Goal: Communication & Community: Answer question/provide support

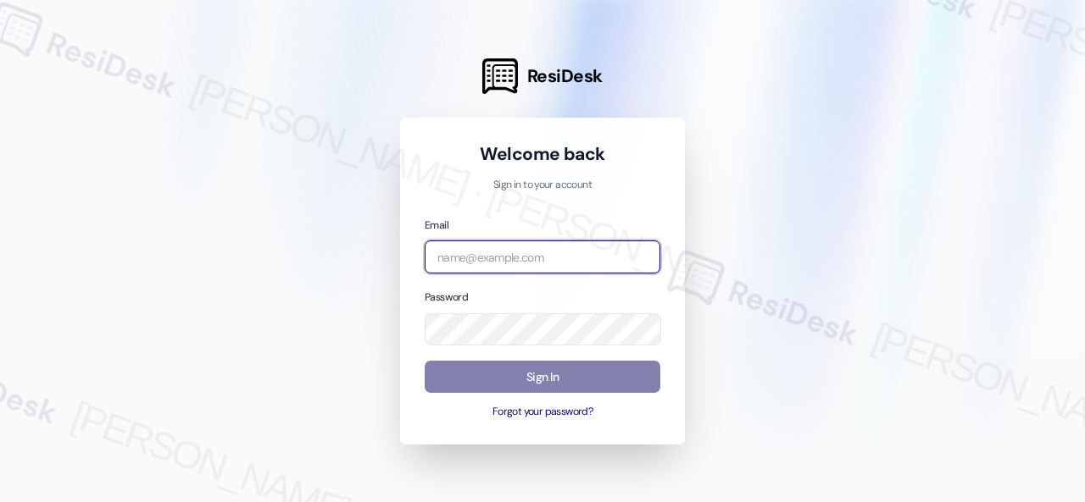
click at [530, 260] on input "email" at bounding box center [542, 257] width 236 height 33
paste input "[EMAIL_ADDRESS][PERSON_NAME][PERSON_NAME][PERSON_NAME][DOMAIN_NAME]"
type input "[EMAIL_ADDRESS][PERSON_NAME][PERSON_NAME][PERSON_NAME][DOMAIN_NAME]"
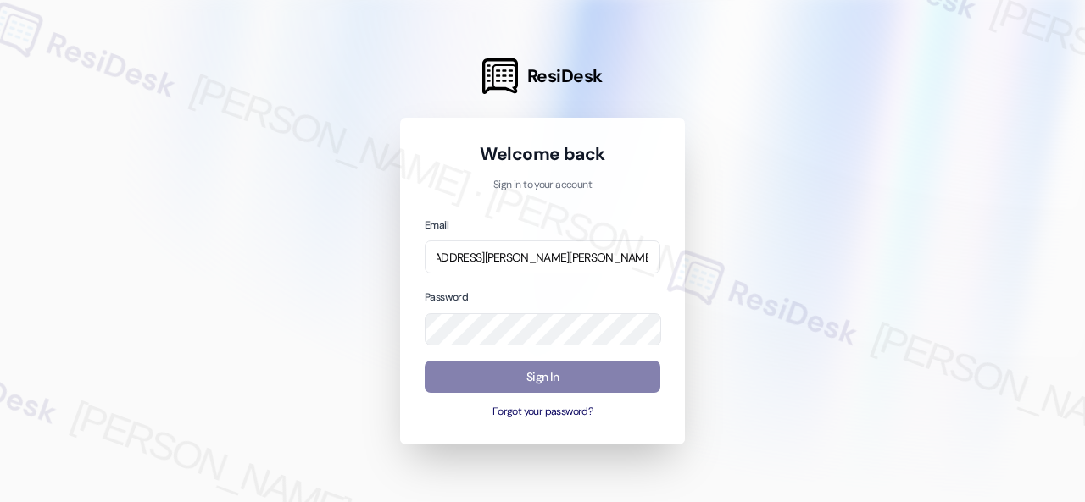
scroll to position [0, 0]
click at [818, 214] on div at bounding box center [542, 251] width 1085 height 502
click at [753, 193] on div at bounding box center [542, 251] width 1085 height 502
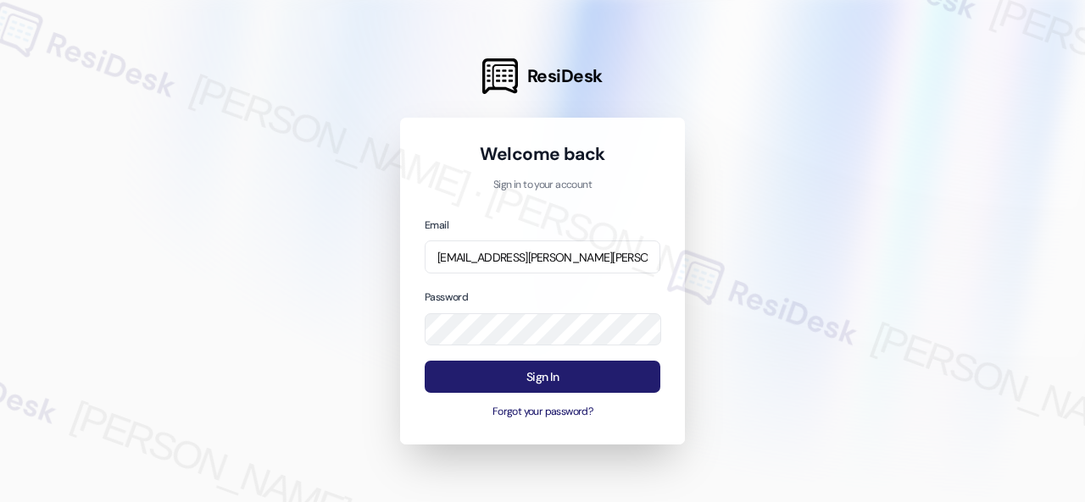
click at [547, 379] on button "Sign In" at bounding box center [542, 377] width 236 height 33
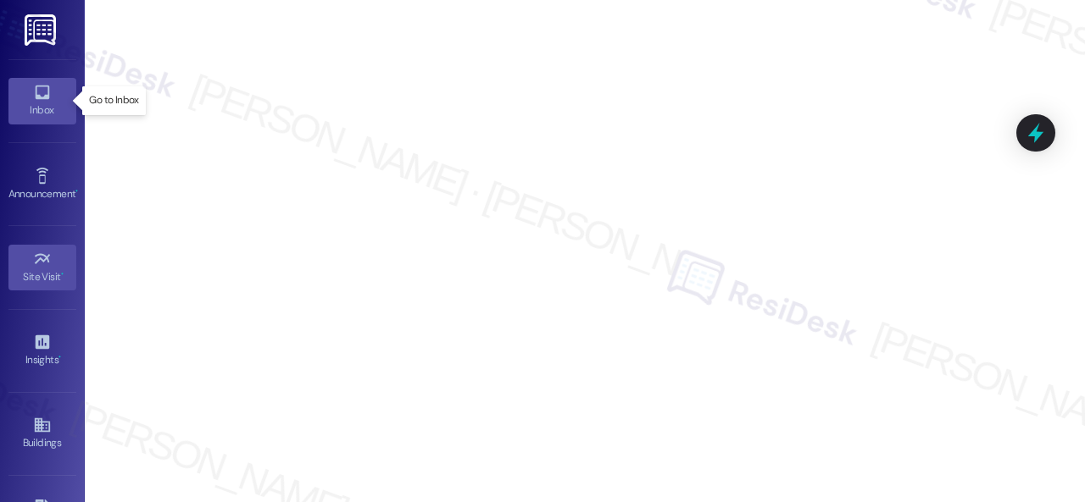
click at [42, 98] on icon at bounding box center [42, 93] width 14 height 14
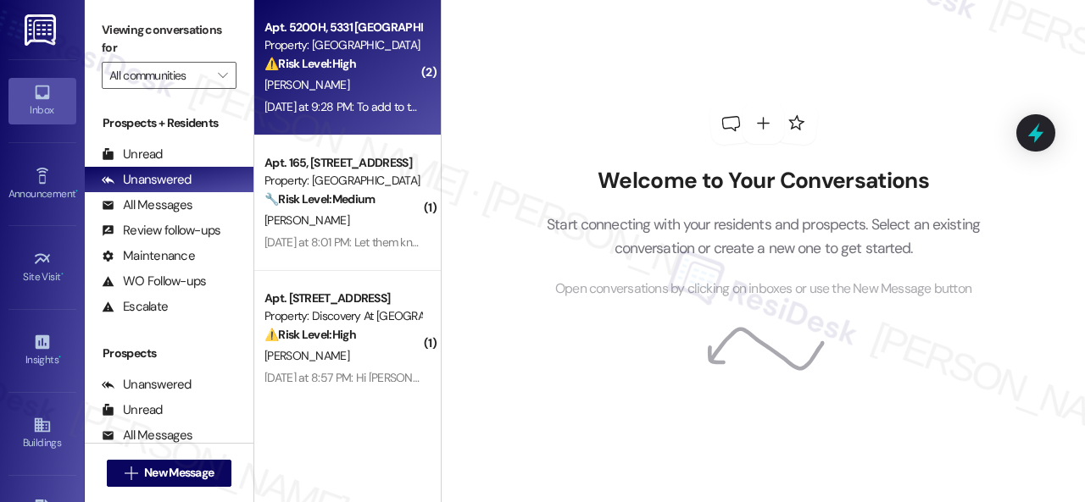
click at [369, 93] on div "C. Grissum" at bounding box center [343, 85] width 160 height 21
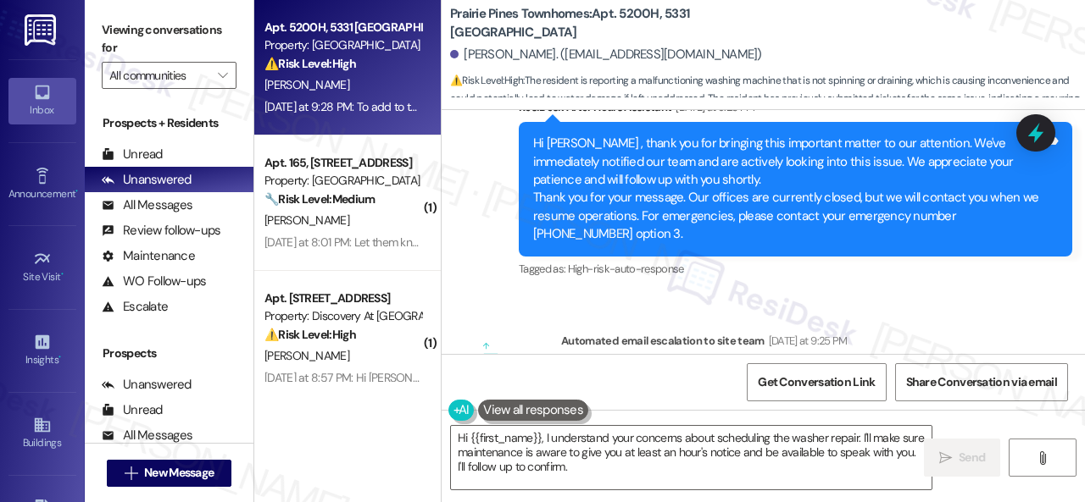
scroll to position [2827, 0]
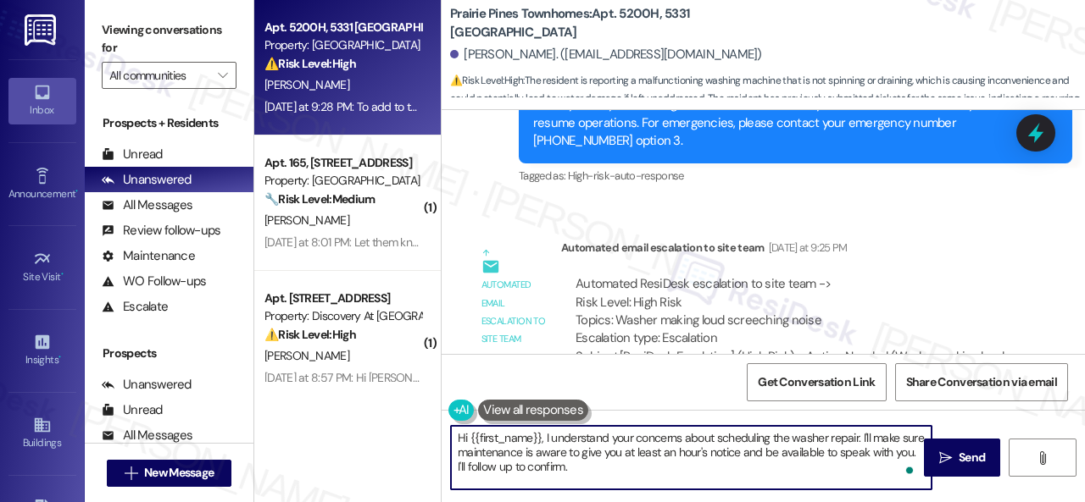
drag, startPoint x: 717, startPoint y: 441, endPoint x: 731, endPoint y: 469, distance: 31.5
click at [731, 469] on textarea "Hi {{first_name}}, I understand your concerns about scheduling the washer repai…" at bounding box center [691, 458] width 480 height 64
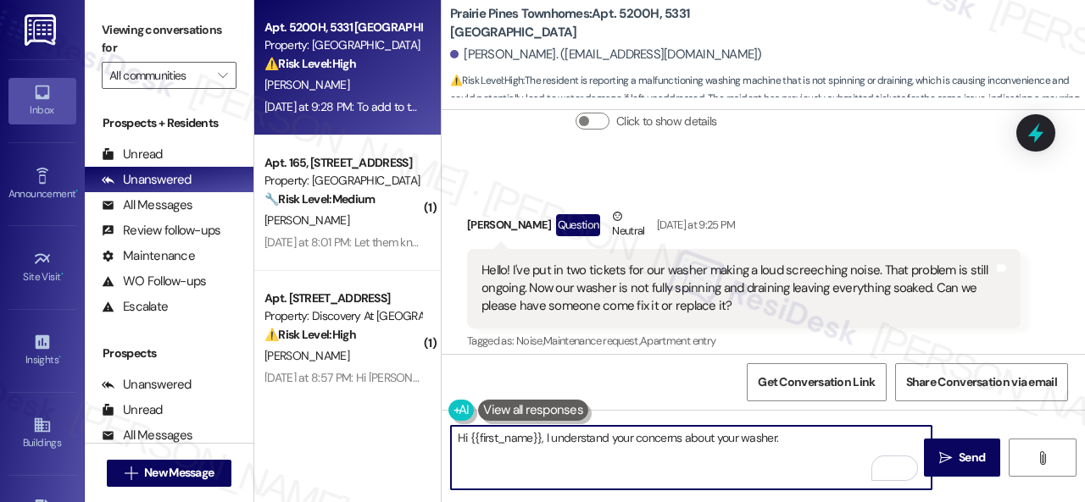
scroll to position [2403, 0]
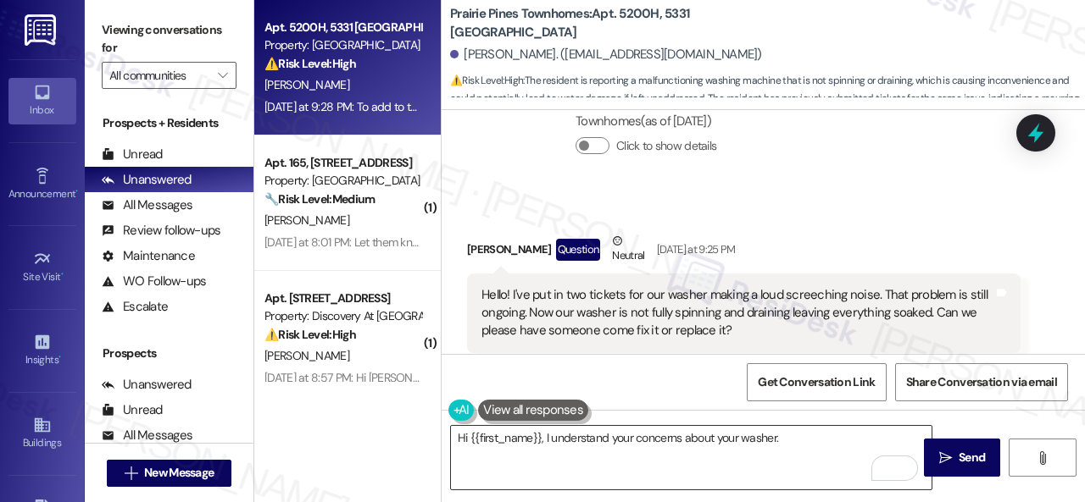
click at [839, 440] on textarea "Hi {{first_name}}, I understand your concerns about your washer." at bounding box center [691, 458] width 480 height 64
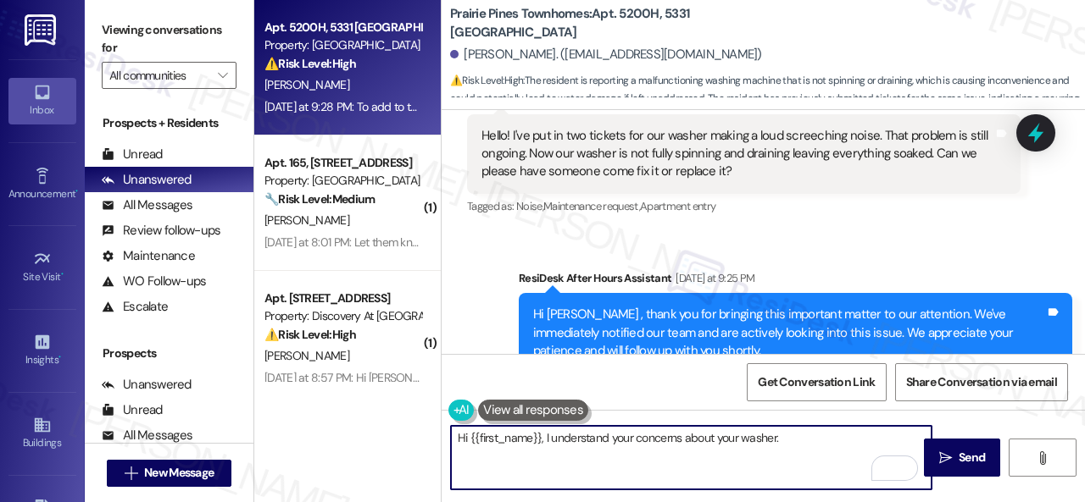
scroll to position [2572, 0]
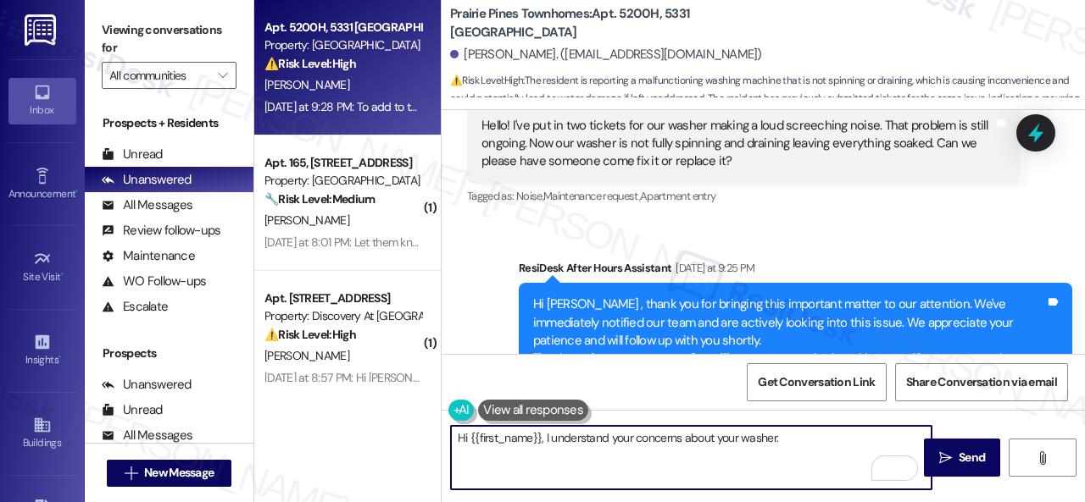
click at [816, 437] on textarea "Hi {{first_name}}, I understand your concerns about your washer." at bounding box center [691, 458] width 480 height 64
paste textarea "re the work orders still open/active? If they are, please provide the work orde…"
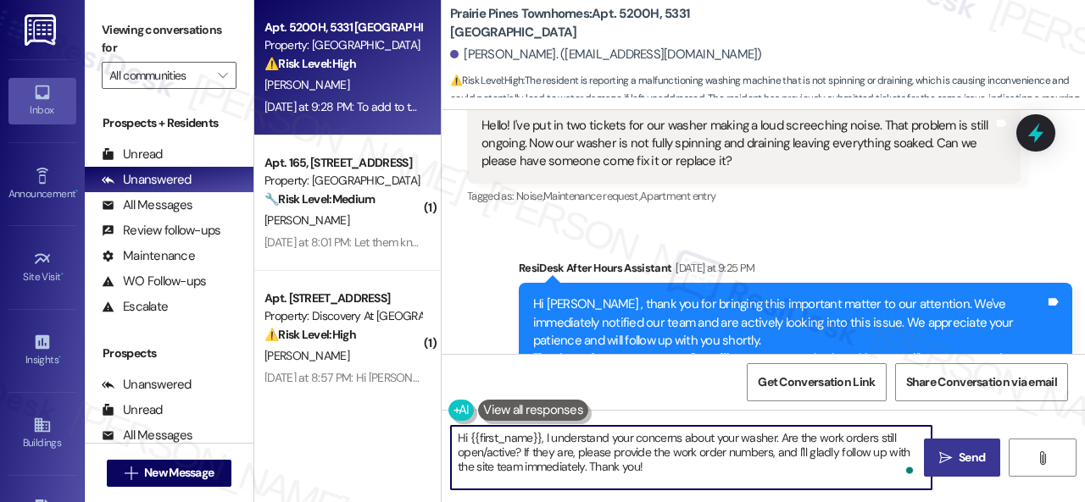
type textarea "Hi {{first_name}}, I understand your concerns about your washer. Are the work o…"
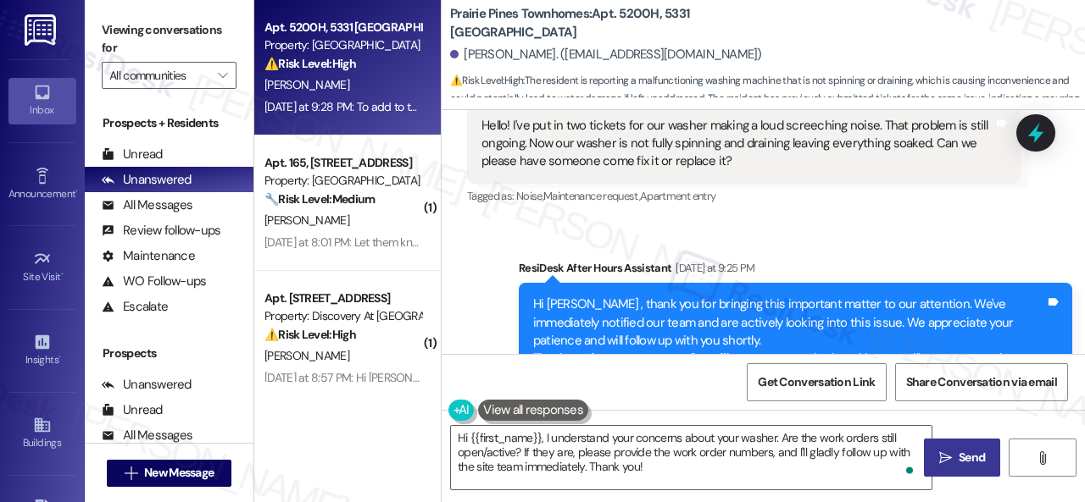
click at [944, 452] on icon "" at bounding box center [945, 459] width 13 height 14
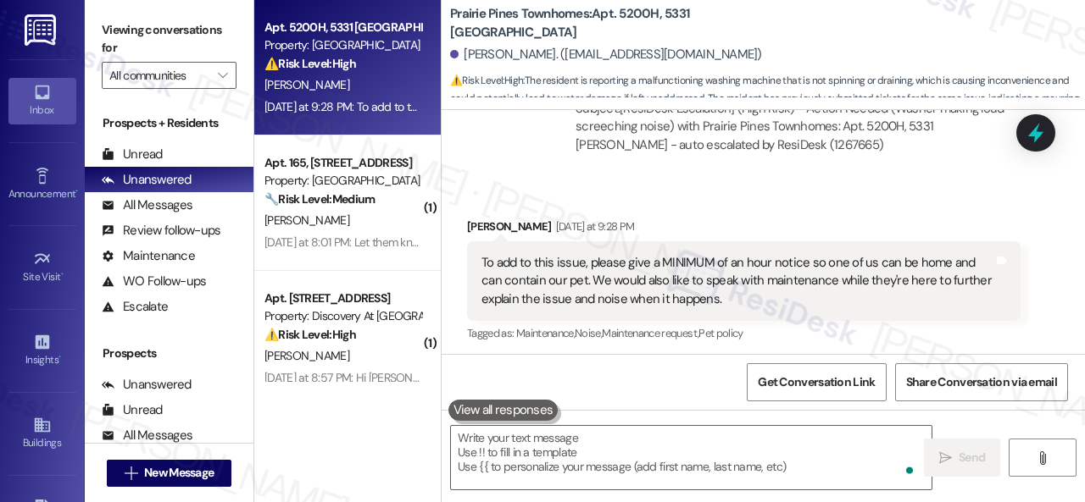
scroll to position [3079, 0]
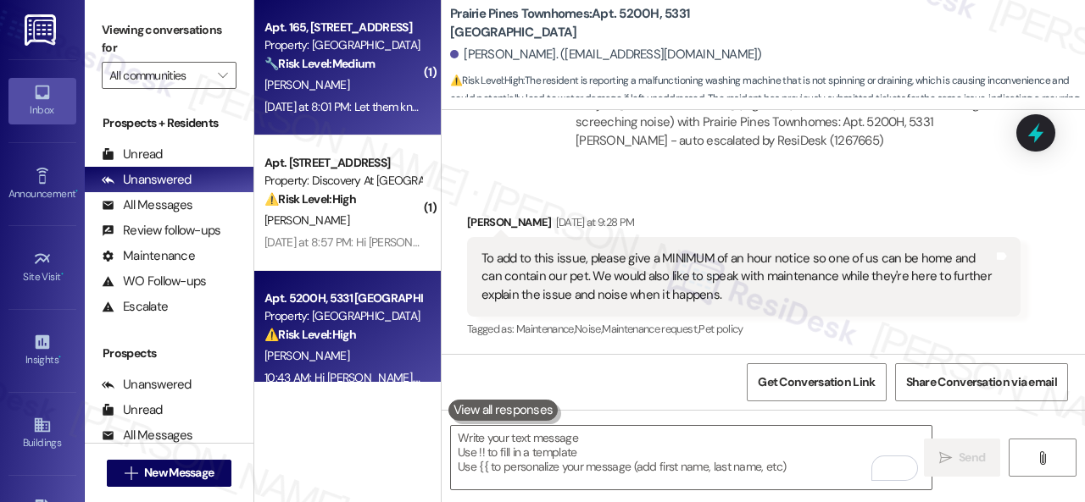
click at [370, 94] on div "[PERSON_NAME]" at bounding box center [343, 85] width 160 height 21
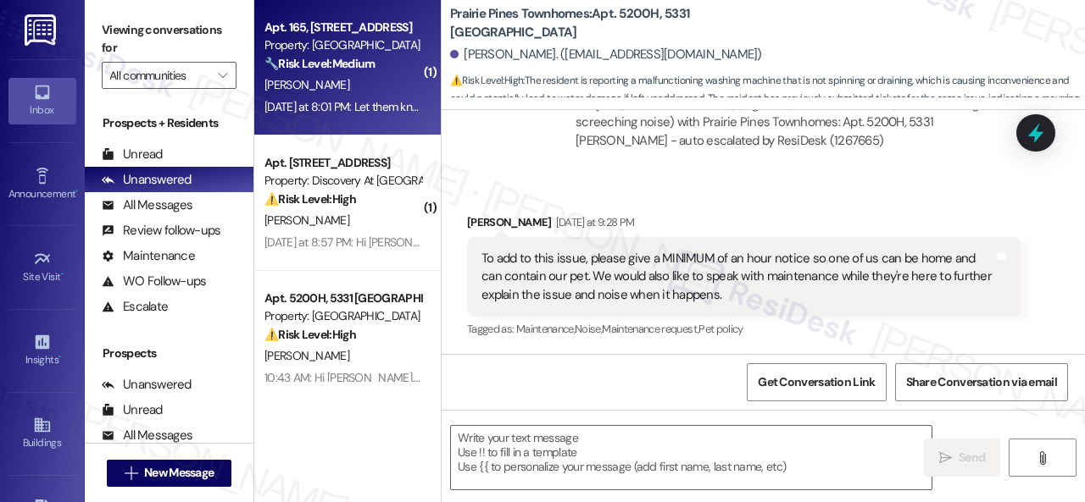
type textarea "Fetching suggested responses. Please feel free to read through the conversation…"
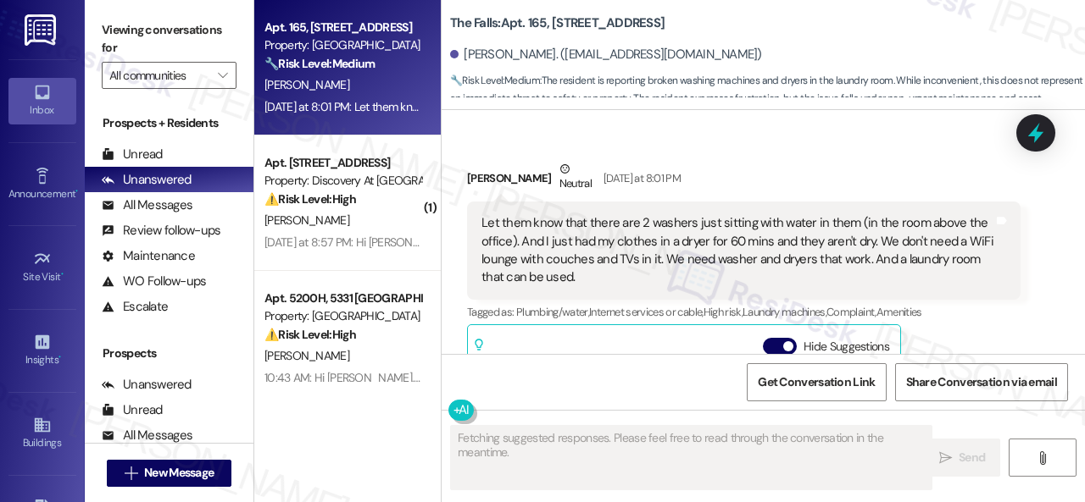
scroll to position [5270, 0]
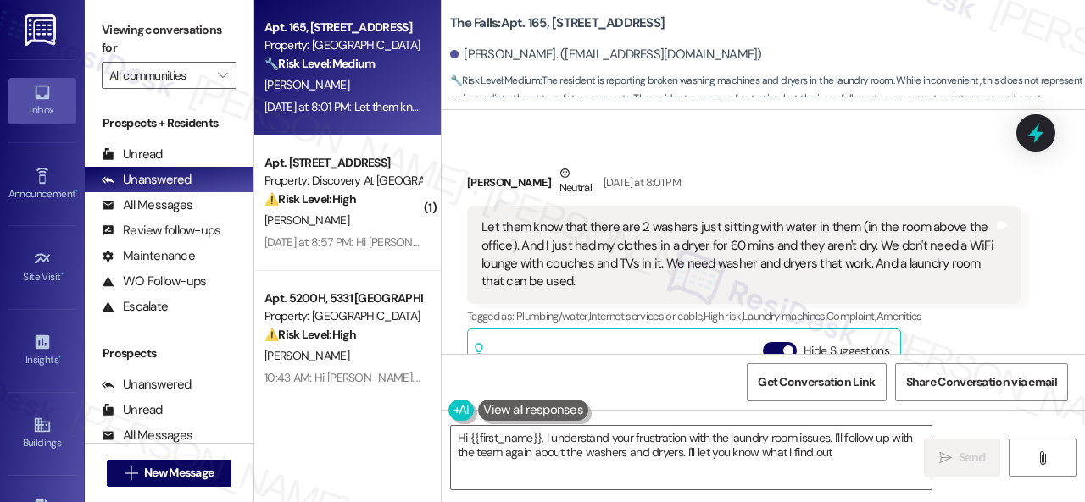
type textarea "Hi {{first_name}}, I understand your frustration with the laundry room issues. …"
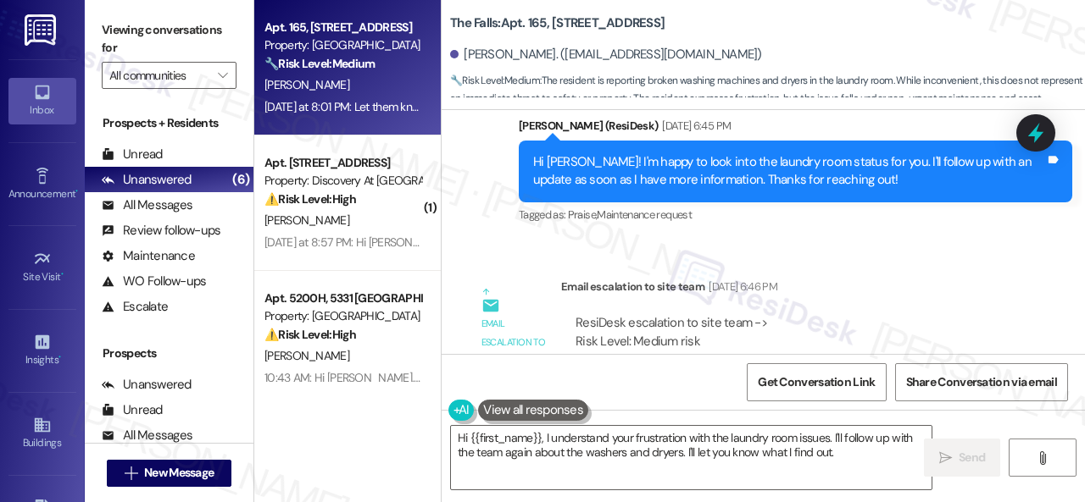
scroll to position [4338, 0]
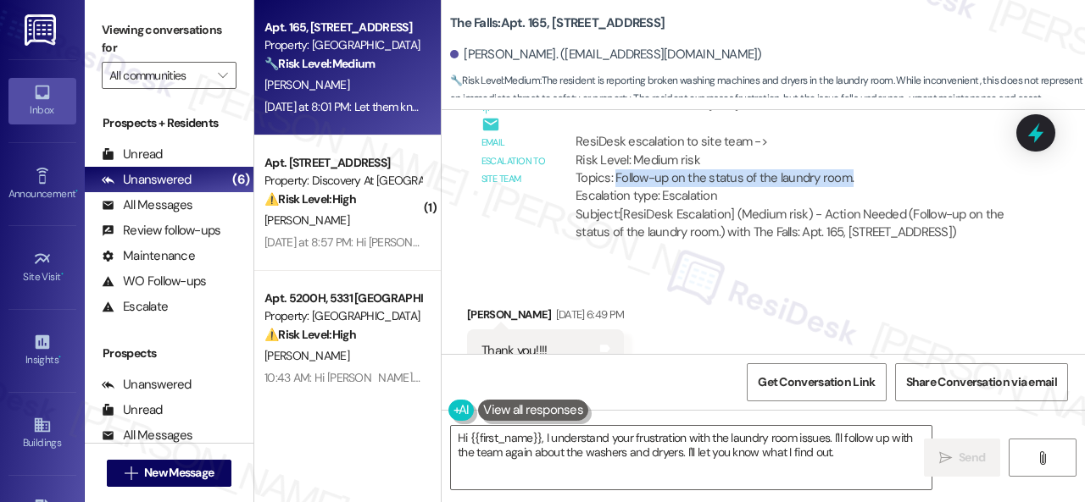
drag, startPoint x: 613, startPoint y: 175, endPoint x: 854, endPoint y: 169, distance: 241.5
click at [854, 169] on div "ResiDesk escalation to site team -> Risk Level: Medium risk Topics: Follow-up o…" at bounding box center [790, 169] width 430 height 73
copy div "Follow-up on the status of the laundry room."
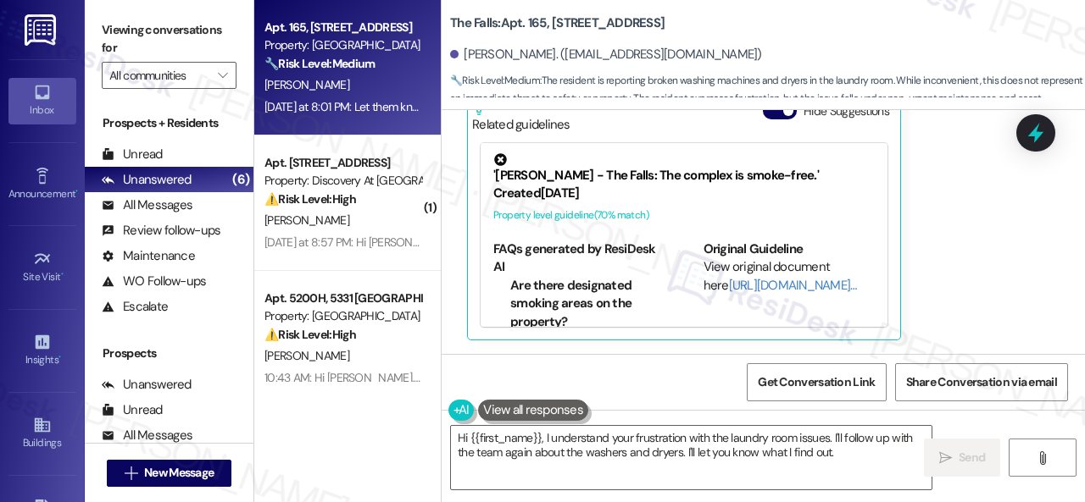
scroll to position [5526, 0]
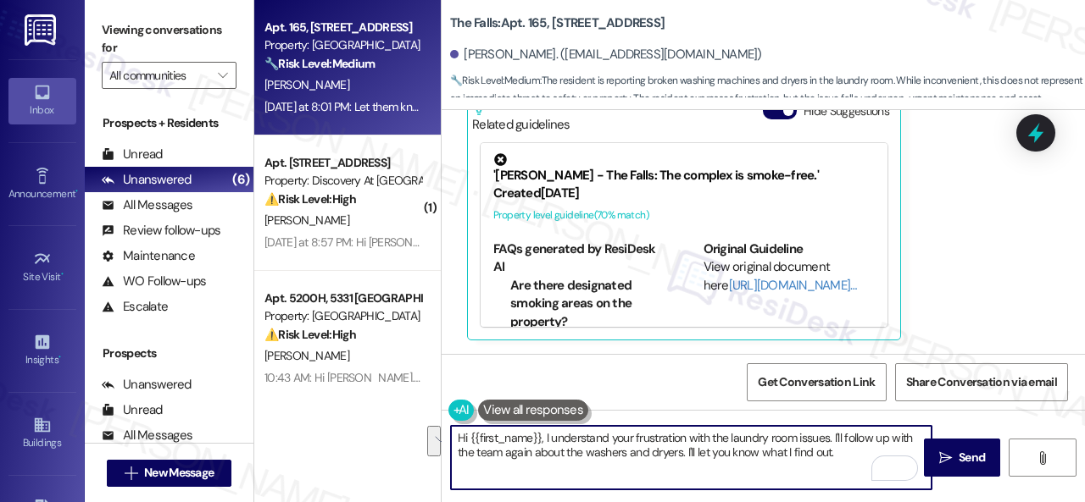
drag, startPoint x: 852, startPoint y: 451, endPoint x: 834, endPoint y: 441, distance: 20.5
click at [834, 441] on textarea "Hi {{first_name}}, I understand your frustration with the laundry room issues. …" at bounding box center [691, 458] width 480 height 64
click at [839, 455] on textarea "Hi {{first_name}}, I understand your frustration with the laundry room issues. …" at bounding box center [691, 458] width 480 height 64
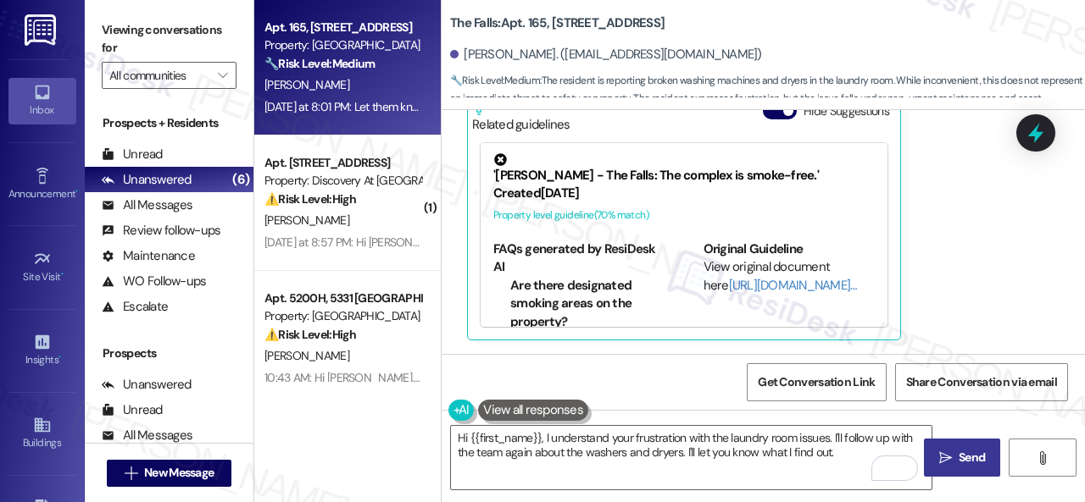
click at [958, 453] on span "Send" at bounding box center [971, 458] width 26 height 18
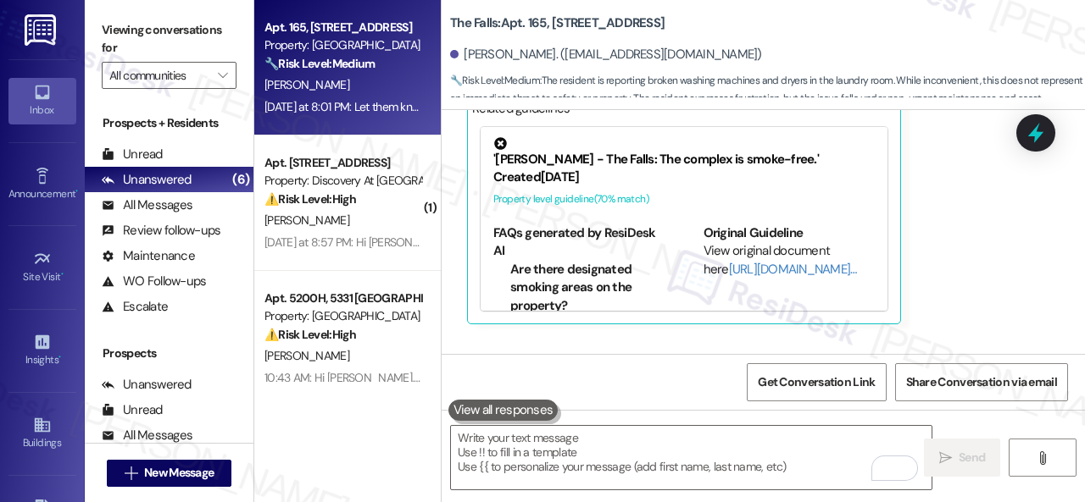
scroll to position [5524, 0]
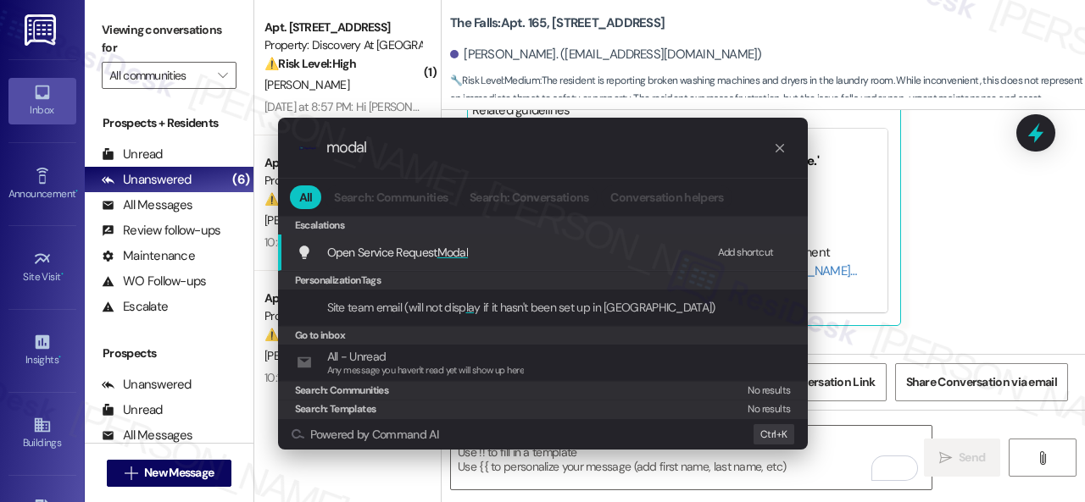
click at [741, 252] on div "Add shortcut" at bounding box center [746, 253] width 56 height 18
drag, startPoint x: 393, startPoint y: 148, endPoint x: 240, endPoint y: 141, distance: 153.5
click at [240, 141] on div ".cls-1{fill:#0a055f;}.cls-2{fill:#0cc4c4;} resideskLogoBlueOrange modal All Sea…" at bounding box center [542, 251] width 1085 height 502
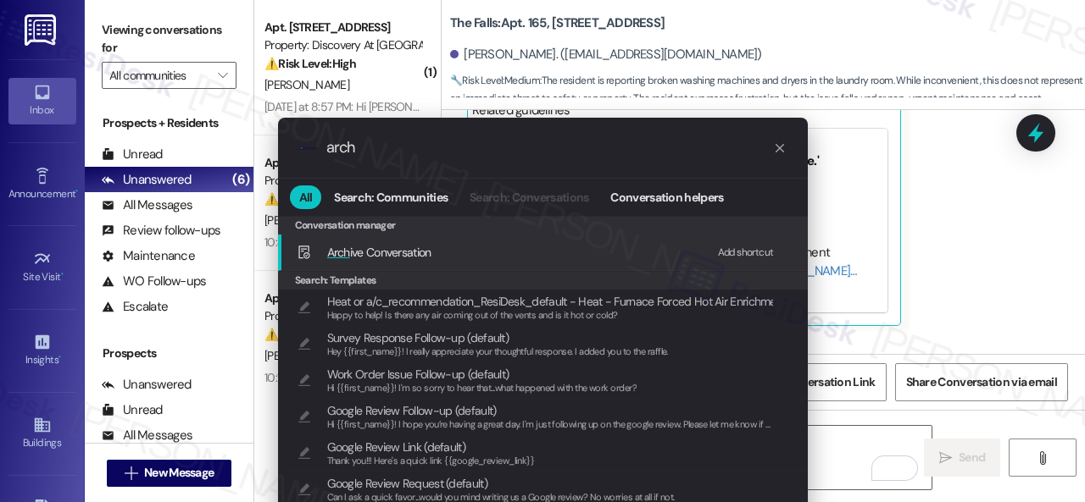
click at [739, 252] on div "Add shortcut" at bounding box center [746, 253] width 56 height 18
drag, startPoint x: 369, startPoint y: 153, endPoint x: 286, endPoint y: 146, distance: 83.4
click at [286, 146] on div ".cls-1{fill:#0a055f;}.cls-2{fill:#0cc4c4;} resideskLogoBlueOrange arch" at bounding box center [543, 148] width 530 height 60
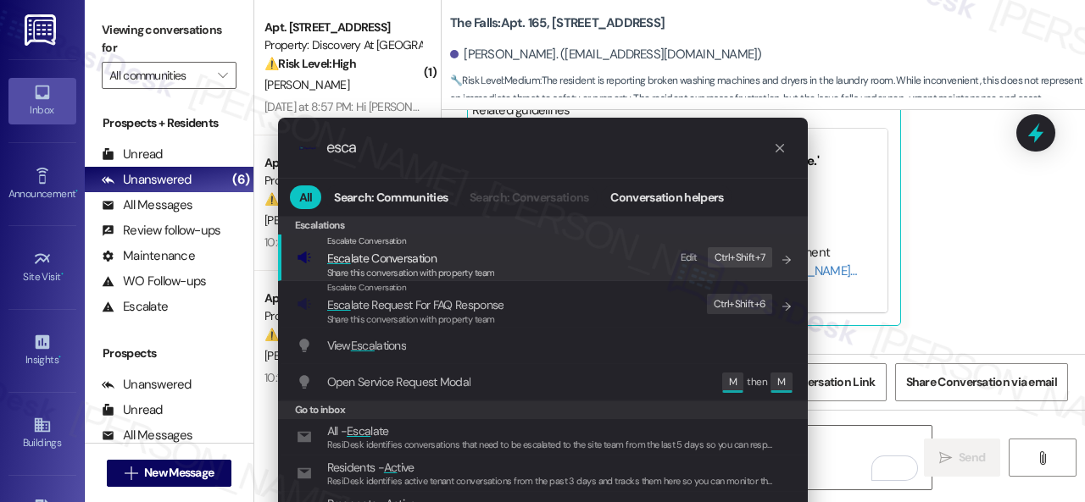
type input "esca"
click at [682, 257] on div "Edit" at bounding box center [688, 258] width 17 height 18
click at [785, 256] on icon "List of options" at bounding box center [786, 260] width 12 height 12
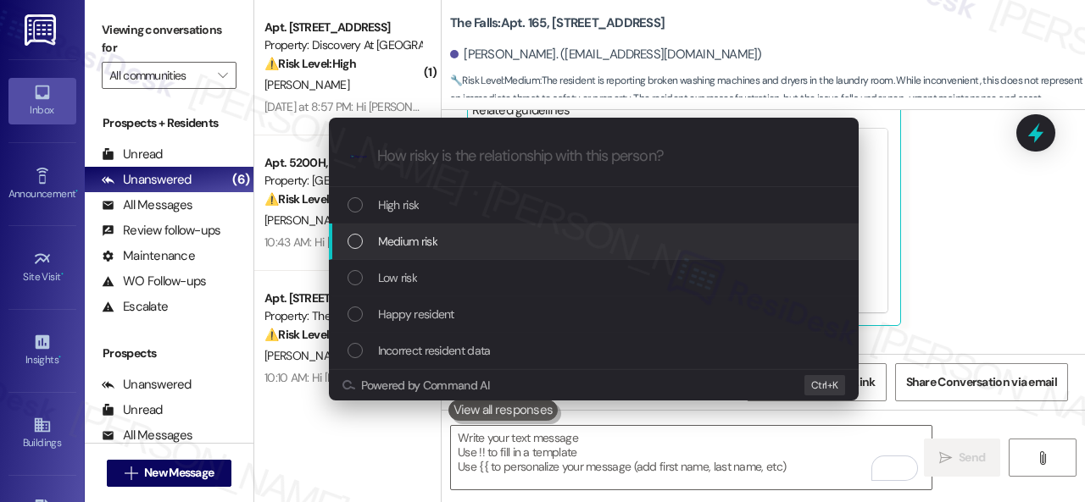
click at [395, 243] on span "Medium risk" at bounding box center [407, 241] width 59 height 19
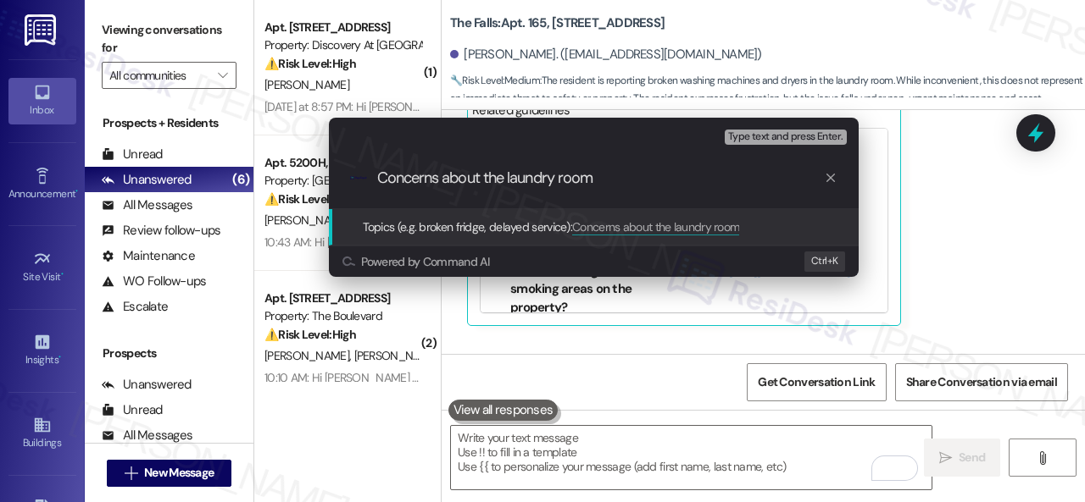
type input "Concerns about the laundry room."
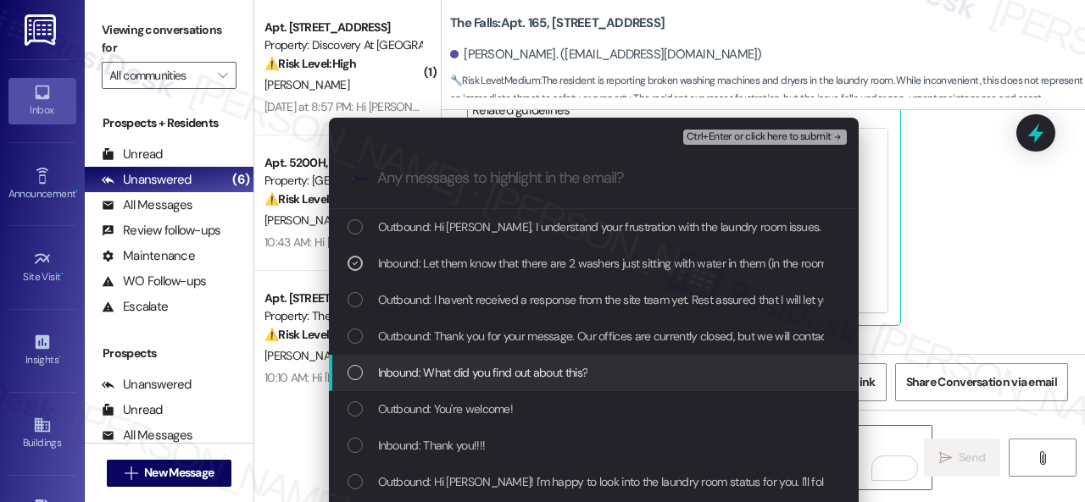
click at [498, 374] on span "Inbound: What did you find out about this?" at bounding box center [483, 372] width 210 height 19
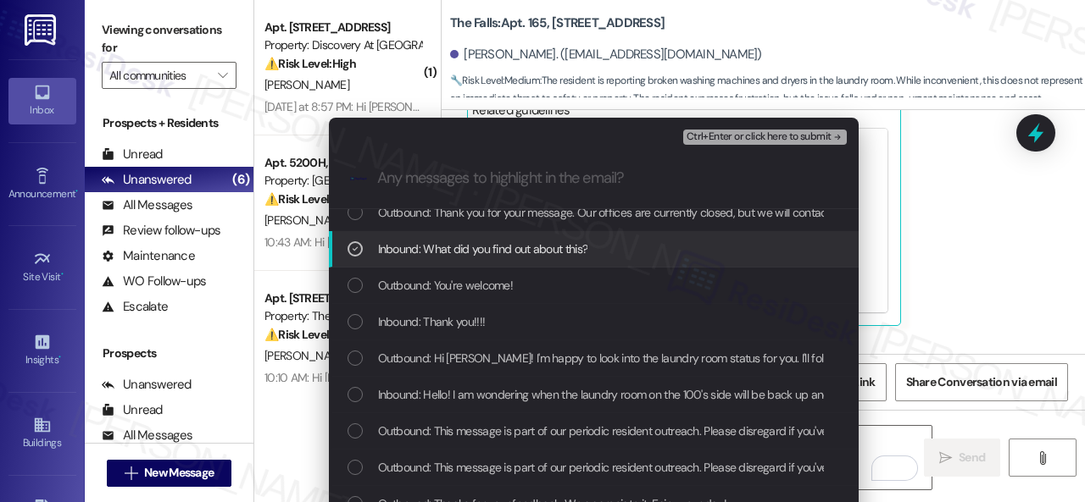
scroll to position [169, 0]
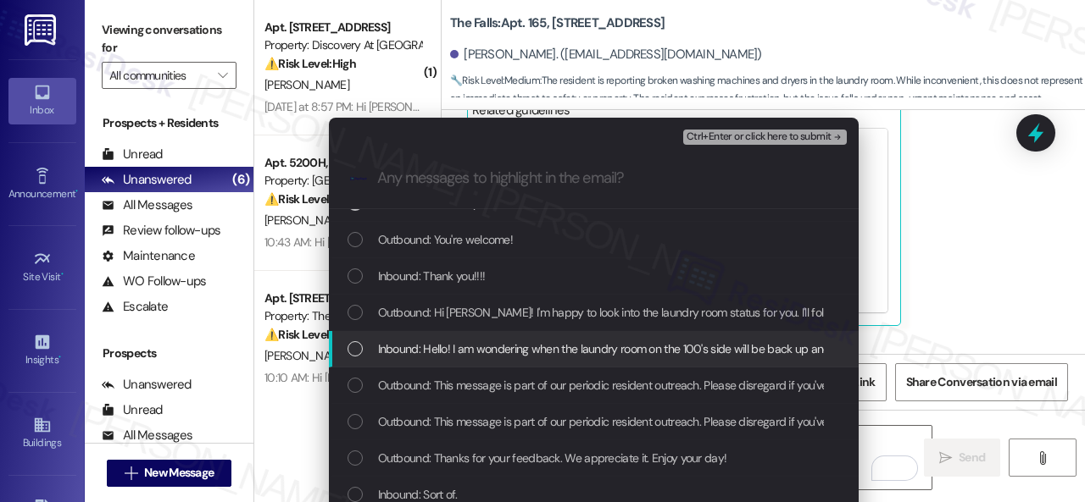
click at [500, 343] on span "Inbound: Hello! I am wondering when the laundry room on the 100's side will be …" at bounding box center [625, 349] width 494 height 19
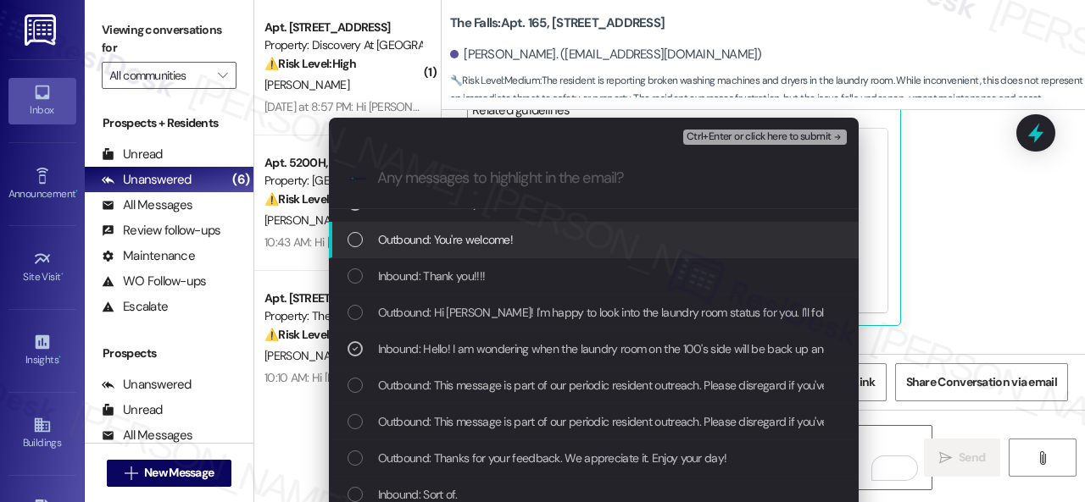
click at [741, 133] on span "Ctrl+Enter or click here to submit" at bounding box center [758, 137] width 145 height 12
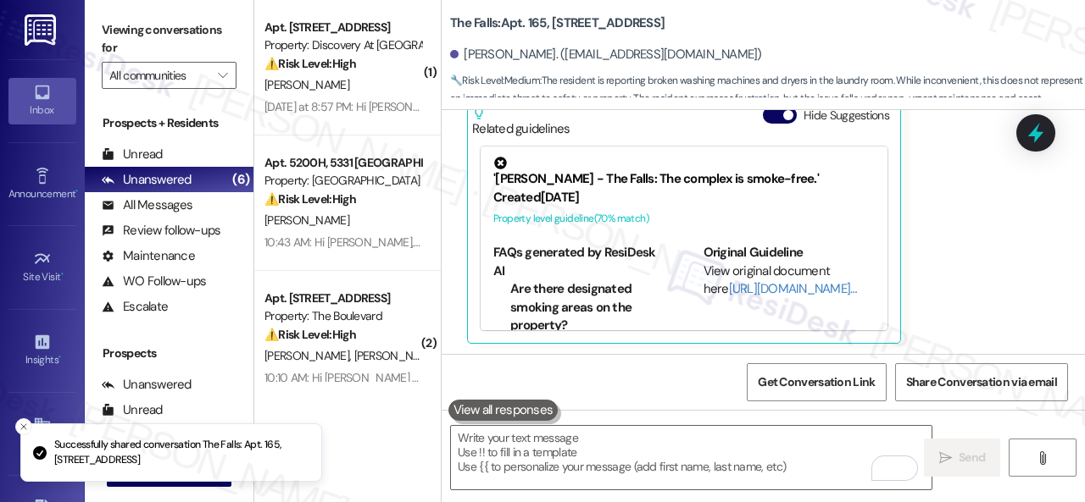
scroll to position [5543, 0]
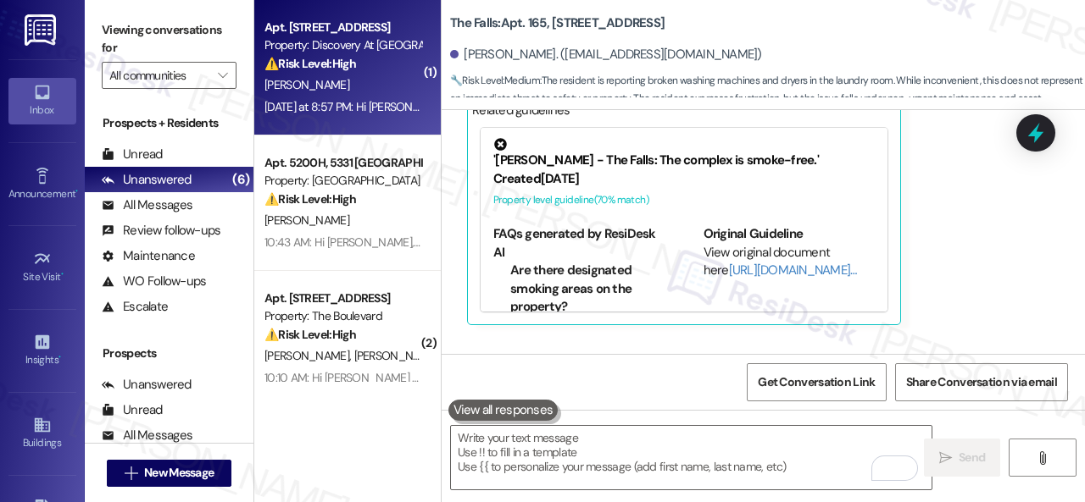
click at [363, 86] on div "V. Pscion" at bounding box center [343, 85] width 160 height 21
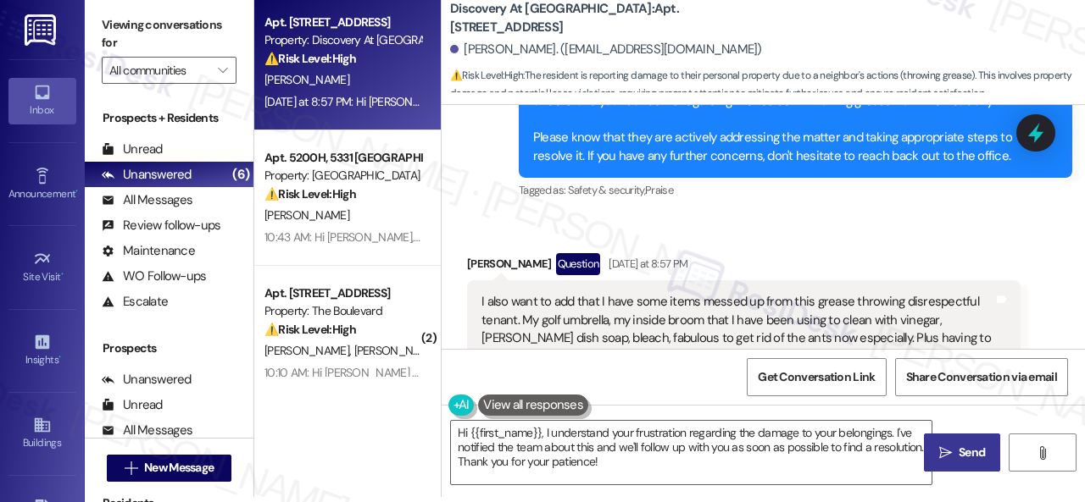
scroll to position [5160, 0]
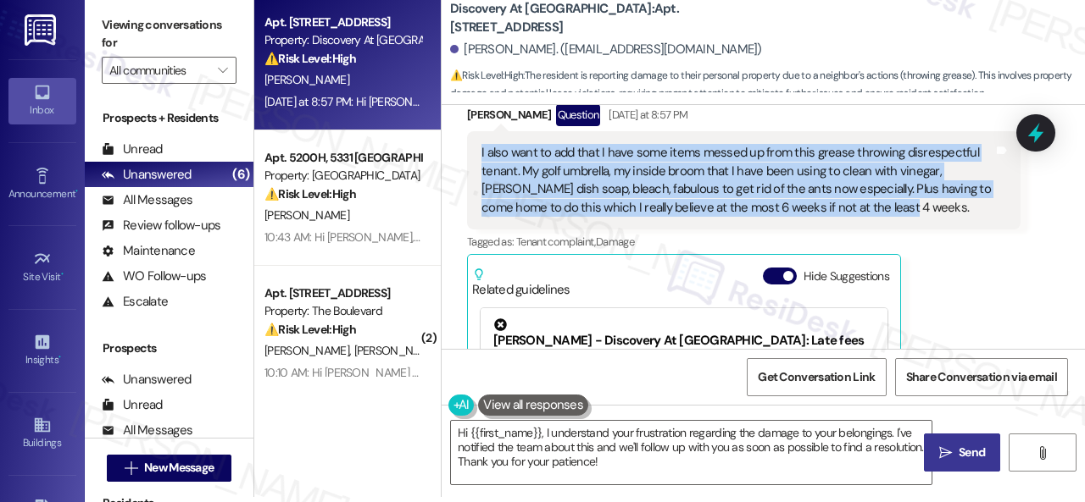
drag, startPoint x: 473, startPoint y: 129, endPoint x: 879, endPoint y: 197, distance: 412.3
click at [879, 197] on div "I also want to add that I have some items messed up from this grease throwing d…" at bounding box center [743, 180] width 553 height 98
copy div "I also want to add that I have some items messed up from this grease throwing d…"
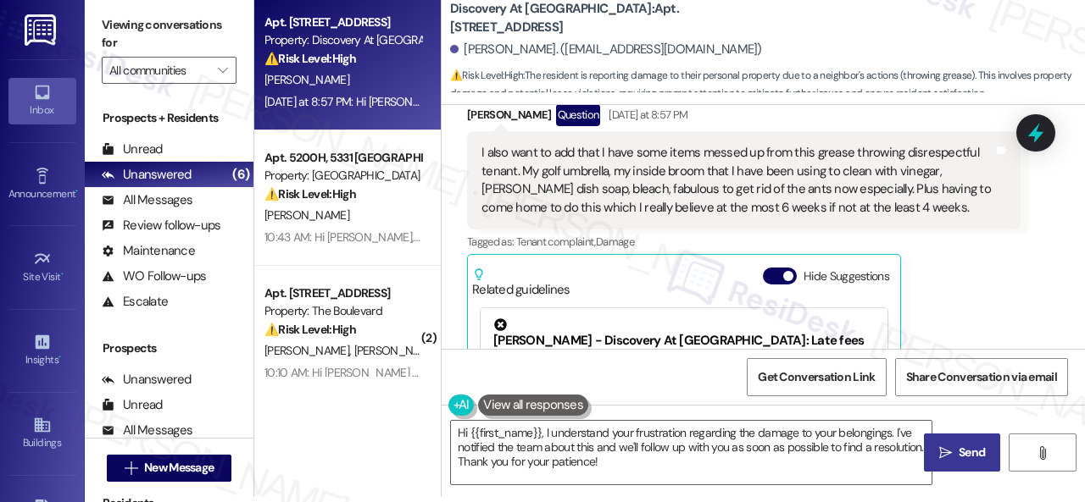
click at [976, 231] on div "Tagged as: Tenant complaint , Click to highlight conversations about Tenant com…" at bounding box center [743, 242] width 553 height 25
drag, startPoint x: 677, startPoint y: 461, endPoint x: 218, endPoint y: 331, distance: 477.2
click at [235, 343] on div "Viewing conversations for All communities  Prospects + Residents Unread (0) Un…" at bounding box center [585, 246] width 1000 height 502
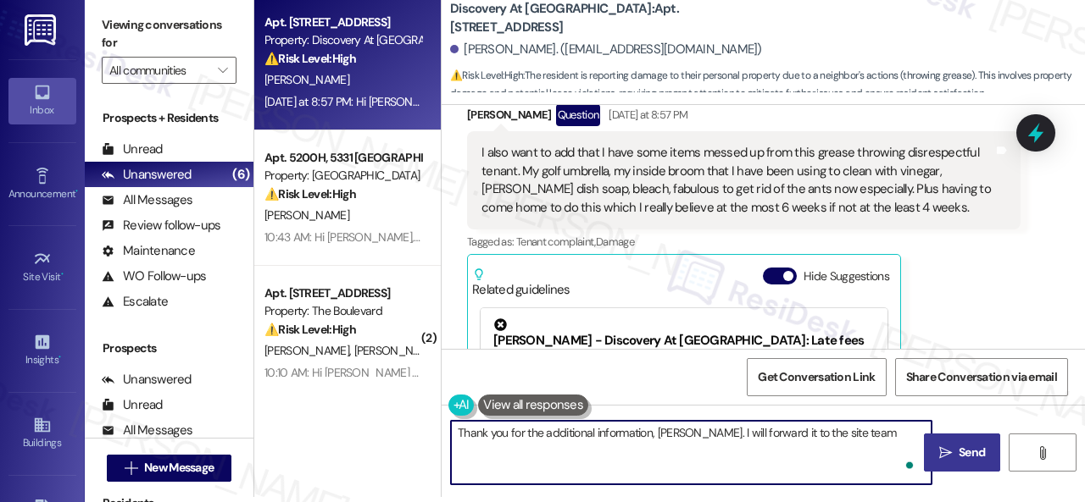
type textarea "Thank you for the additional information, Vickie. I will forward it to the site…"
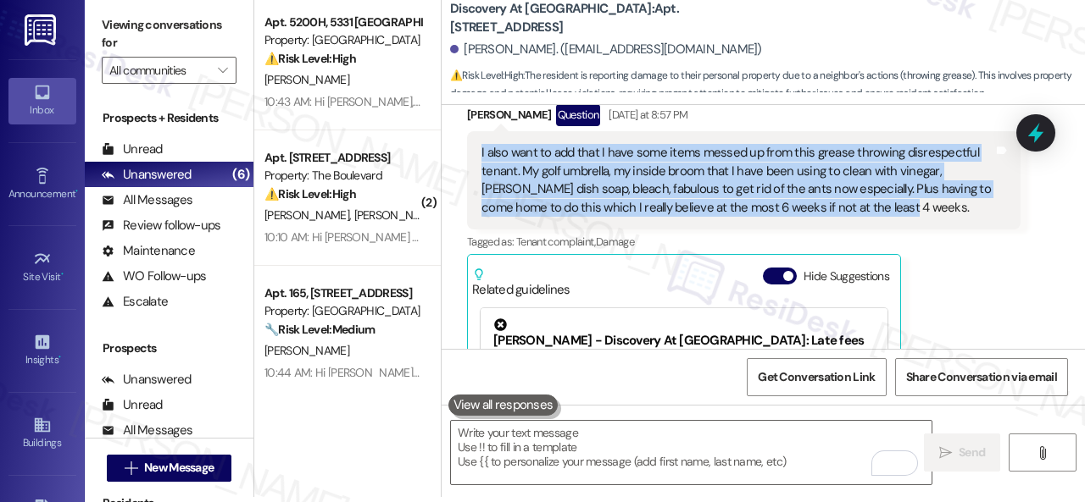
drag, startPoint x: 476, startPoint y: 133, endPoint x: 877, endPoint y: 189, distance: 404.6
click at [877, 189] on div "I also want to add that I have some items messed up from this grease throwing d…" at bounding box center [743, 180] width 553 height 98
copy div "I also want to add that I have some items messed up from this grease throwing d…"
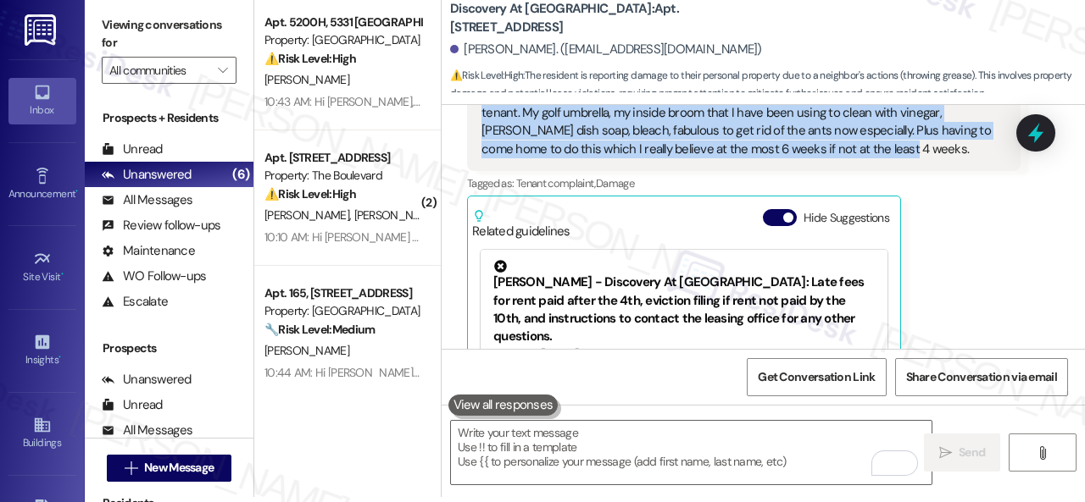
scroll to position [5245, 0]
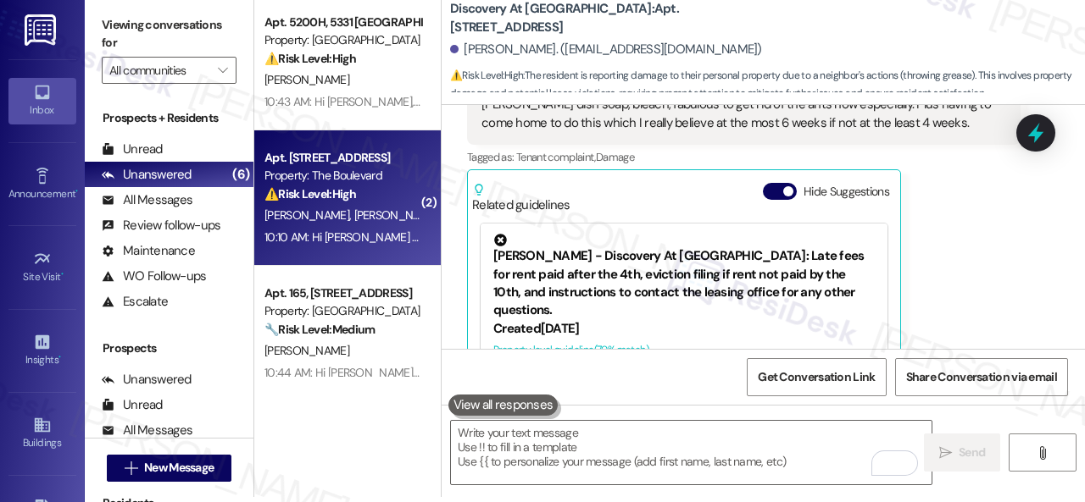
click at [356, 181] on div "Property: The Boulevard" at bounding box center [342, 176] width 157 height 18
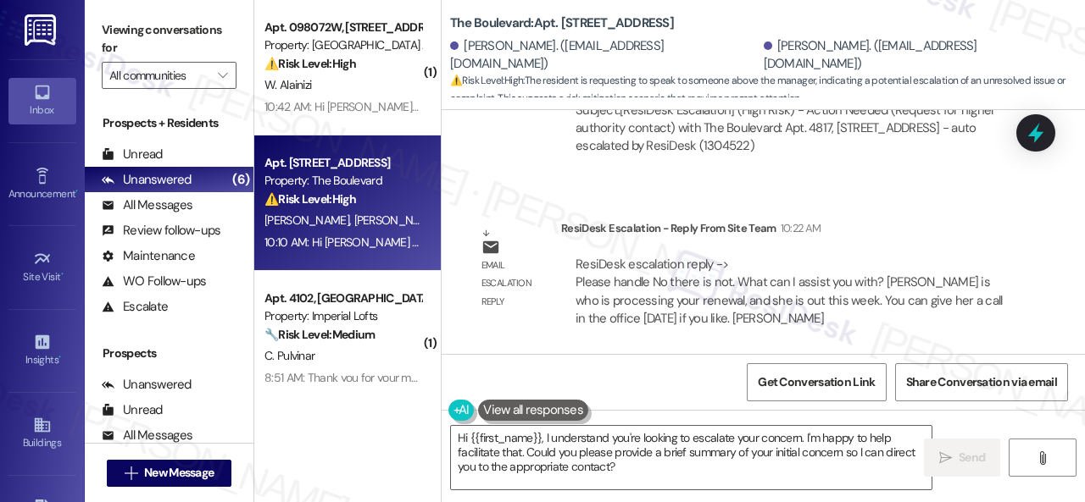
scroll to position [7430, 0]
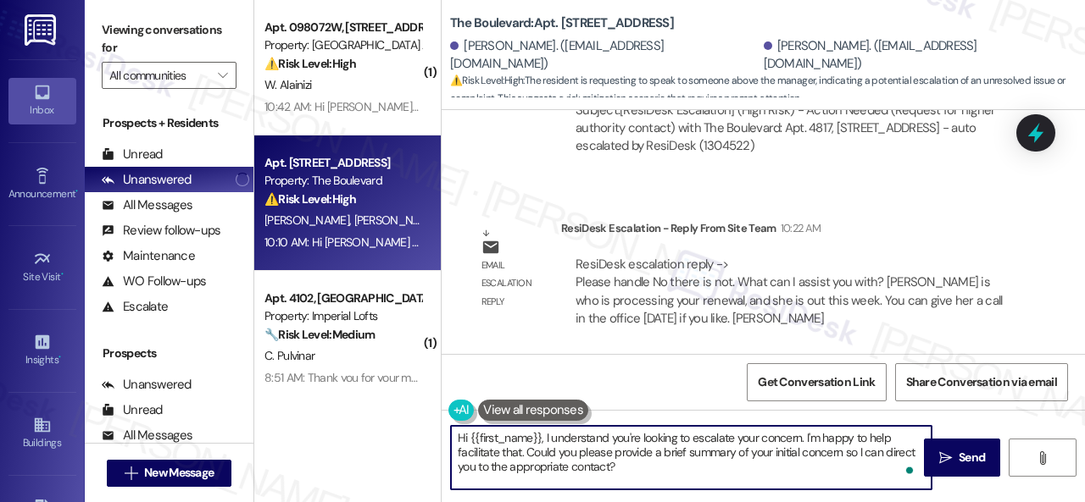
drag, startPoint x: 806, startPoint y: 434, endPoint x: 829, endPoint y: 474, distance: 46.4
click at [829, 474] on textarea "Hi {{first_name}}, I understand you're looking to escalate your concern. I'm ha…" at bounding box center [691, 458] width 480 height 64
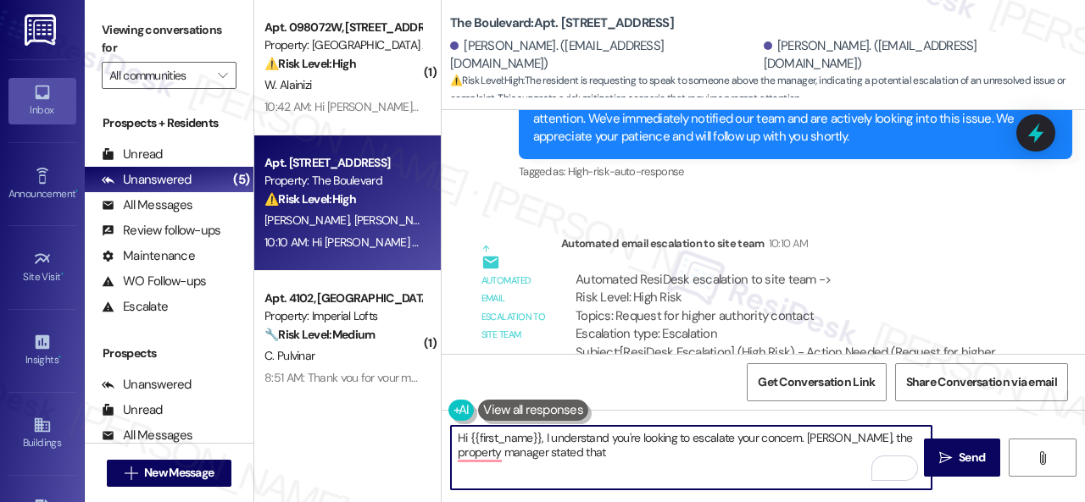
scroll to position [7260, 0]
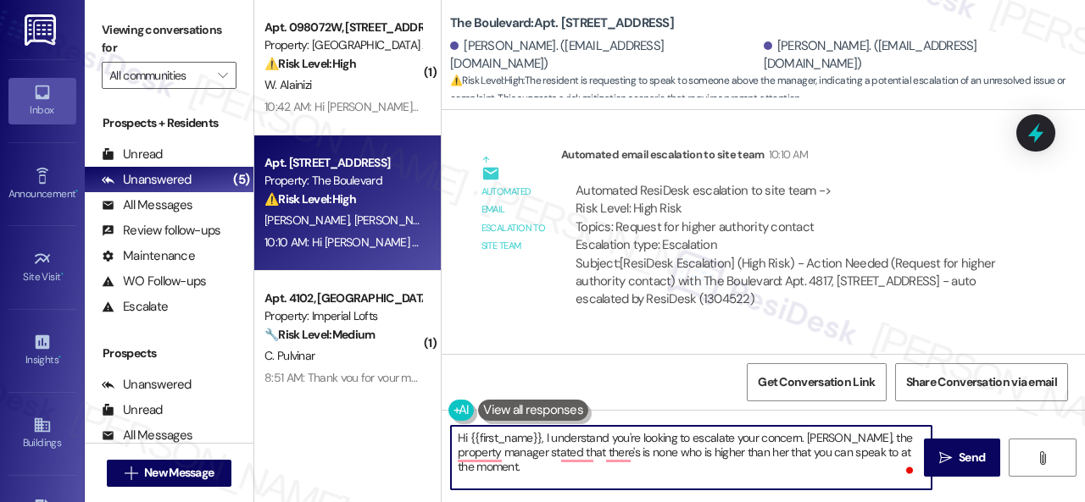
click at [581, 456] on textarea "Hi {{first_name}}, I understand you're looking to escalate your concern. Carisa…" at bounding box center [691, 458] width 480 height 64
click at [573, 446] on textarea "Hi {{first_name}}, I understand you're looking to escalate your concern. Carisa…" at bounding box center [691, 458] width 480 height 64
click at [604, 456] on textarea "Hi {{first_name}}, I understand you're looking to escalate your concern. Carisa…" at bounding box center [691, 458] width 480 height 64
click at [601, 455] on textarea "Hi {{first_name}}, I understand you're looking to escalate your concern. Carisa…" at bounding box center [691, 458] width 480 height 64
click at [479, 462] on textarea "Hi {{first_name}}, I understand you're looking to escalate your concern. Carisa…" at bounding box center [691, 458] width 480 height 64
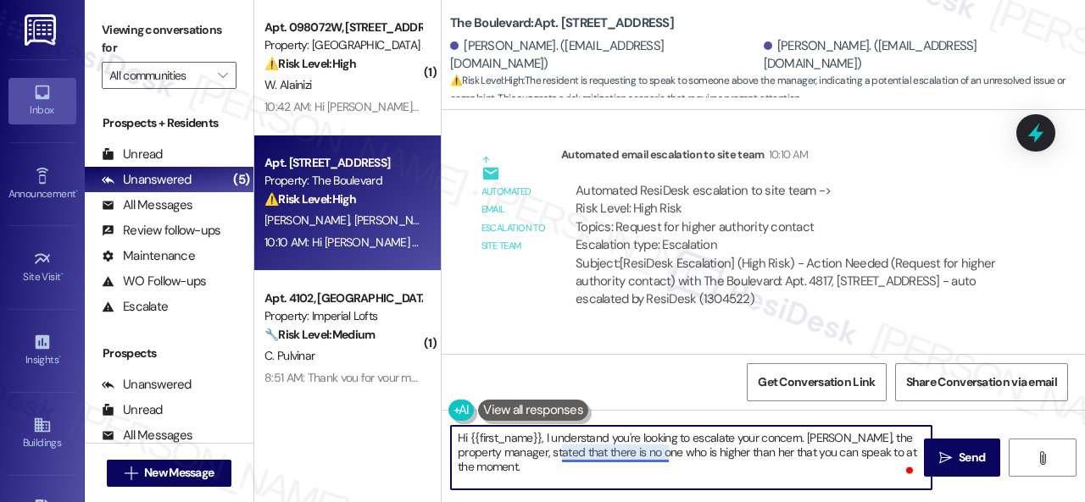
click at [590, 458] on textarea "Hi {{first_name}}, I understand you're looking to escalate your concern. Carisa…" at bounding box center [691, 458] width 480 height 64
click at [877, 458] on textarea "Hi {{first_name}}, I understand you're looking to escalate your concern. Carisa…" at bounding box center [691, 458] width 480 height 64
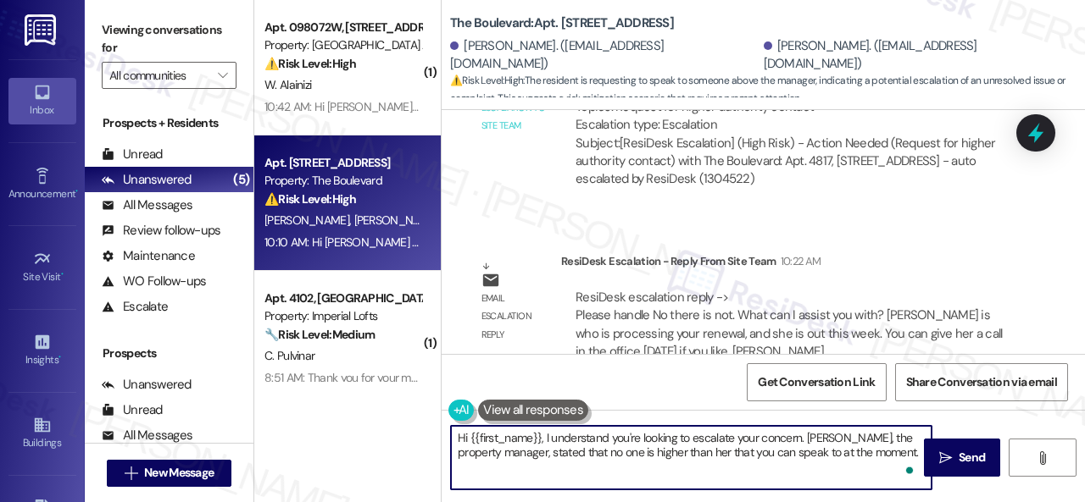
scroll to position [7430, 0]
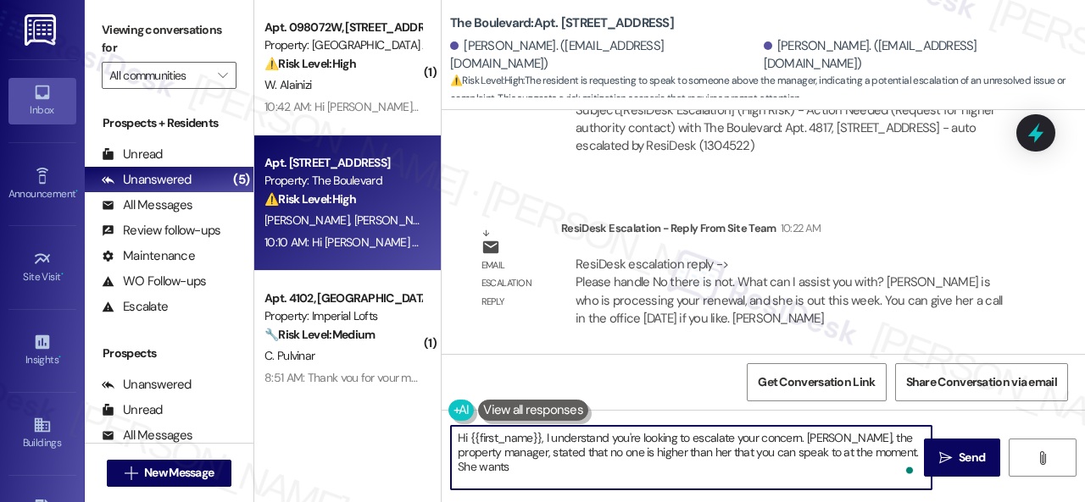
click at [505, 453] on textarea "Hi {{first_name}}, I understand you're looking to escalate your concern. Carisa…" at bounding box center [691, 458] width 480 height 64
click at [535, 471] on textarea "Hi {{first_name}}, I understand you're looking to escalate your concern. Carisa…" at bounding box center [691, 458] width 480 height 64
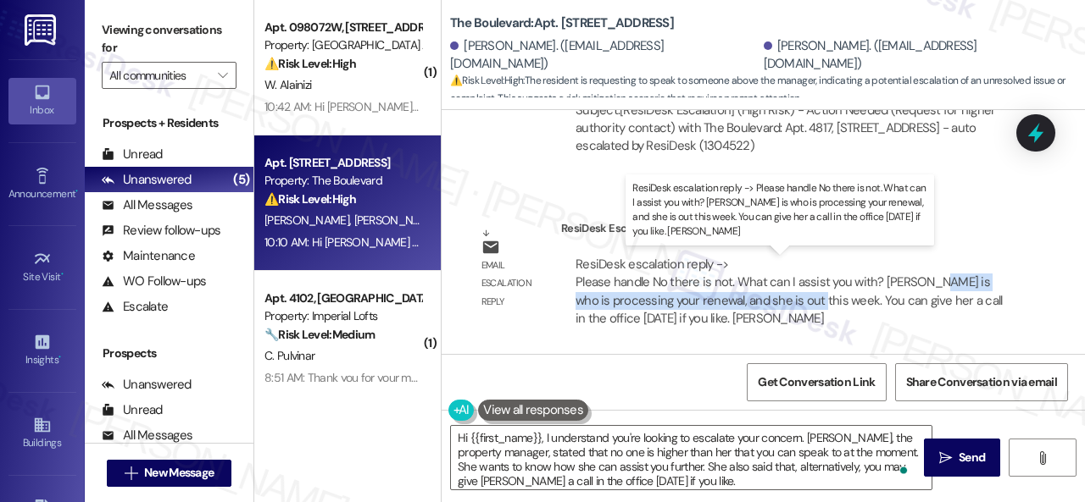
drag, startPoint x: 930, startPoint y: 284, endPoint x: 826, endPoint y: 292, distance: 104.6
click at [826, 292] on div "ResiDesk escalation reply -> Please handle No there is not. What can I assist y…" at bounding box center [788, 291] width 426 height 71
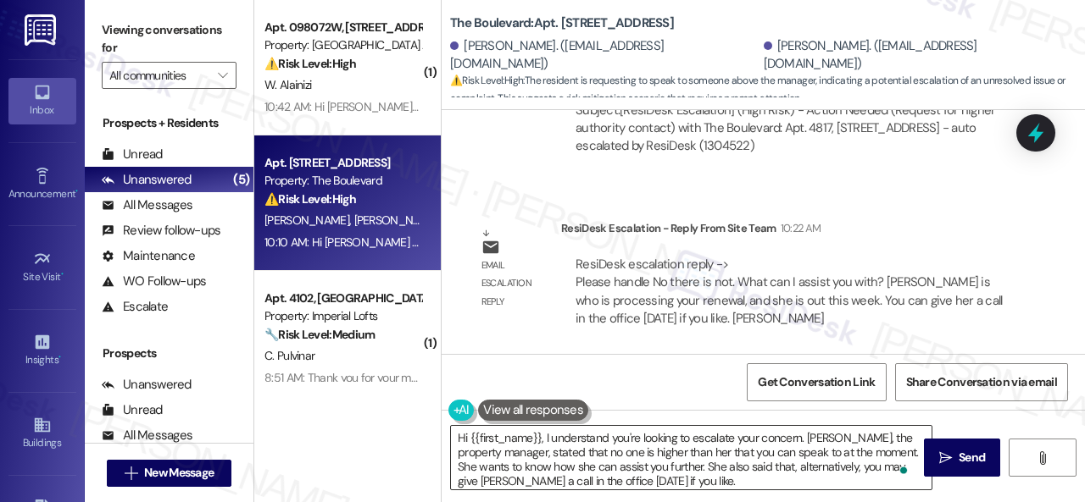
click at [728, 490] on div "Hi {{first_name}}, I understand you're looking to escalate your concern. Carisa…" at bounding box center [691, 457] width 482 height 65
click at [735, 485] on textarea "Hi {{first_name}}, I understand you're looking to escalate your concern. Carisa…" at bounding box center [691, 458] width 480 height 64
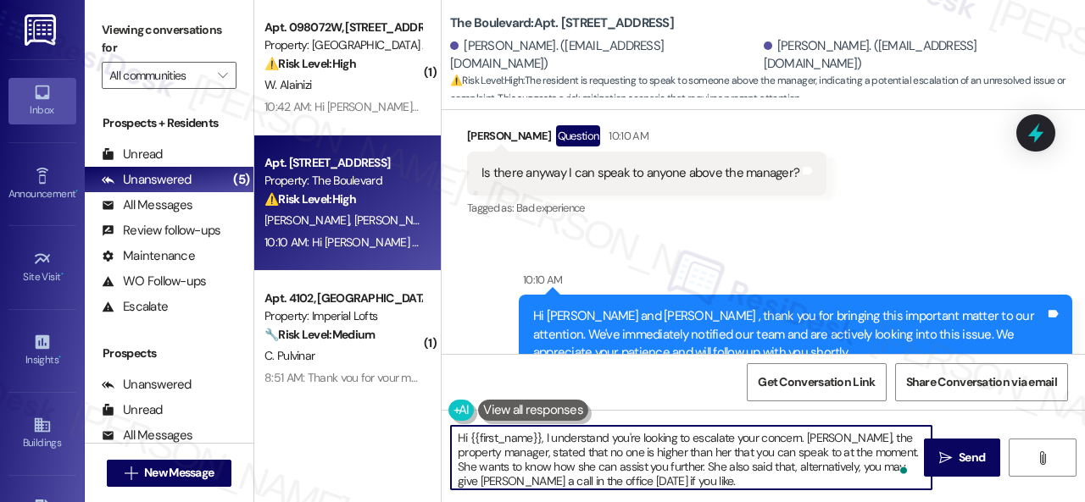
scroll to position [6921, 0]
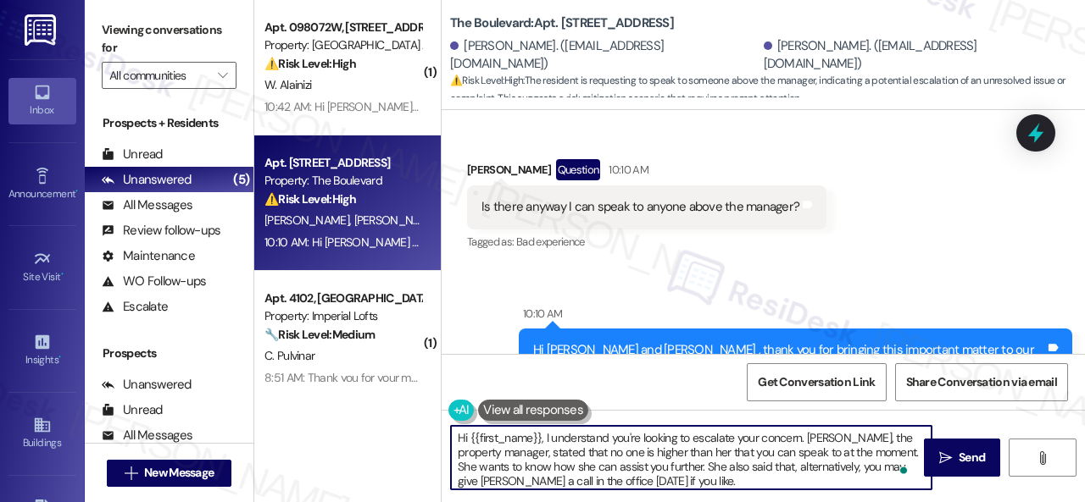
drag, startPoint x: 471, startPoint y: 434, endPoint x: 540, endPoint y: 435, distance: 68.7
click at [540, 435] on textarea "Hi {{first_name}}, I understand you're looking to escalate your concern. Carisa…" at bounding box center [691, 458] width 480 height 64
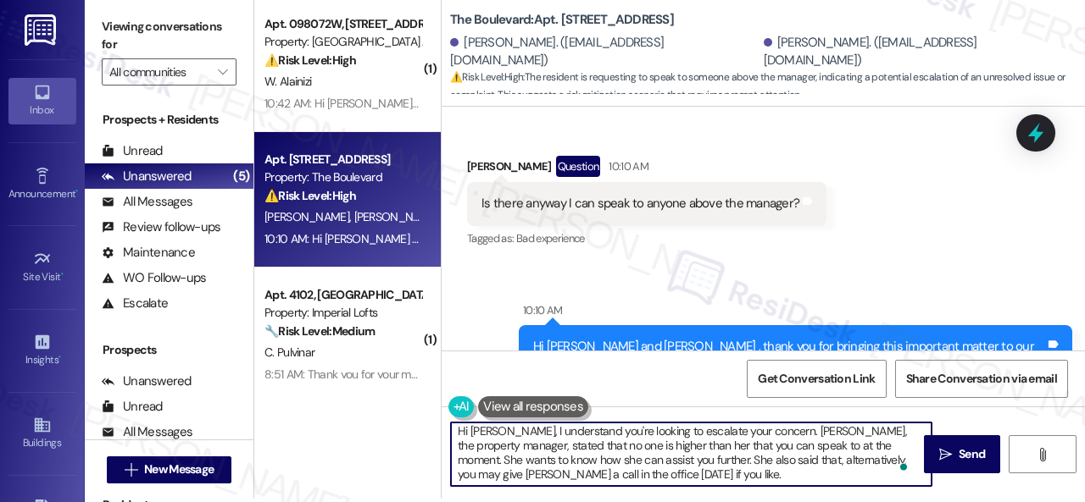
scroll to position [5, 0]
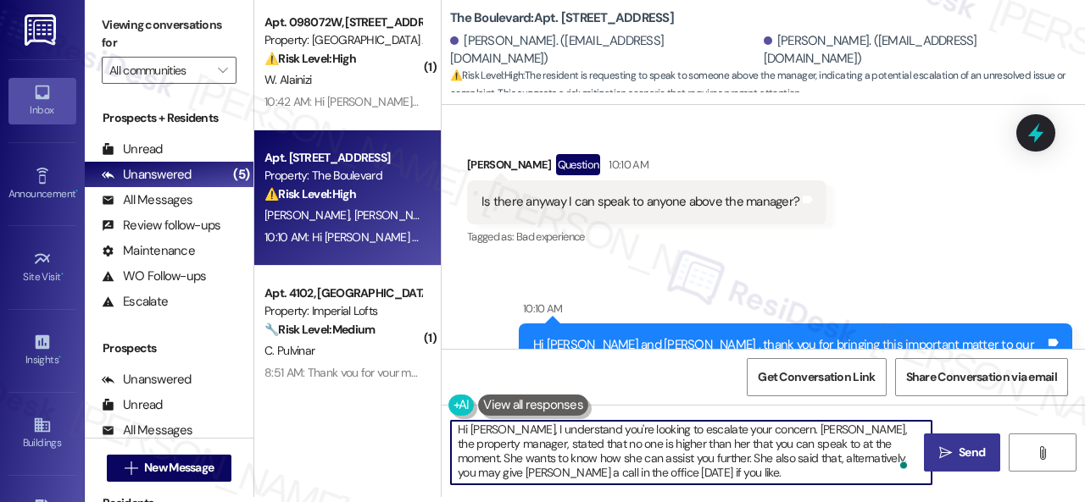
type textarea "Hi [PERSON_NAME], I understand you're looking to escalate your concern. [PERSON…"
click at [963, 456] on span "Send" at bounding box center [971, 453] width 26 height 18
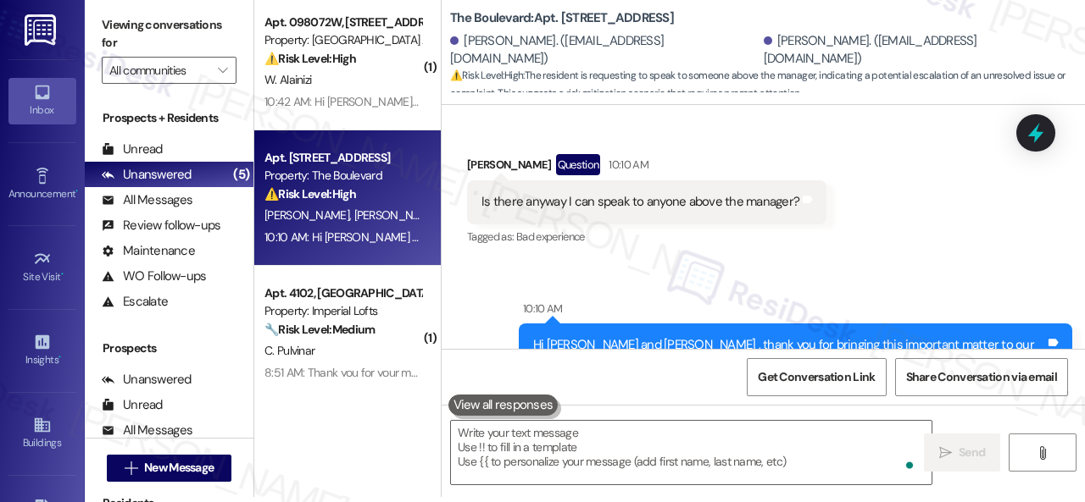
scroll to position [6849, 0]
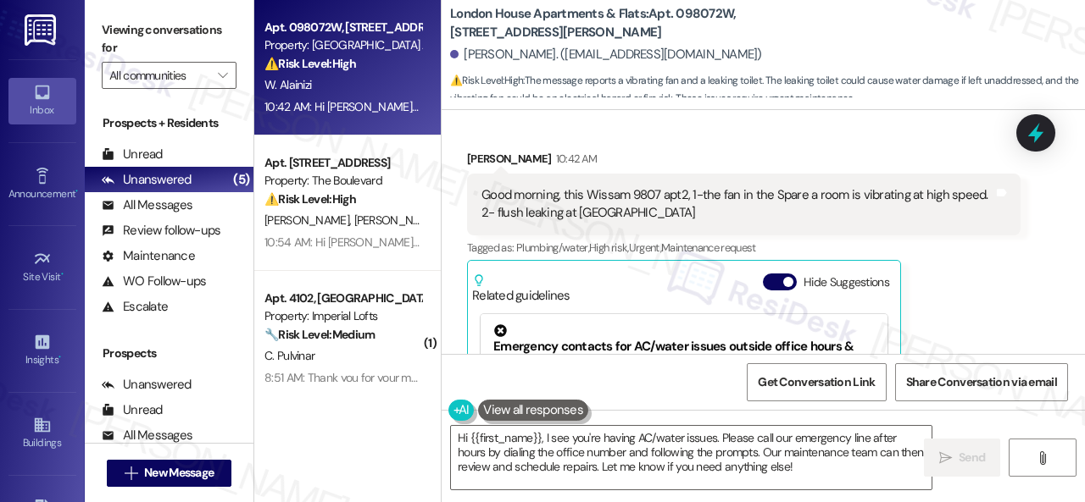
scroll to position [27, 0]
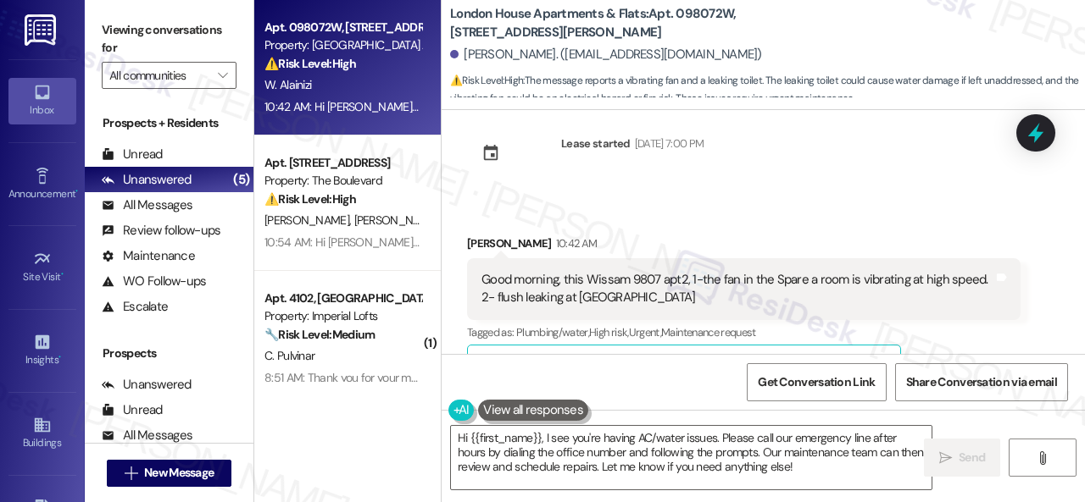
click at [716, 169] on div "Lease started Nov 30, 2024 at 7:00 PM" at bounding box center [585, 159] width 262 height 75
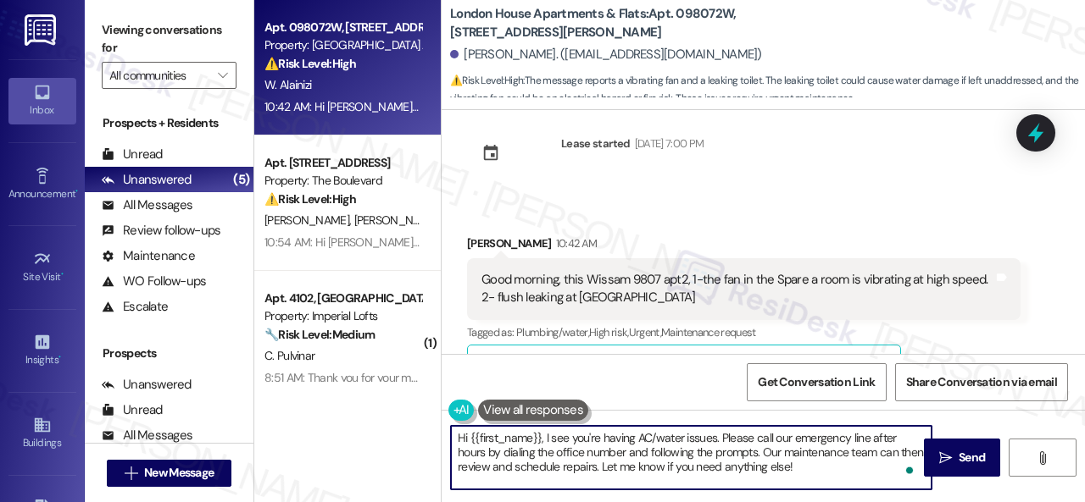
drag, startPoint x: 550, startPoint y: 437, endPoint x: 871, endPoint y: 490, distance: 325.4
click at [871, 490] on div "Hi {{first_name}}, I see you're having AC/water issues. Please call our emergen…" at bounding box center [691, 457] width 482 height 65
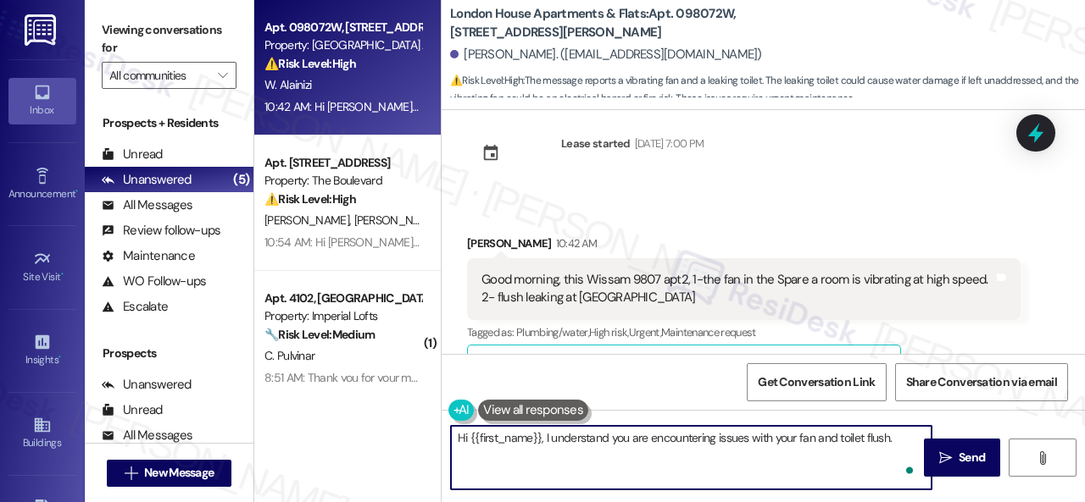
paste textarea "Are there already work orders for the issues? If so, may I have the work order …"
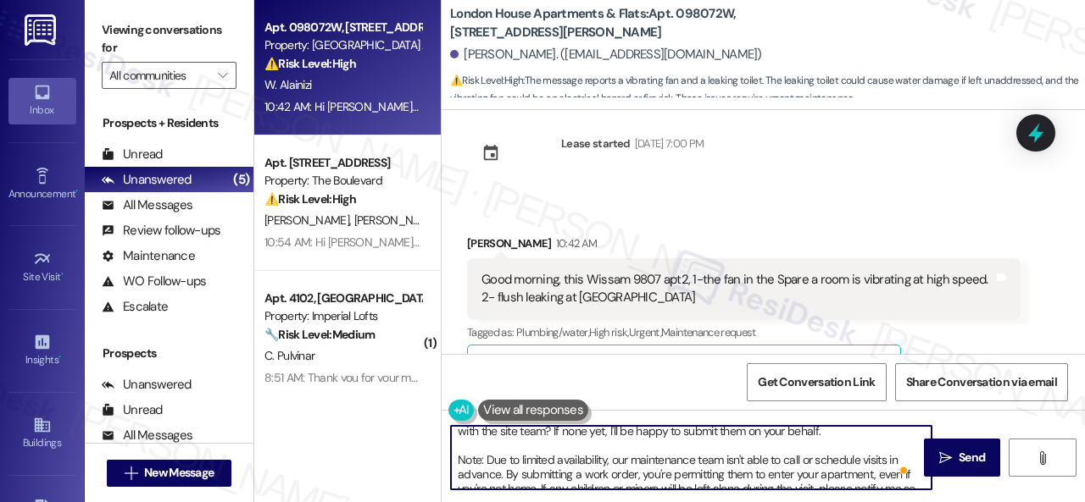
scroll to position [0, 0]
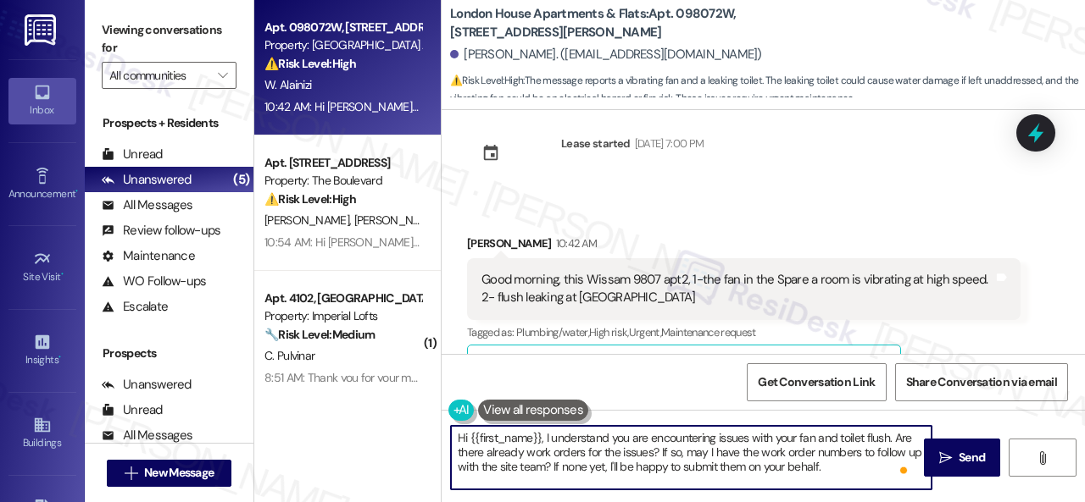
click at [874, 470] on textarea "Hi {{first_name}}, I understand you are encountering issues with your fan and t…" at bounding box center [691, 458] width 480 height 64
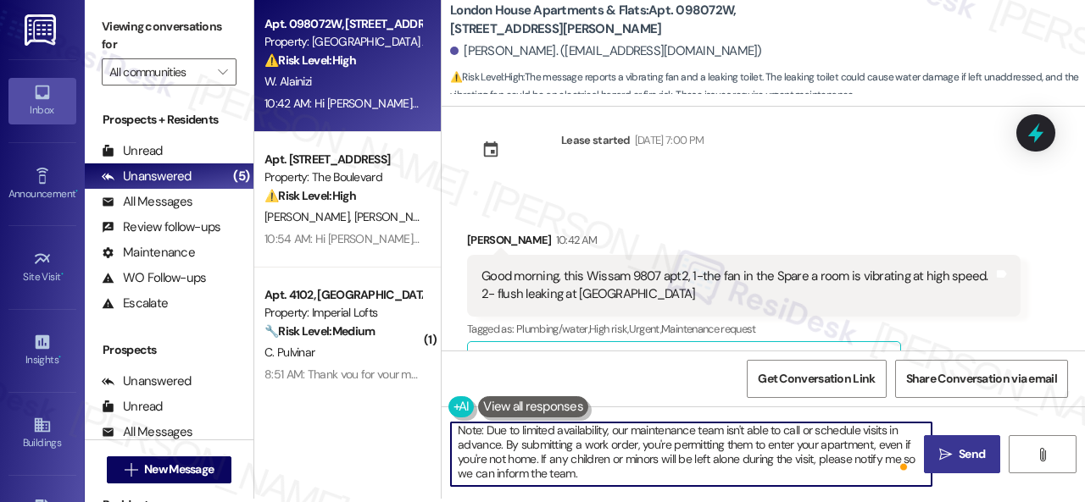
scroll to position [5, 0]
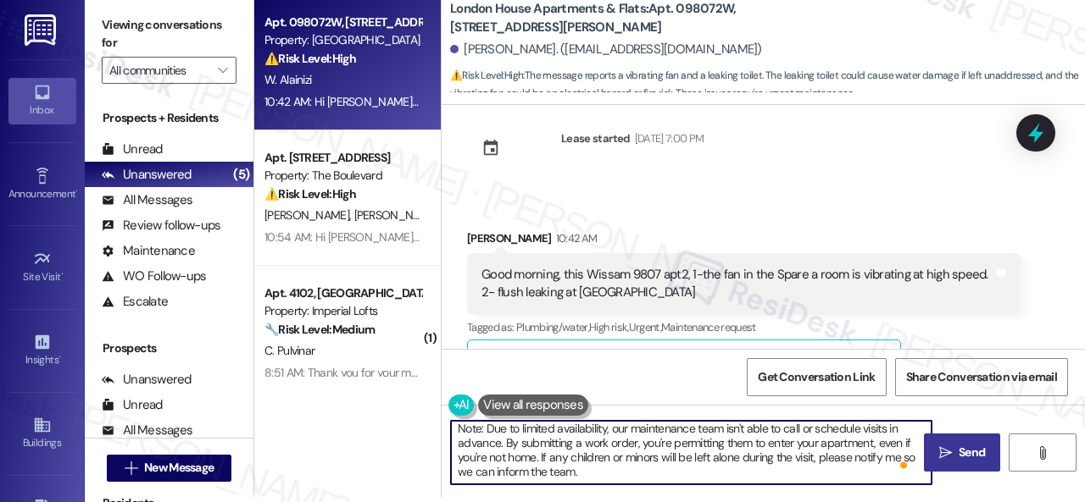
type textarea "Hi {{first_name}}, I understand you are encountering issues with your fan and t…"
click at [946, 458] on icon "" at bounding box center [945, 454] width 13 height 14
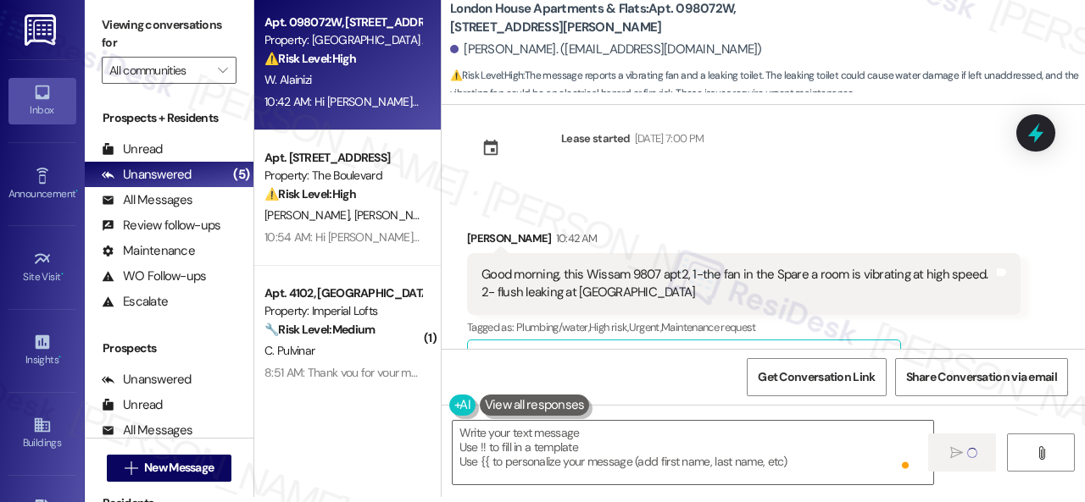
scroll to position [0, 0]
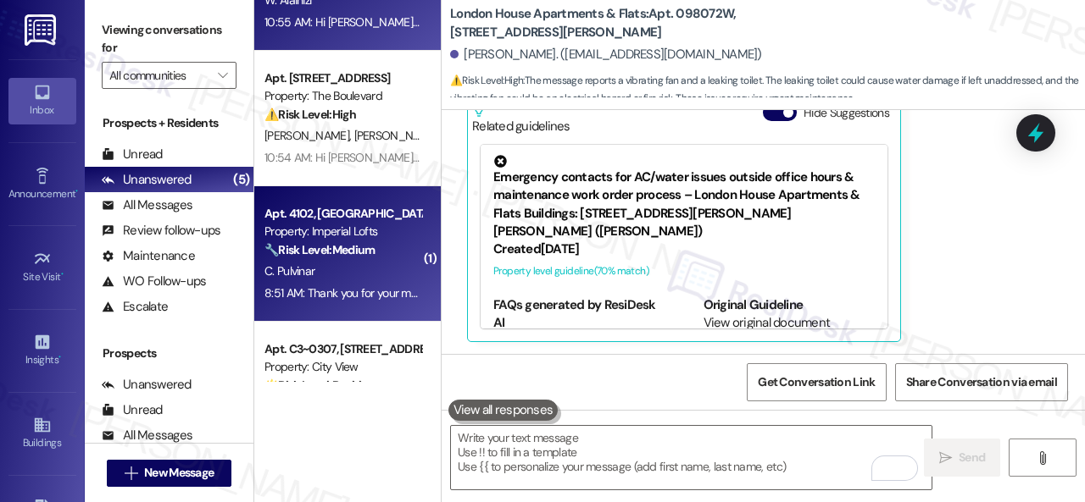
click at [381, 252] on div "🔧 Risk Level: Medium The resident is requesting confirmation that their account…" at bounding box center [342, 250] width 157 height 18
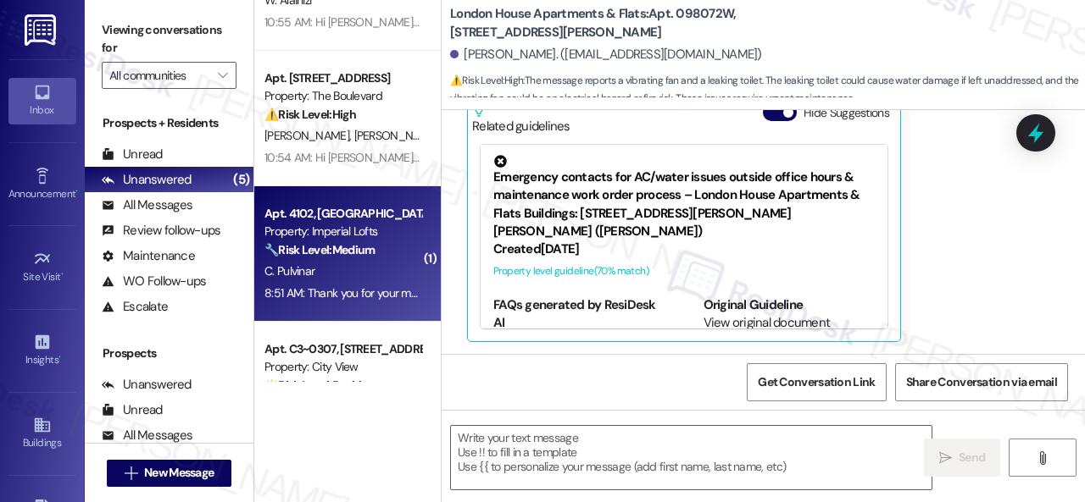
type textarea "Fetching suggested responses. Please feel free to read through the conversation…"
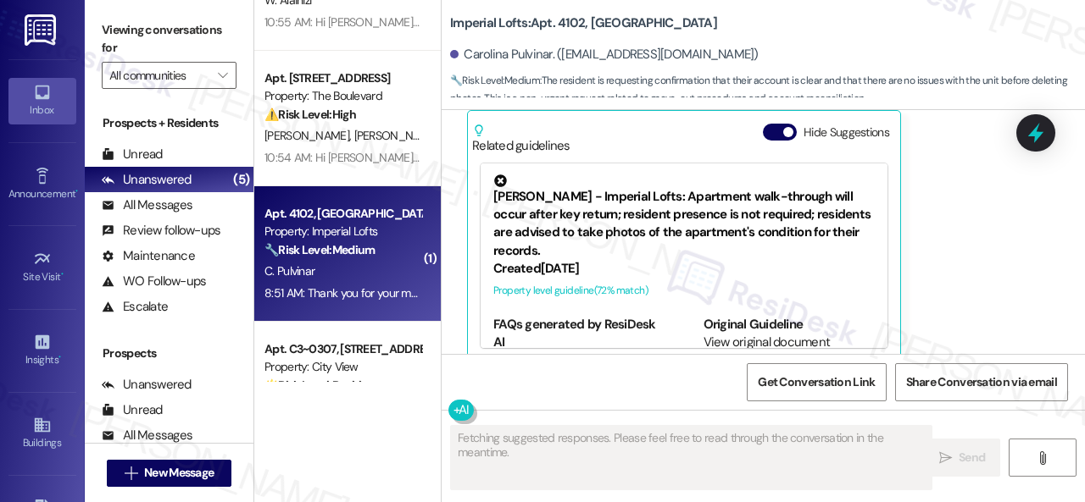
type textarea "Fetching suggested responses. Please feel free to read through the conversation…"
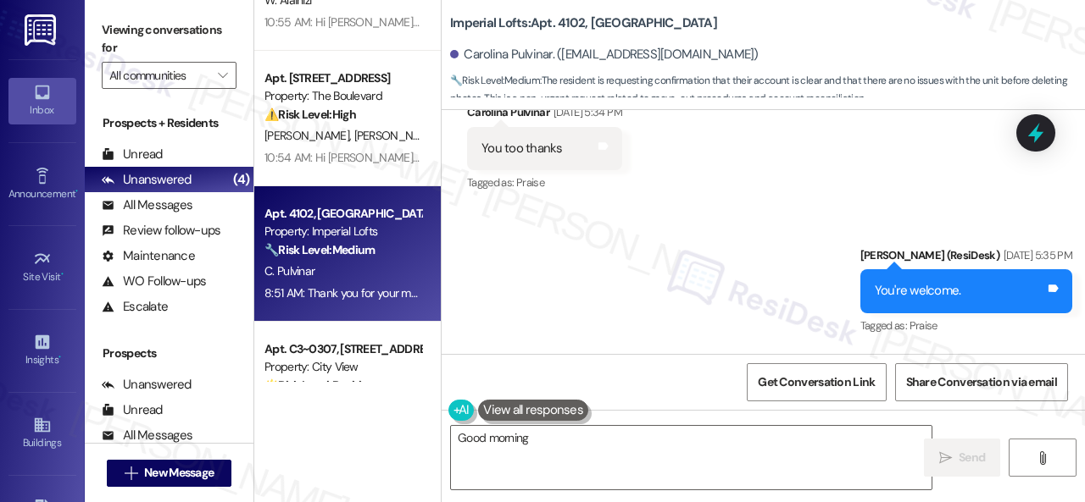
scroll to position [28701, 0]
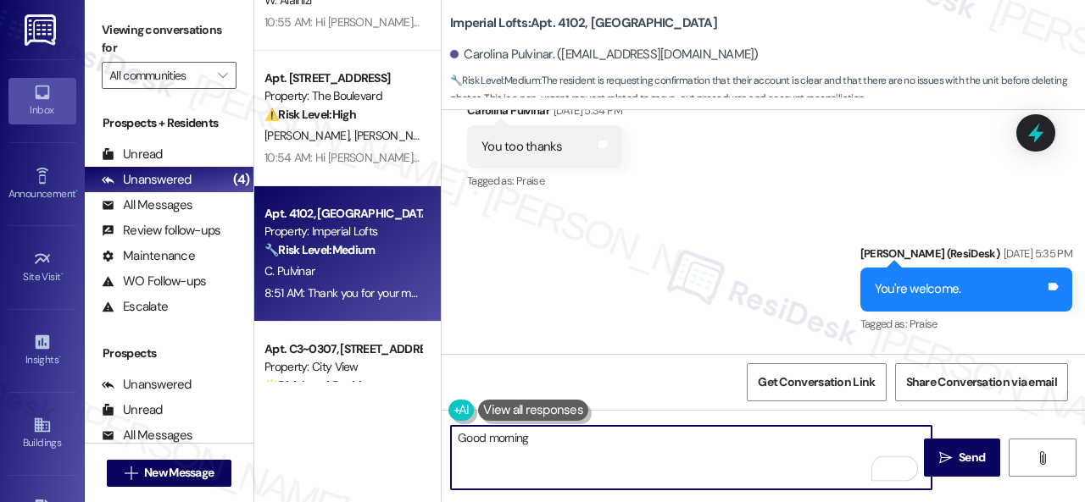
drag, startPoint x: 516, startPoint y: 449, endPoint x: 570, endPoint y: 451, distance: 54.3
click at [570, 451] on textarea "Good morning, Mrs. Pulvinar! I'm happy to check on your account and the unit's …" at bounding box center [691, 458] width 480 height 64
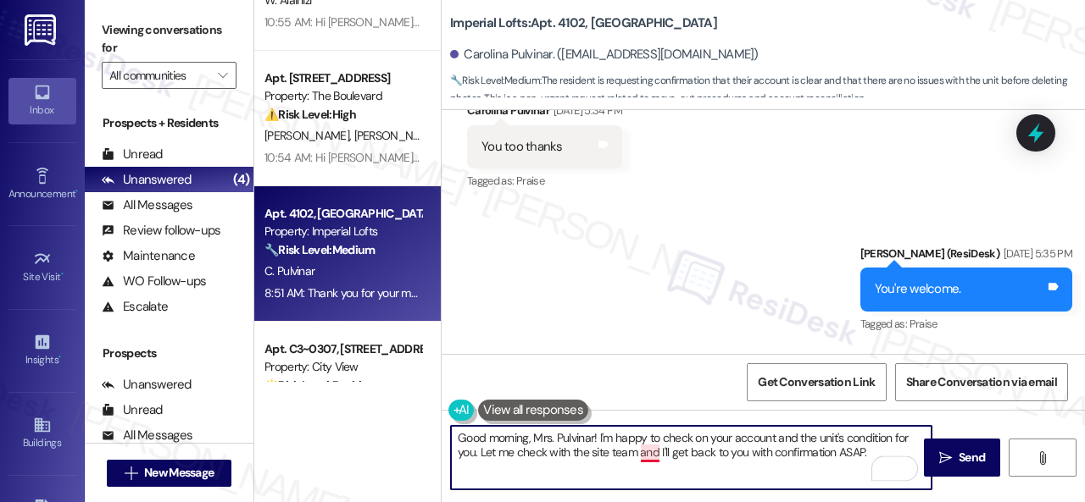
click at [652, 455] on textarea "Good morning, Mrs. Pulvinar! I'm happy to check on your account and the unit's …" at bounding box center [691, 458] width 480 height 64
drag, startPoint x: 752, startPoint y: 451, endPoint x: 880, endPoint y: 457, distance: 128.1
click at [880, 457] on textarea "Good morning, Mrs. Pulvinar! I'm happy to check on your account and the unit's …" at bounding box center [691, 458] width 480 height 64
type textarea "Good morning, Mrs. Pulvinar! I'm happy to check on your account and the unit's …"
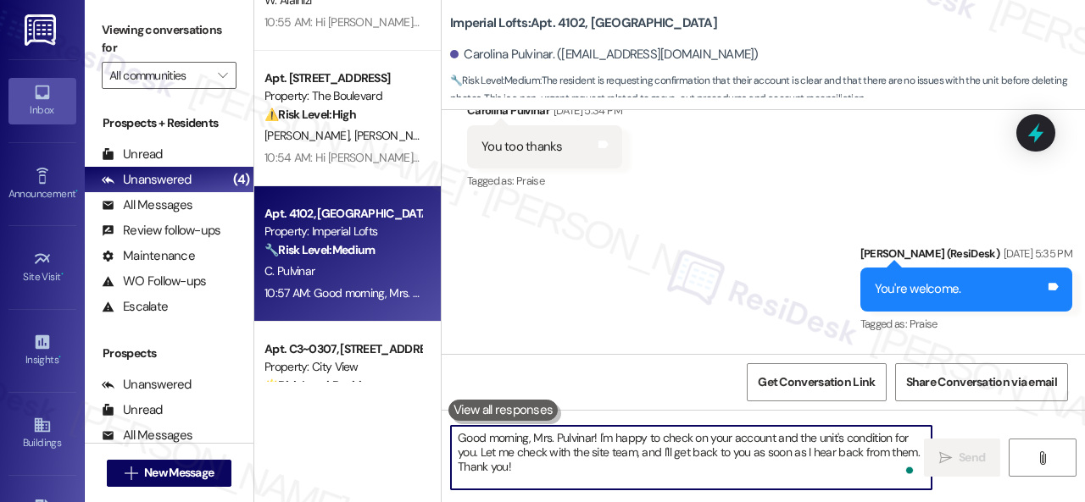
scroll to position [28962, 0]
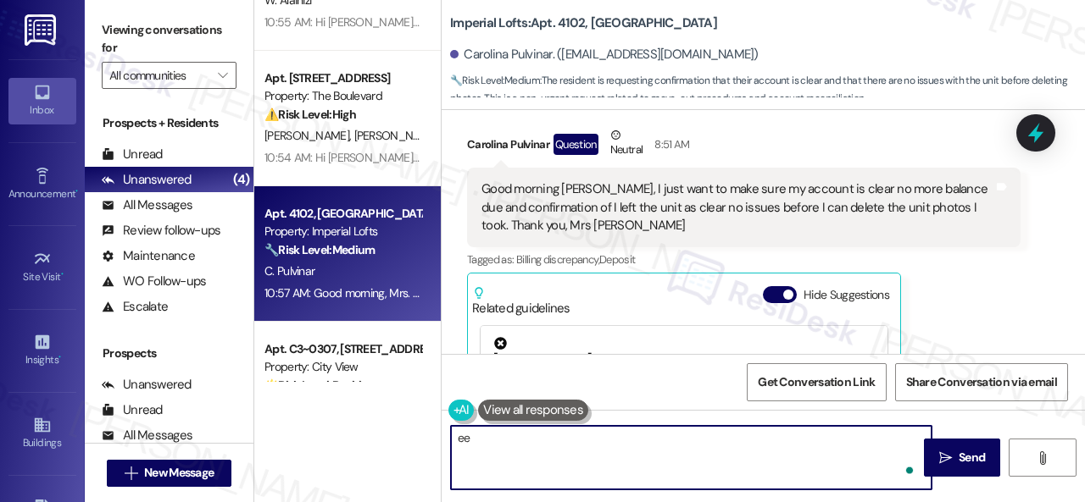
type textarea "ee"
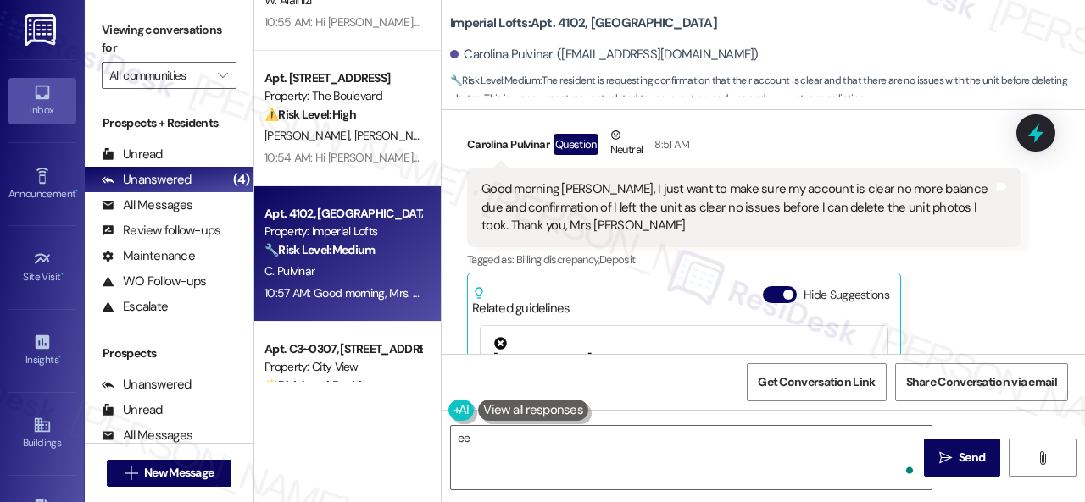
click at [953, 261] on div "Carolina Pulvinar Question Neutral 8:51 AM Good morning [PERSON_NAME], I just w…" at bounding box center [743, 324] width 553 height 397
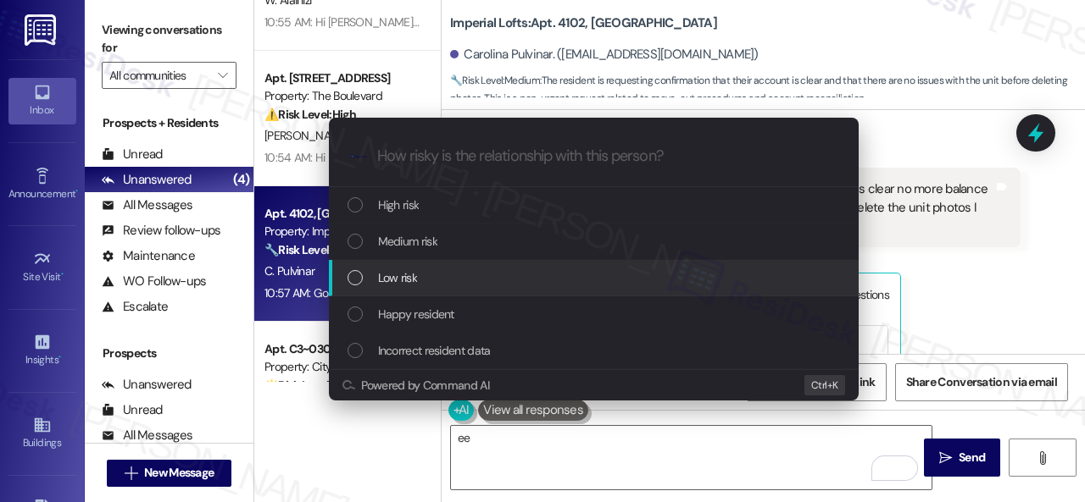
click at [386, 281] on span "Low risk" at bounding box center [397, 278] width 39 height 19
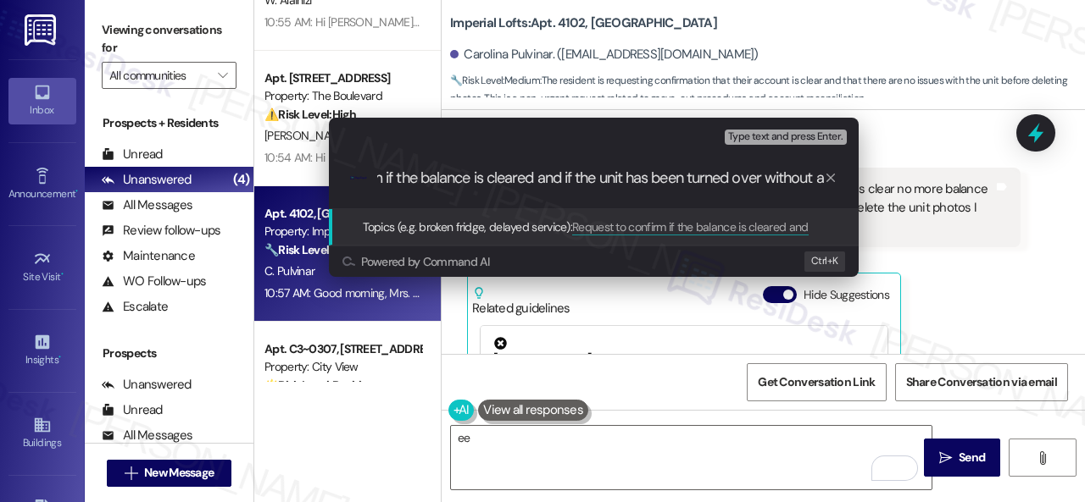
scroll to position [0, 124]
type input "Request to confirm if the balance is cleared and if the unit has been turned ov…"
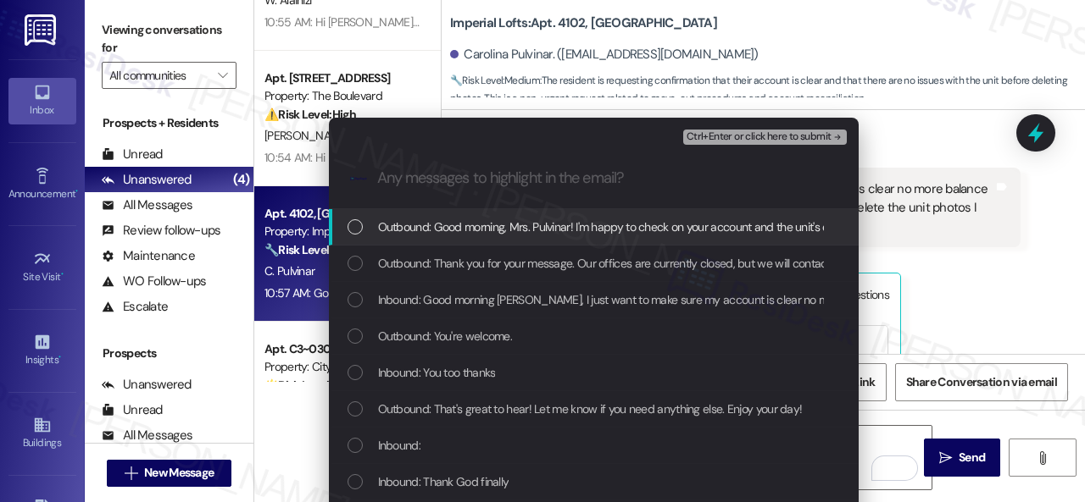
scroll to position [0, 0]
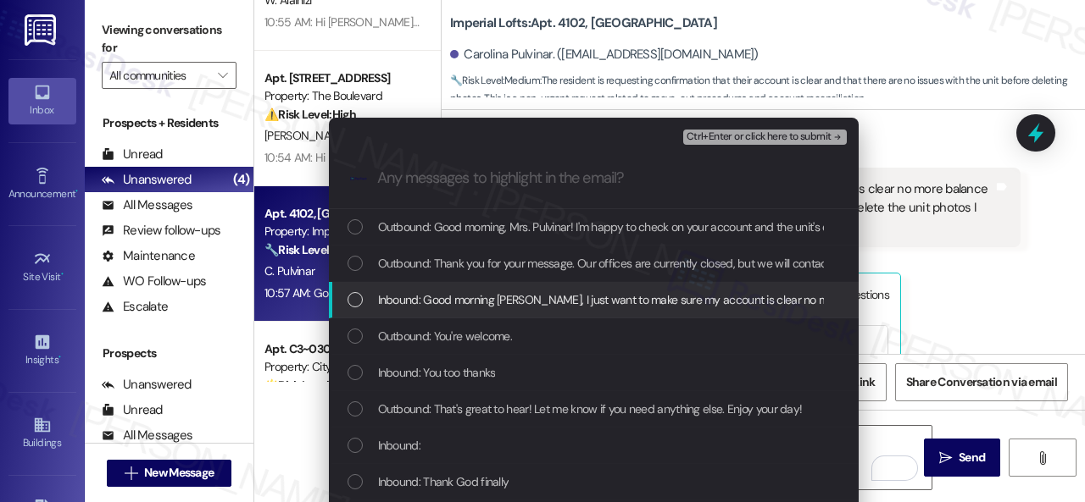
click at [543, 297] on span "Inbound: Good morning [PERSON_NAME], I just want to make sure my account is cle…" at bounding box center [953, 300] width 1151 height 19
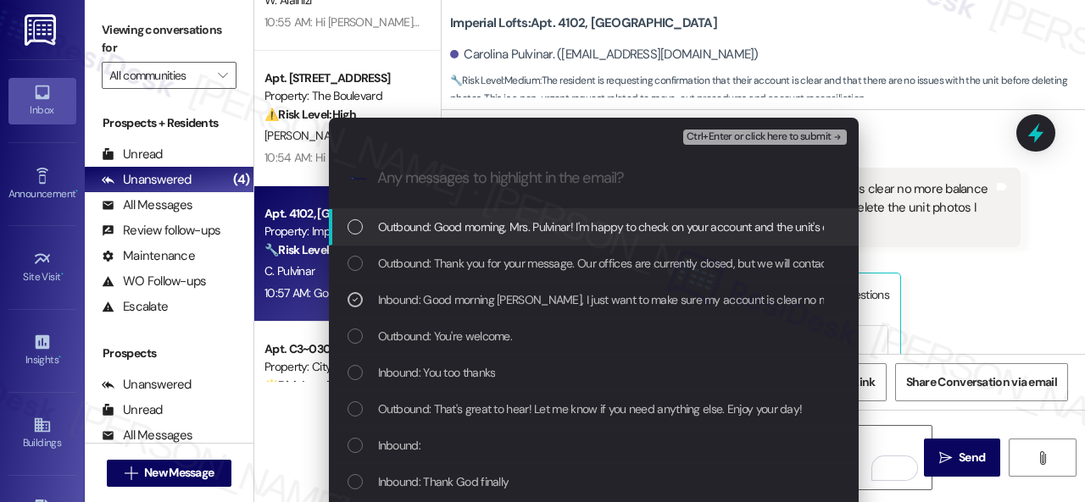
click at [736, 136] on span "Ctrl+Enter or click here to submit" at bounding box center [758, 137] width 145 height 12
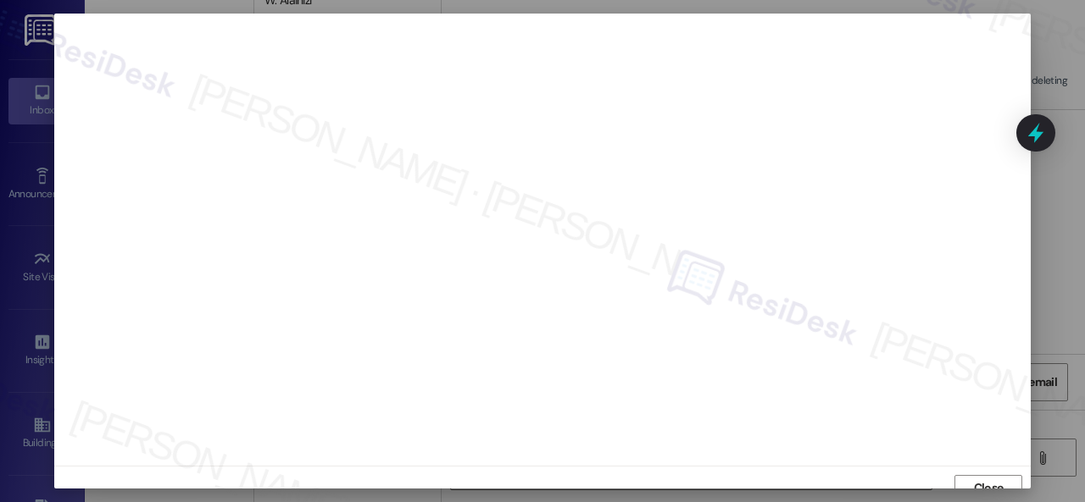
scroll to position [13, 0]
click at [980, 473] on span "Close" at bounding box center [989, 476] width 30 height 18
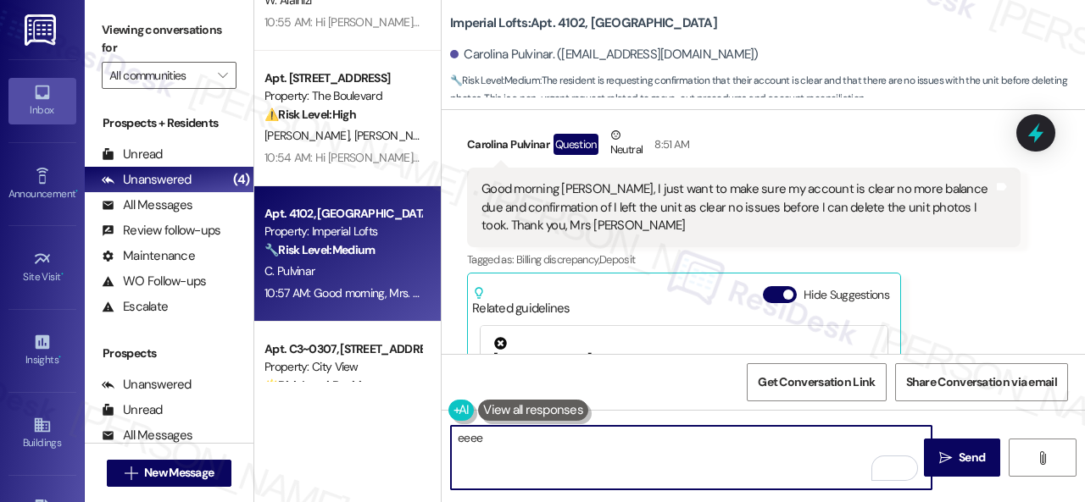
drag, startPoint x: 435, startPoint y: 437, endPoint x: 382, endPoint y: 437, distance: 52.5
click at [382, 437] on div "Apt. 098072W, [STREET_ADDRESS][PERSON_NAME] Property: [GEOGRAPHIC_DATA] Apartme…" at bounding box center [669, 251] width 830 height 502
paste textarea "Request to confirm if the balance is cleared and if the unit has been turned ov…"
type textarea "Request to confirm if the balance is cleared and if the unit has been turned ov…"
drag, startPoint x: 479, startPoint y: 446, endPoint x: 411, endPoint y: 419, distance: 73.0
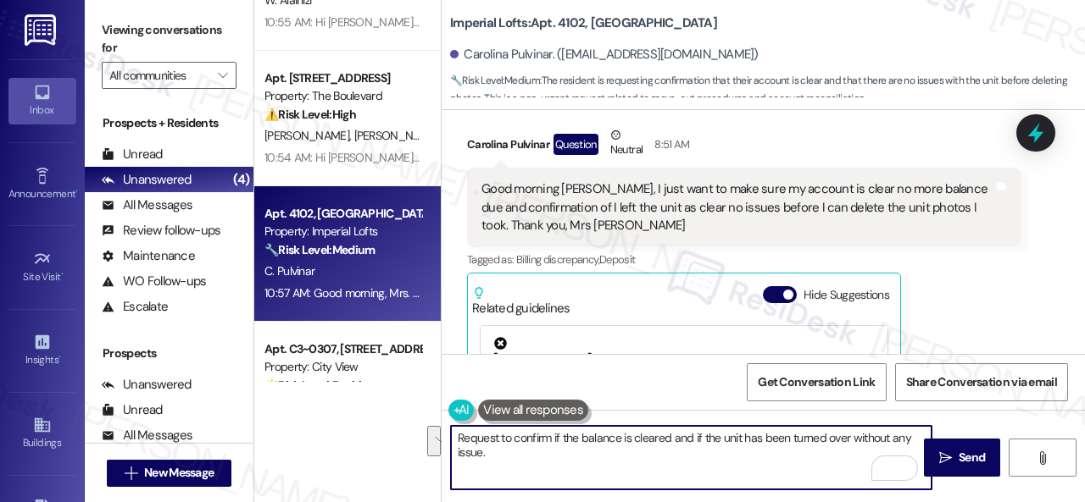
click at [411, 419] on div "Apt. 098072W, [STREET_ADDRESS][PERSON_NAME] Property: [GEOGRAPHIC_DATA] Apartme…" at bounding box center [669, 251] width 830 height 502
click at [524, 454] on textarea "Request to confirm if the balance is cleared and if the unit has been turned ov…" at bounding box center [691, 458] width 480 height 64
drag, startPoint x: 512, startPoint y: 453, endPoint x: 426, endPoint y: 433, distance: 88.0
click at [426, 433] on div "Apt. 098072W, [STREET_ADDRESS][PERSON_NAME] Property: [GEOGRAPHIC_DATA] Apartme…" at bounding box center [669, 251] width 830 height 502
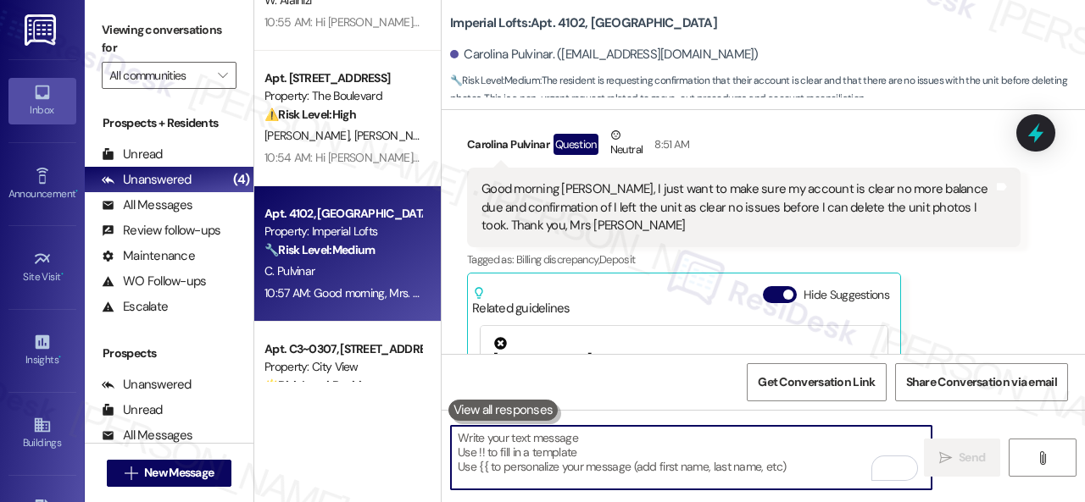
click at [553, 374] on div "Get Conversation Link Share Conversation via email" at bounding box center [762, 382] width 643 height 56
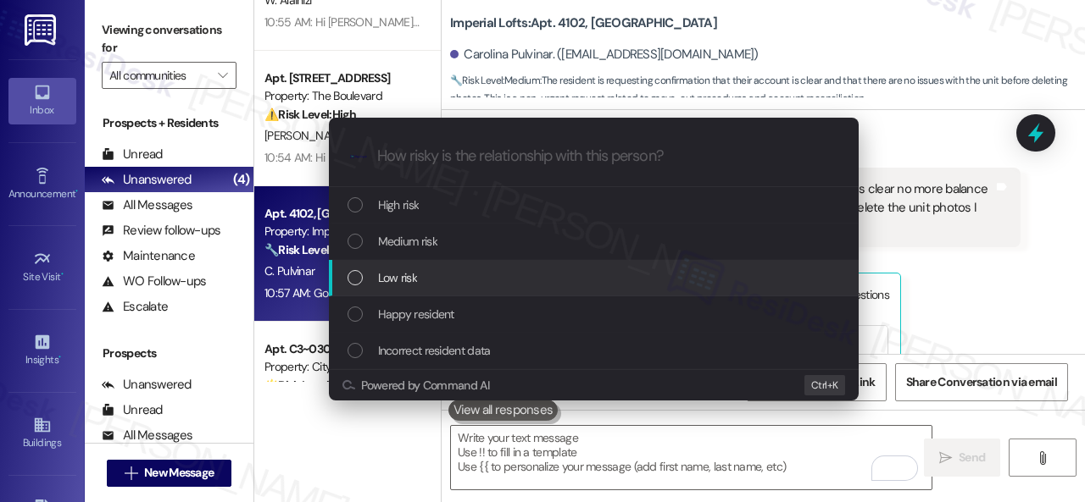
click at [391, 283] on span "Low risk" at bounding box center [397, 278] width 39 height 19
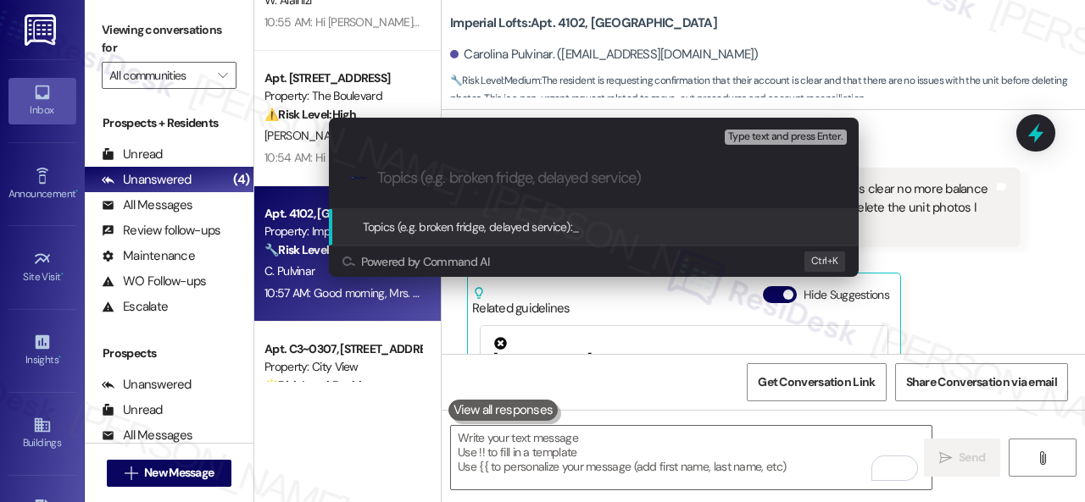
paste input "Request to confirm if the balance is cleared and if the unit has been turned ov…"
type input "Request to confirm if the balance is cleared and if the unit has been turned ov…"
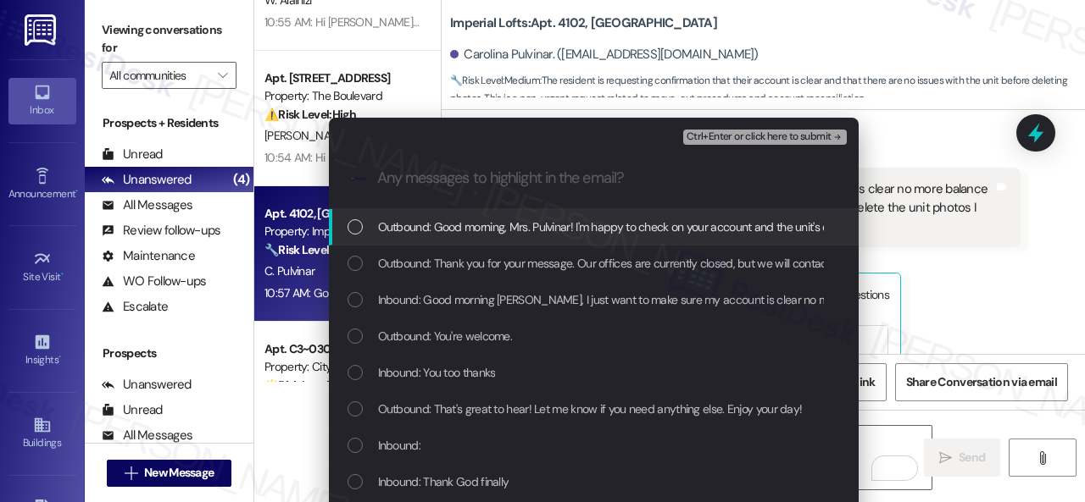
scroll to position [0, 0]
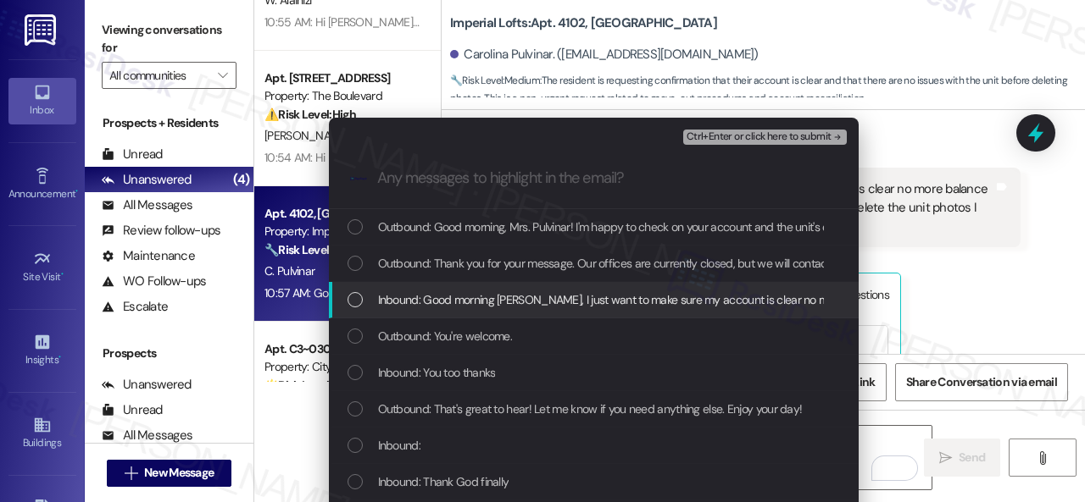
click at [429, 300] on span "Inbound: Good morning [PERSON_NAME], I just want to make sure my account is cle…" at bounding box center [953, 300] width 1151 height 19
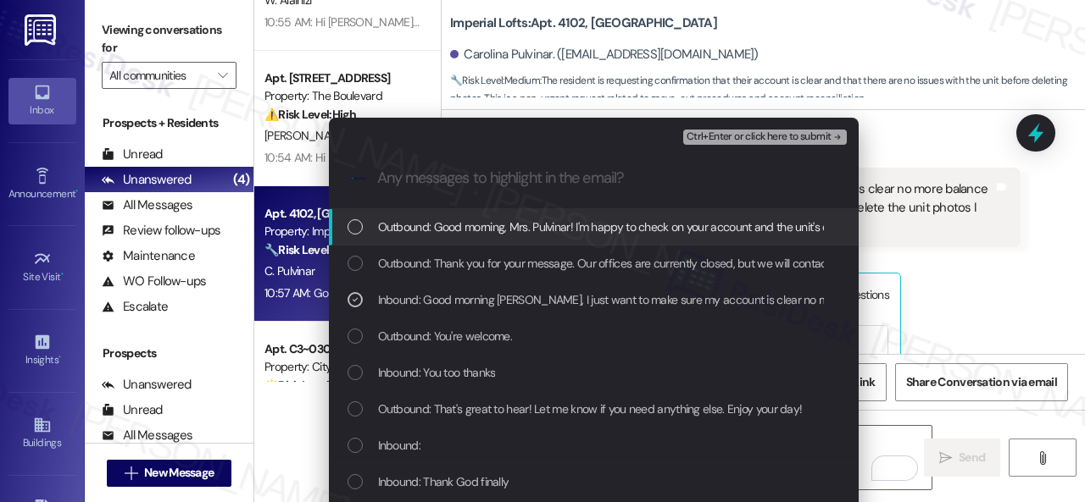
click at [703, 138] on span "Ctrl+Enter or click here to submit" at bounding box center [758, 137] width 145 height 12
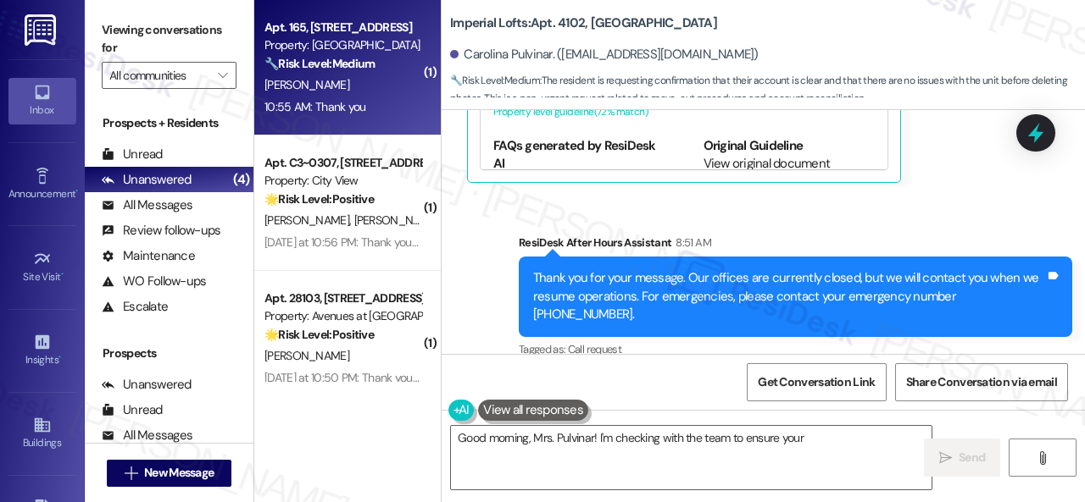
type textarea "Good morning, Mrs. Pulvinar! I'm checking with the team to ensure your account"
click at [358, 95] on div "[PERSON_NAME]" at bounding box center [343, 85] width 160 height 21
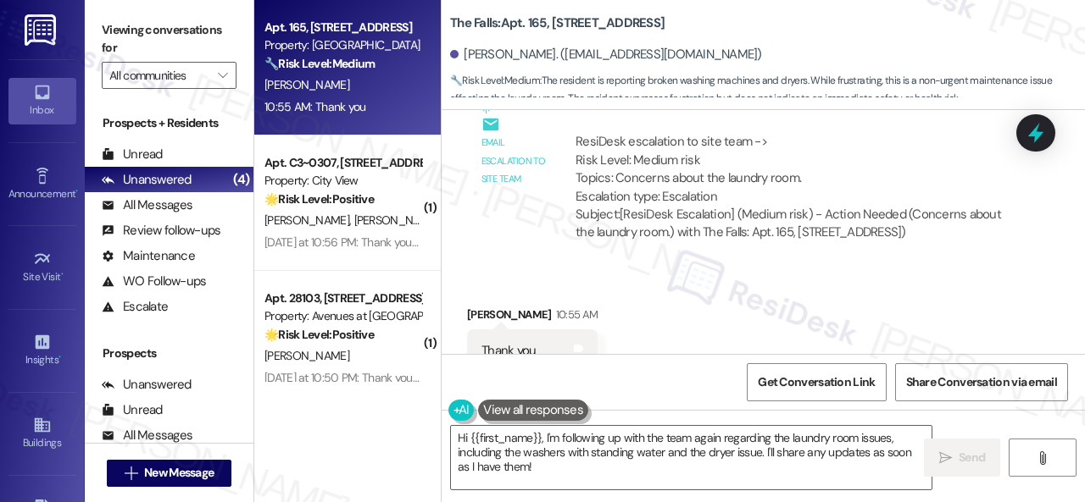
scroll to position [5856, 0]
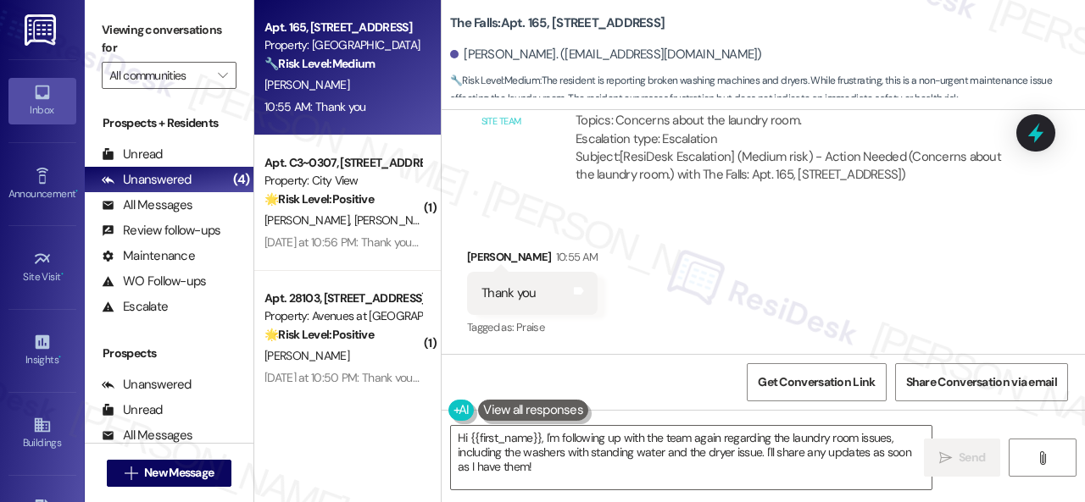
drag, startPoint x: 545, startPoint y: 469, endPoint x: 341, endPoint y: 403, distance: 213.8
click at [363, 414] on div "Apt. 165, [STREET_ADDRESS] Property: The Falls 🔧 Risk Level: Medium The residen…" at bounding box center [669, 251] width 830 height 502
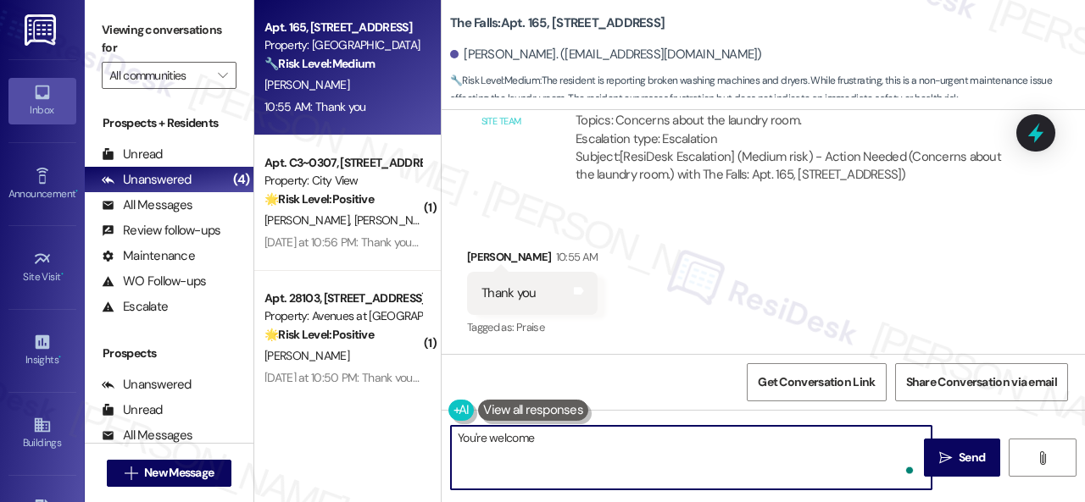
type textarea "You're welcome!"
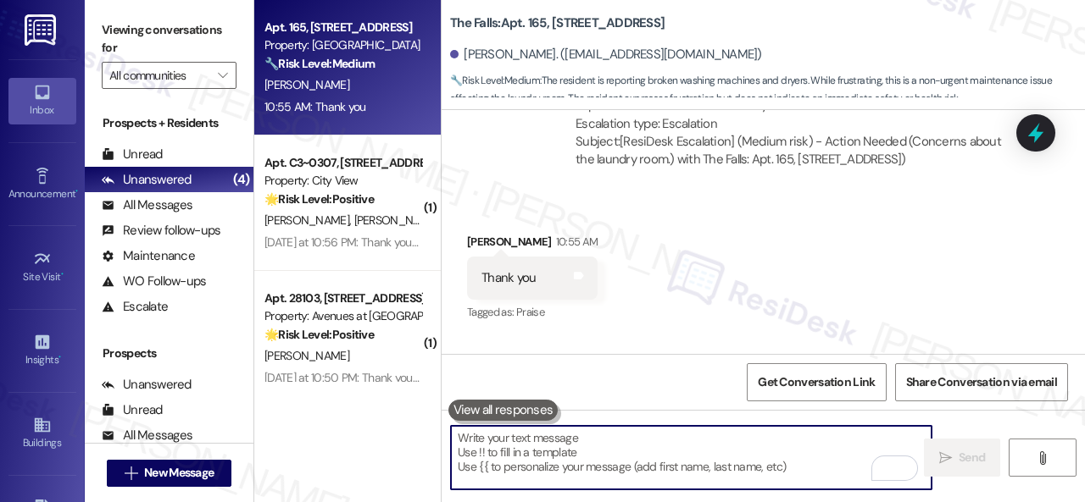
scroll to position [5855, 0]
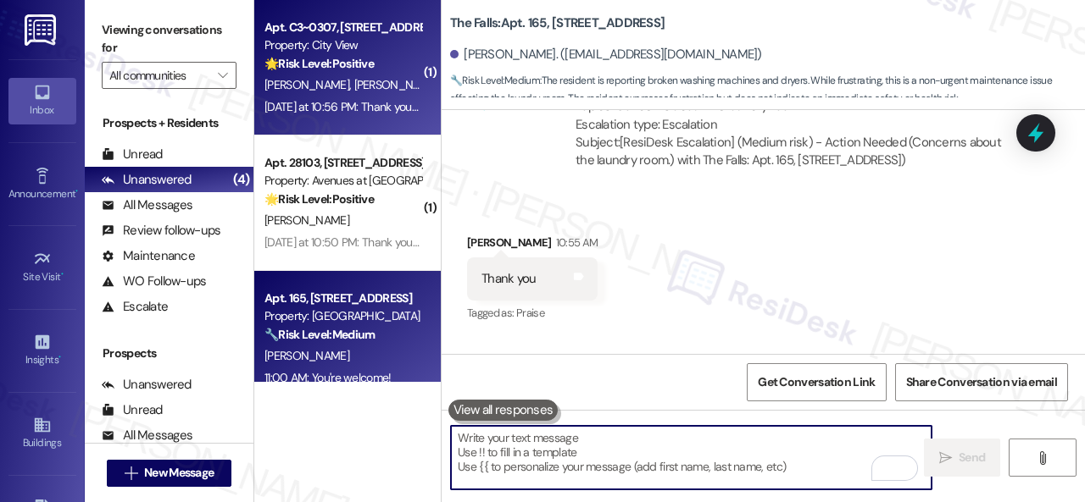
click at [391, 86] on div "[PERSON_NAME] [PERSON_NAME]" at bounding box center [343, 85] width 160 height 21
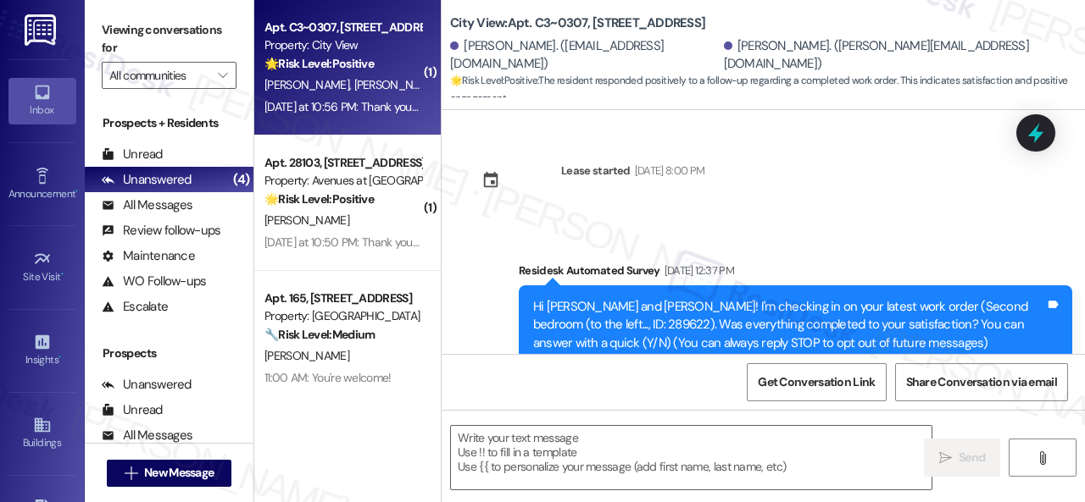
type textarea "Fetching suggested responses. Please feel free to read through the conversation…"
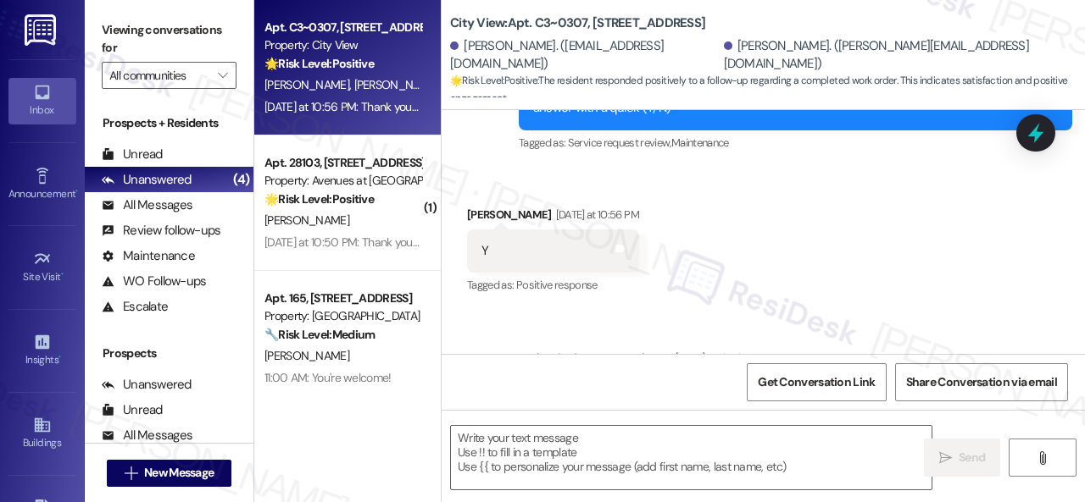
scroll to position [3132, 0]
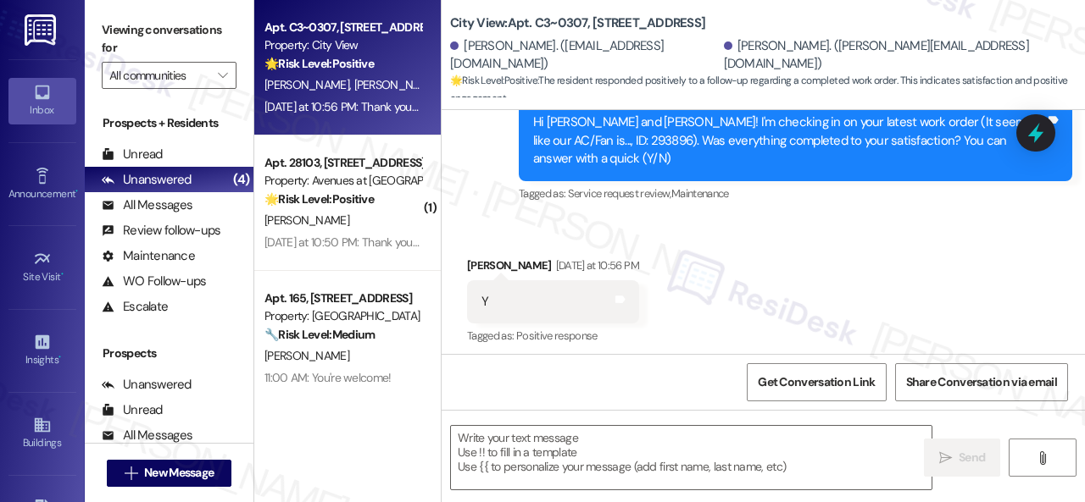
drag, startPoint x: 528, startPoint y: 213, endPoint x: 544, endPoint y: 235, distance: 27.3
click at [528, 219] on div "Received via SMS [PERSON_NAME] [DATE] at 10:56 PM Y Tags and notes Tagged as: P…" at bounding box center [762, 290] width 643 height 143
click at [563, 439] on textarea at bounding box center [691, 458] width 480 height 64
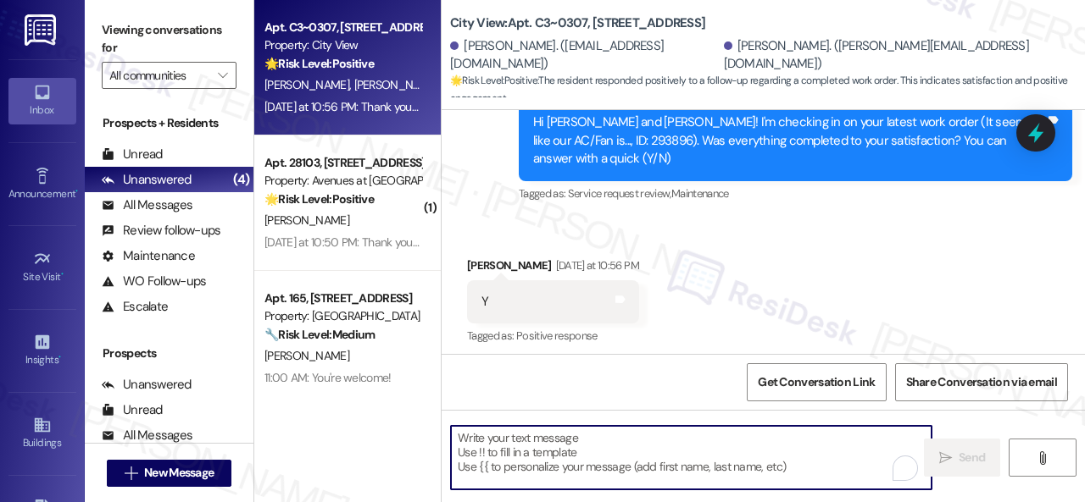
paste textarea "Glad to hear that everything is all set! If {{property}} met your expectations,…"
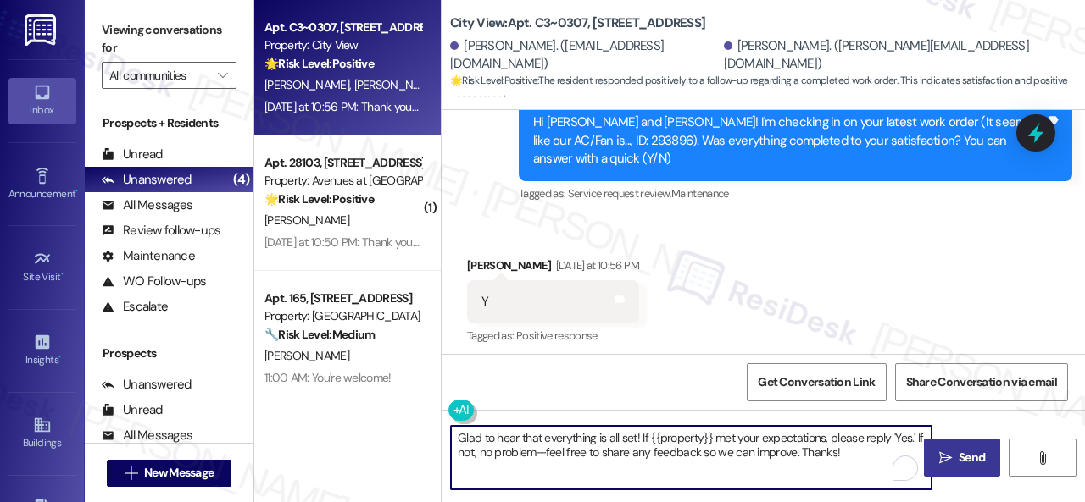
type textarea "Glad to hear that everything is all set! If {{property}} met your expectations,…"
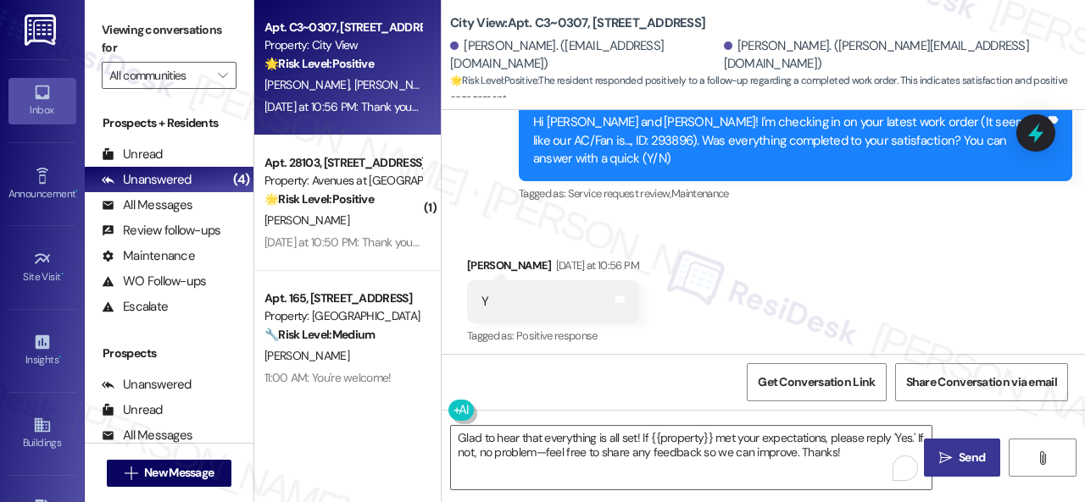
click at [969, 451] on span "Send" at bounding box center [971, 458] width 26 height 18
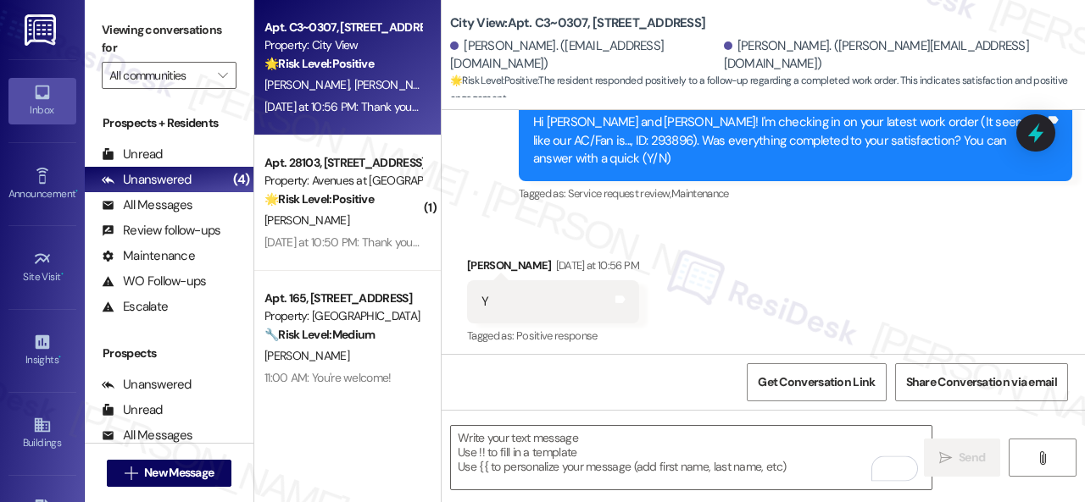
scroll to position [3120, 0]
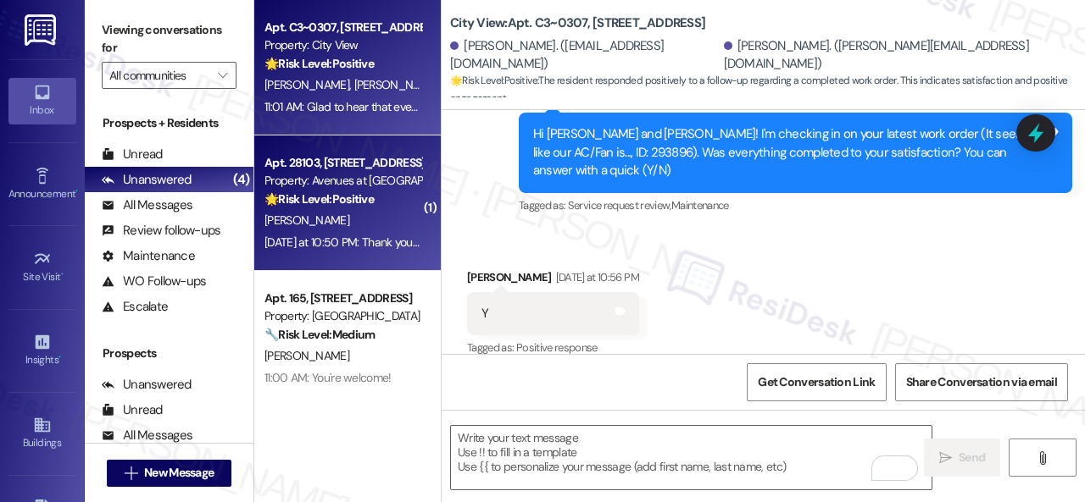
click at [350, 225] on div "[PERSON_NAME]" at bounding box center [343, 220] width 160 height 21
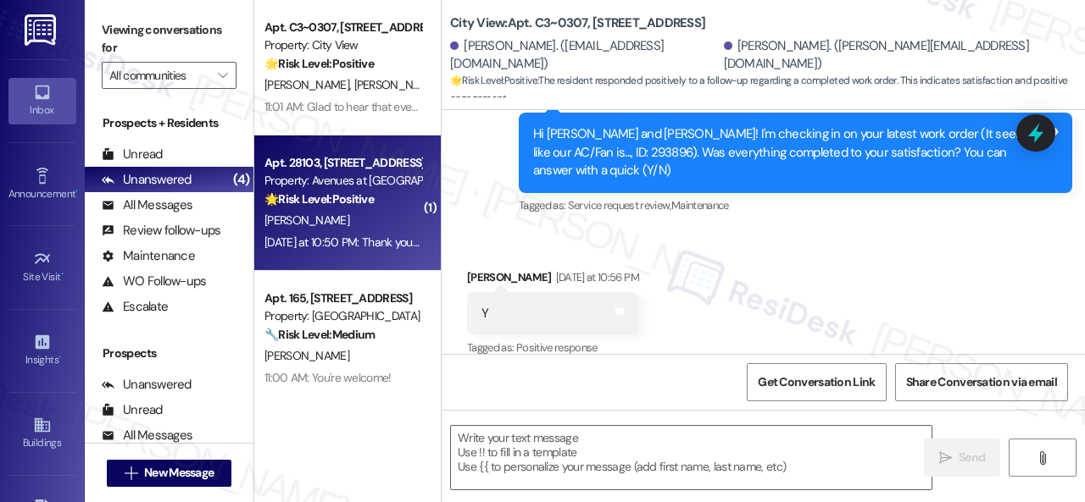
type textarea "Fetching suggested responses. Please feel free to read through the conversation…"
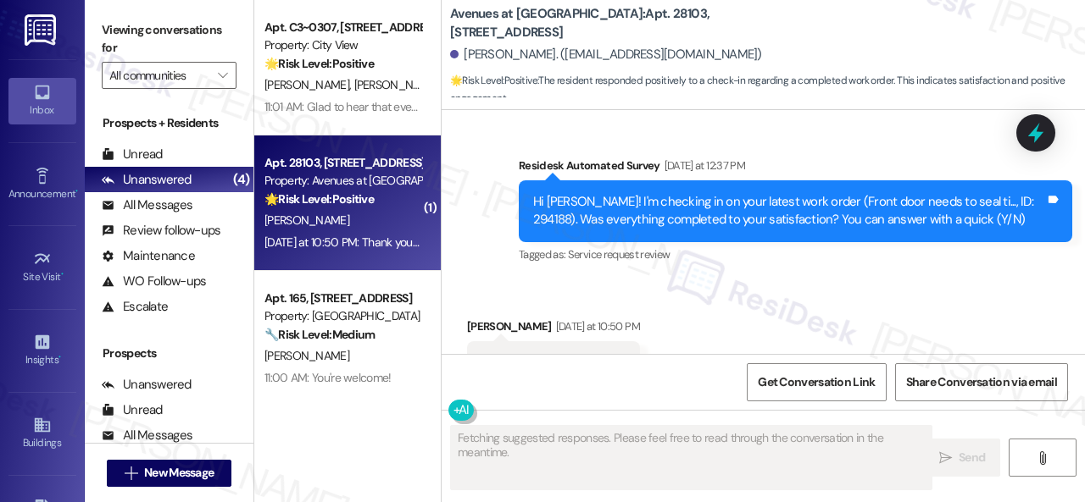
scroll to position [6390, 0]
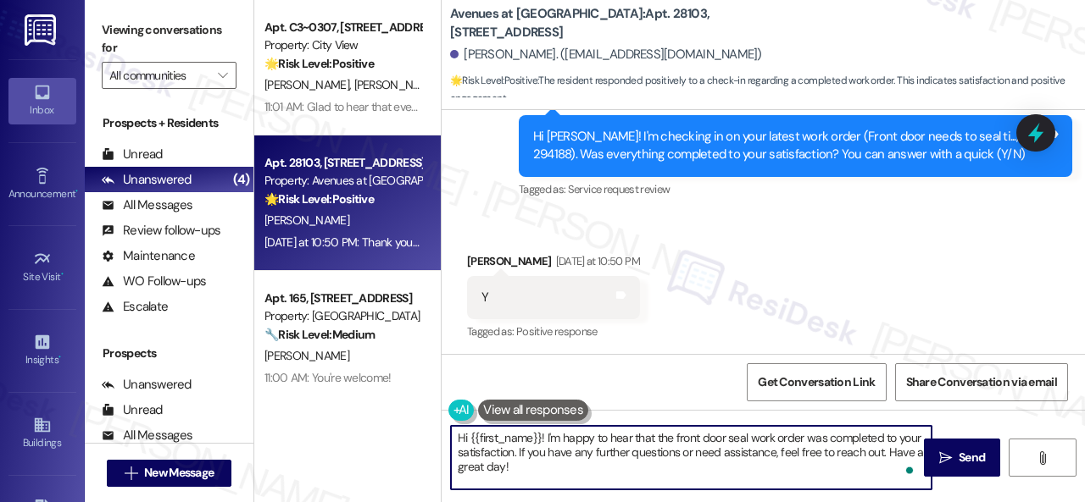
drag, startPoint x: 544, startPoint y: 465, endPoint x: 391, endPoint y: 427, distance: 157.2
click at [391, 427] on div "Apt. C3~0307, [STREET_ADDRESS] Property: City View 🌟 Risk Level: Positive The r…" at bounding box center [669, 251] width 830 height 502
paste textarea "Glad to hear that everything is all set! If {{property}} met your expectations,…"
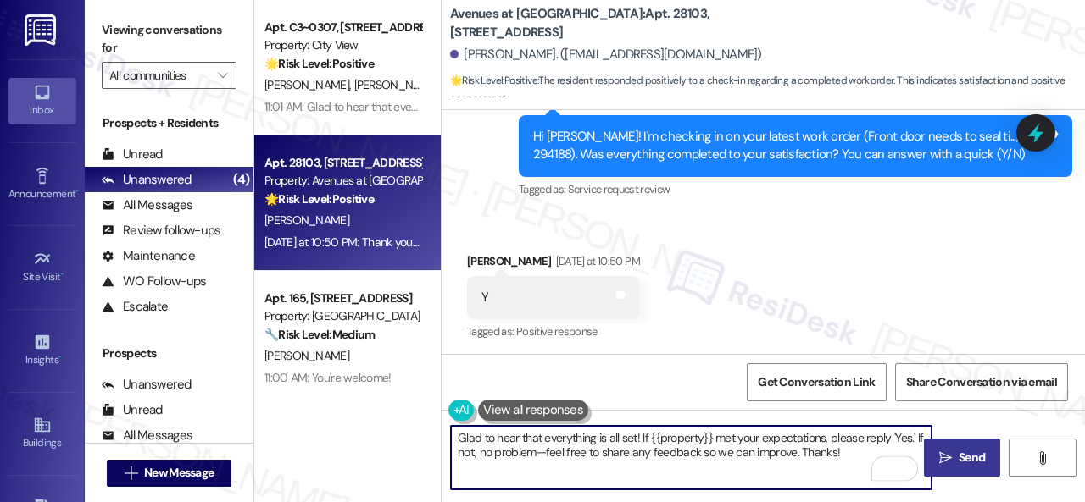
type textarea "Glad to hear that everything is all set! If {{property}} met your expectations,…"
click at [958, 458] on span "Send" at bounding box center [971, 458] width 26 height 18
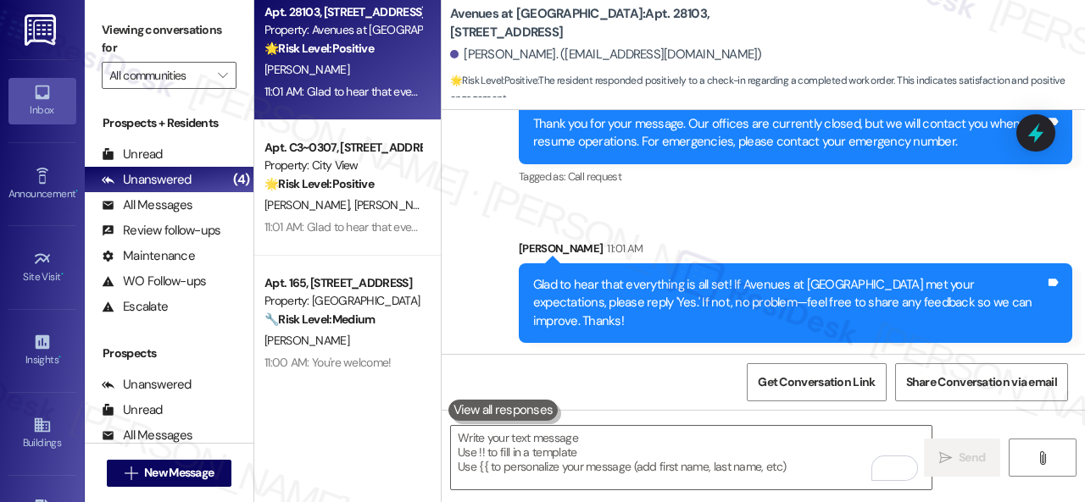
scroll to position [24, 0]
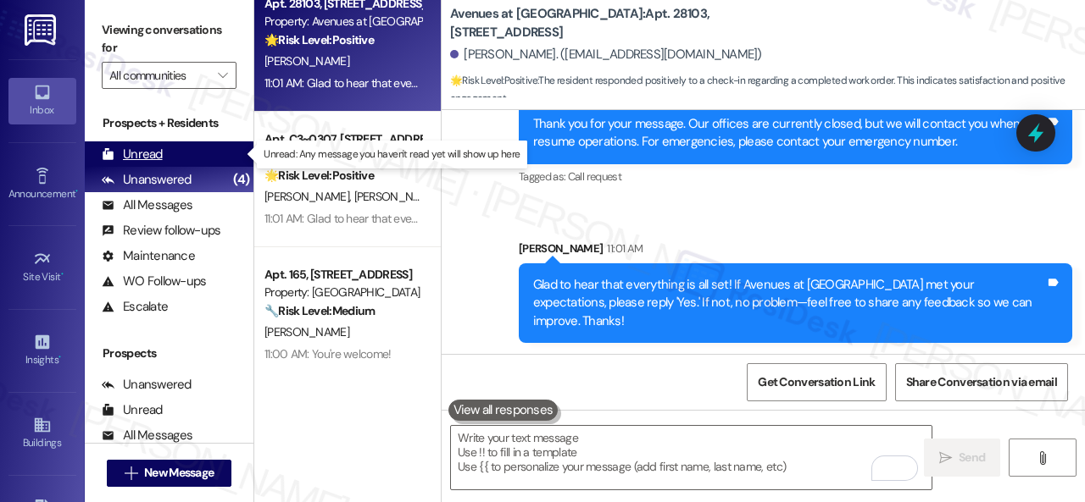
click at [155, 153] on div "Unread" at bounding box center [132, 155] width 61 height 18
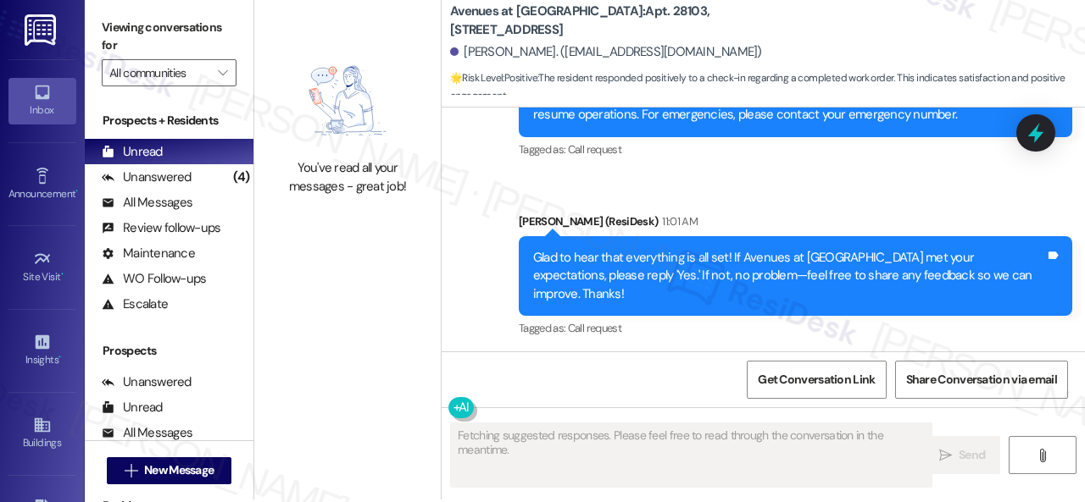
scroll to position [5, 0]
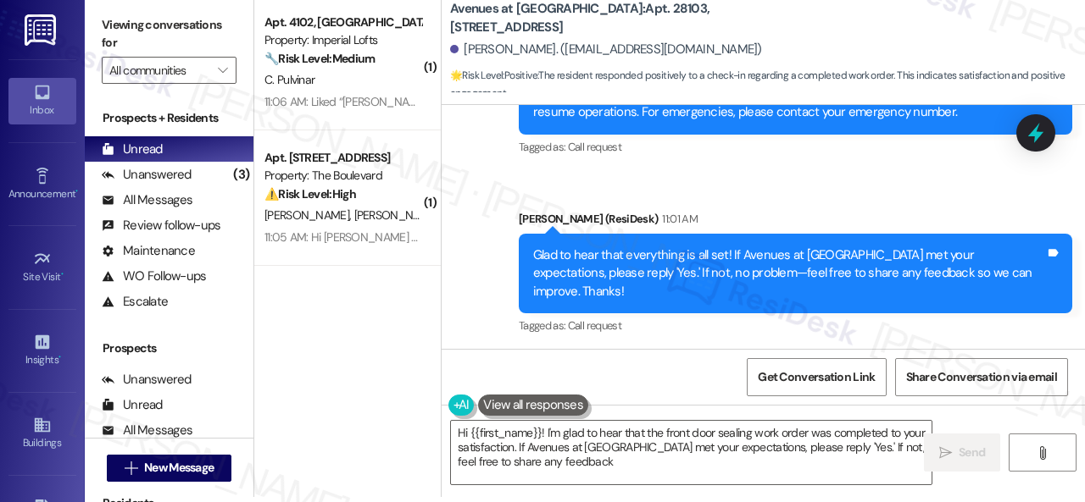
type textarea "Hi {{first_name}}! I'm glad to hear that the front door sealing work order was …"
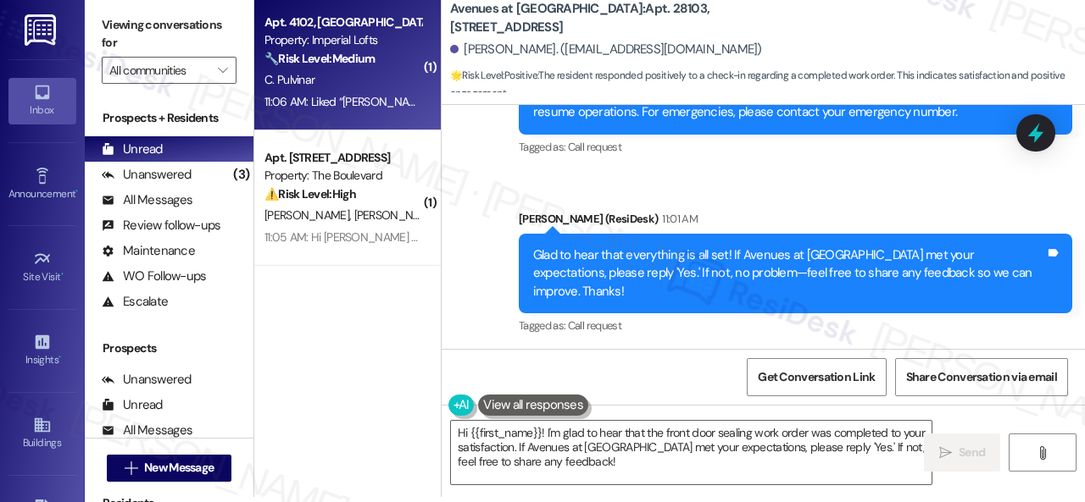
click at [379, 84] on div "C. Pulvinar" at bounding box center [343, 79] width 160 height 21
type textarea "Fetching suggested responses. Please feel free to read through the conversation…"
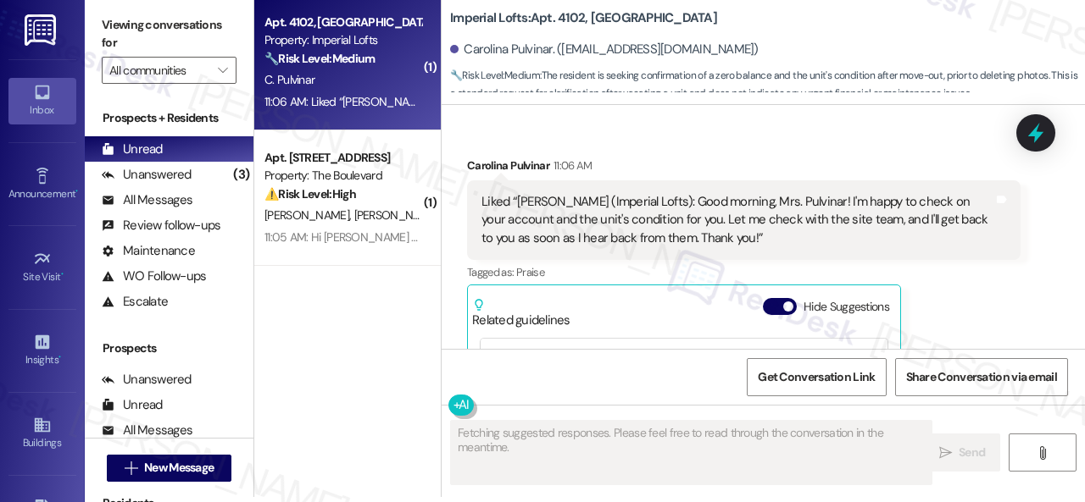
scroll to position [0, 0]
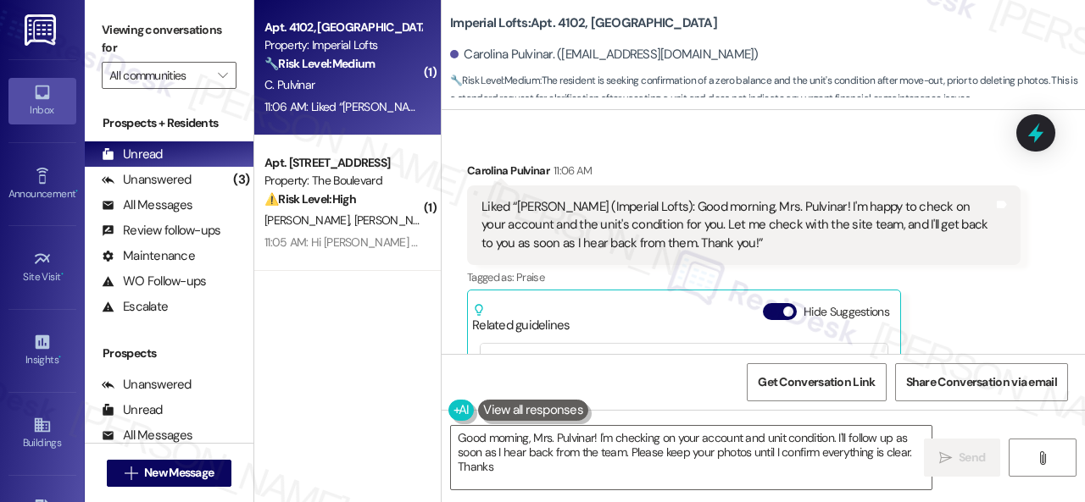
type textarea "Good morning, Mrs. Pulvinar! I'm checking on your account and unit condition. I…"
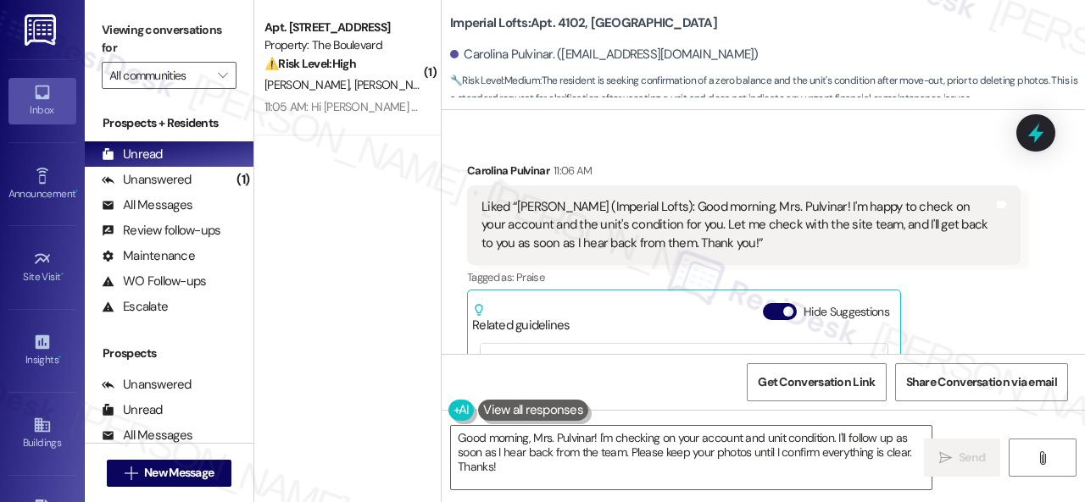
click at [980, 220] on div "Carolina Pulvinar 11:06 AM Liked “[PERSON_NAME] (Imperial Lofts): Good morning,…" at bounding box center [743, 352] width 553 height 380
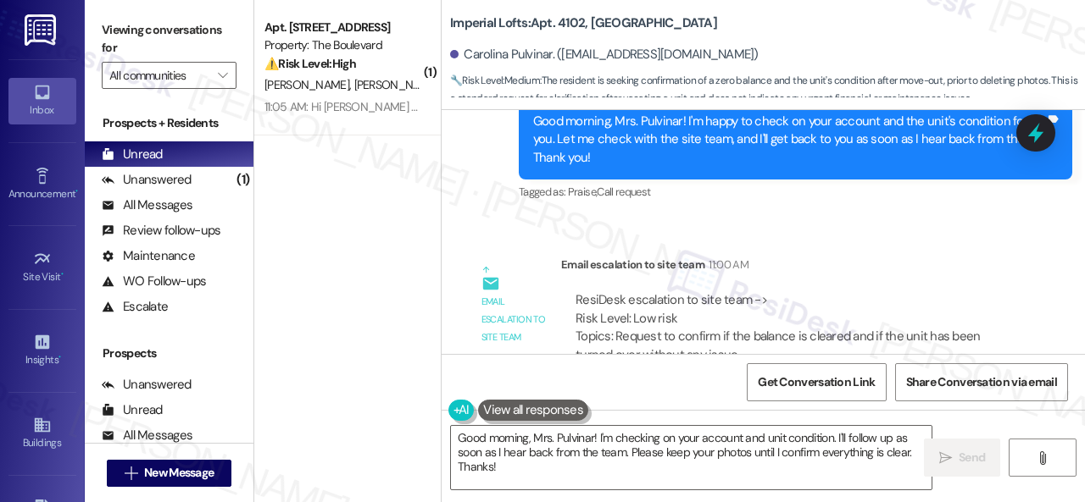
scroll to position [29354, 0]
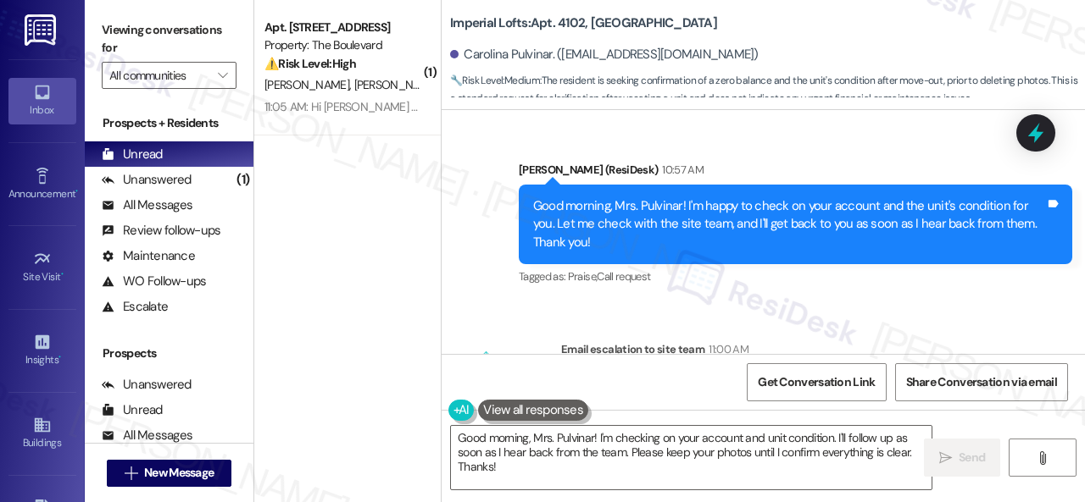
click at [467, 328] on div "Email escalation to site team Email escalation to site team 11:00 AM ResiDesk e…" at bounding box center [743, 437] width 579 height 219
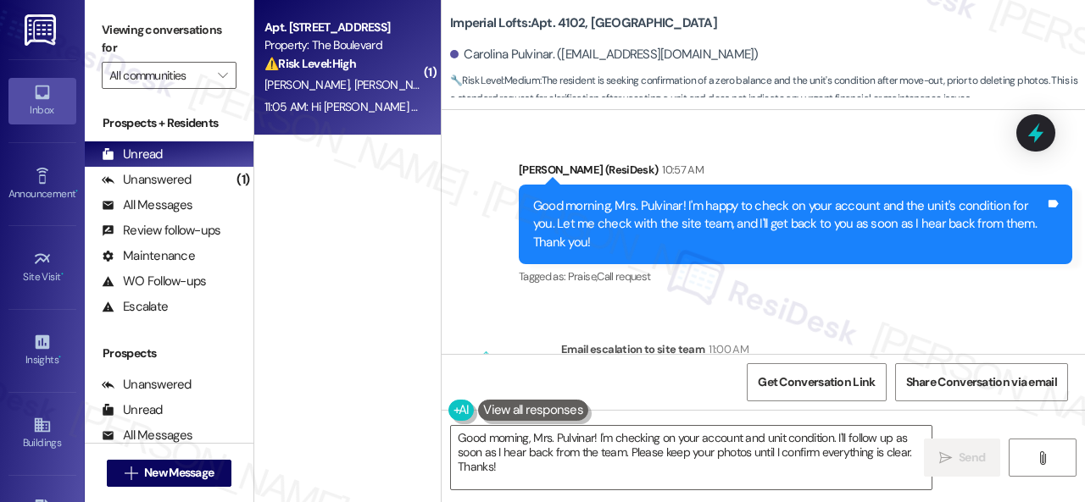
click at [340, 89] on span "[PERSON_NAME]" at bounding box center [309, 84] width 90 height 15
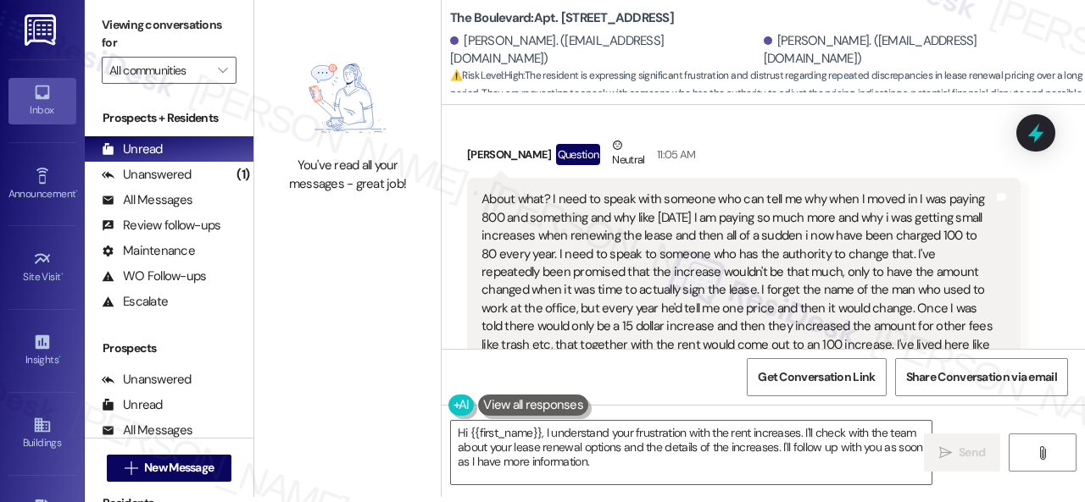
scroll to position [8015, 0]
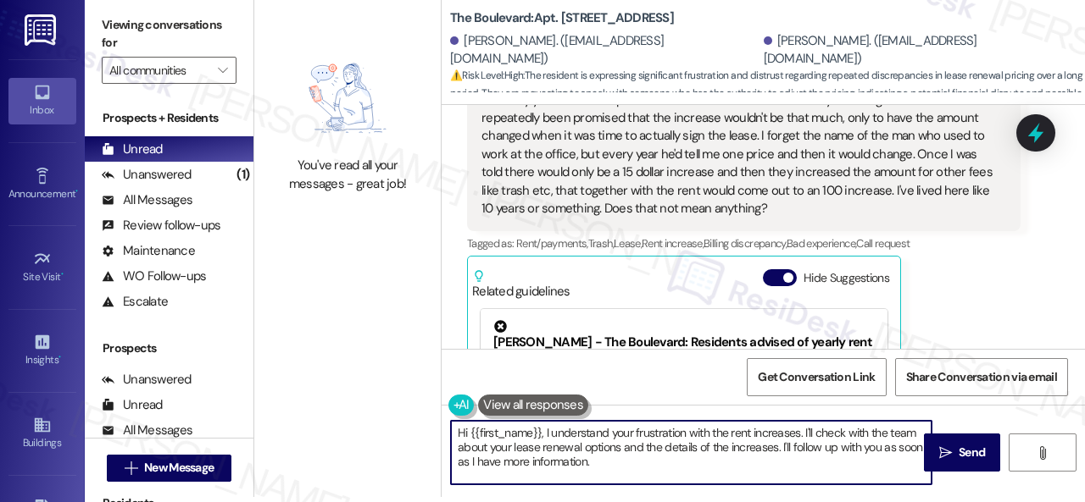
drag, startPoint x: 604, startPoint y: 465, endPoint x: 417, endPoint y: 435, distance: 189.7
click at [417, 435] on div "You've read all your messages - great job! The Boulevard: Apt. 4817, [STREET_AD…" at bounding box center [669, 246] width 830 height 502
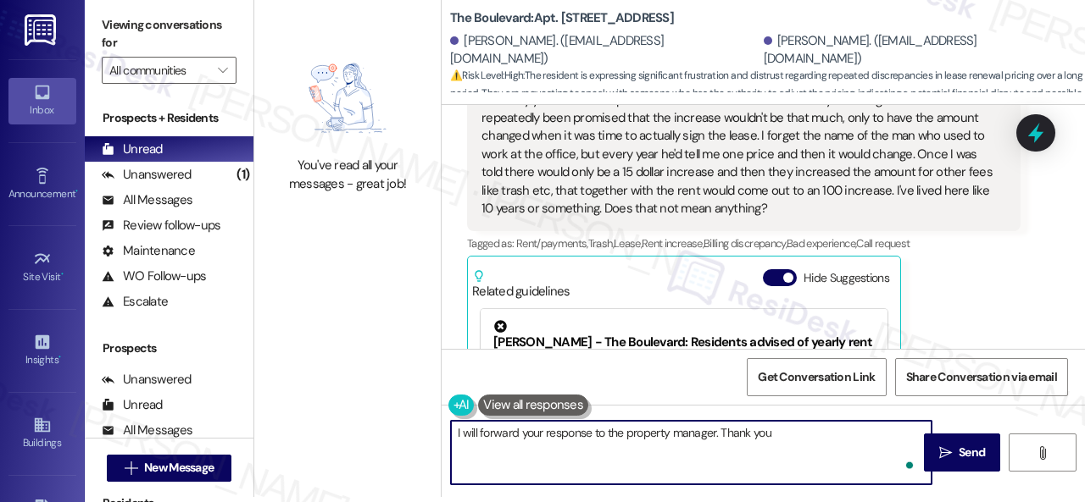
type textarea "I will forward your response to the property manager. Thank you."
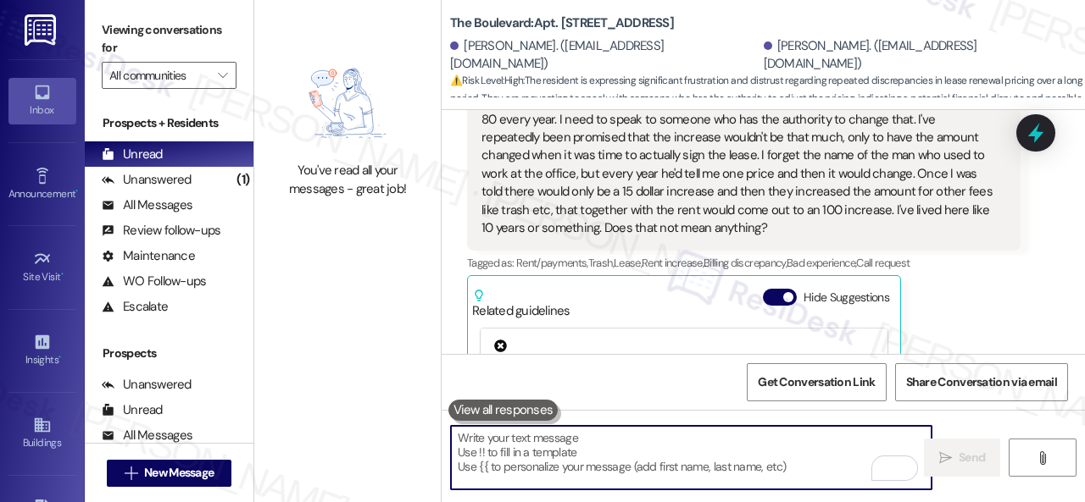
scroll to position [7947, 0]
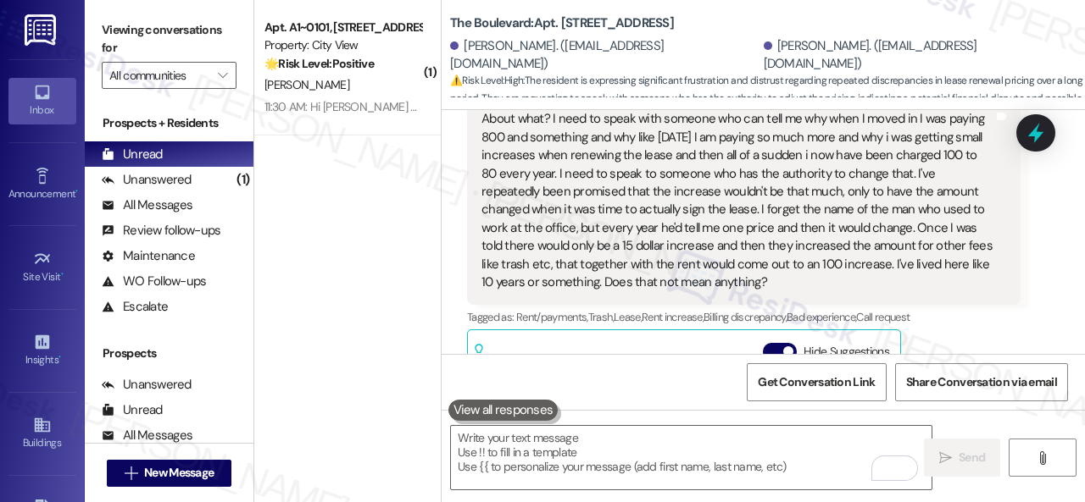
drag, startPoint x: 481, startPoint y: 130, endPoint x: 843, endPoint y: 300, distance: 399.9
click at [843, 291] on div "About what? I need to speak with someone who can tell me why when I moved in I …" at bounding box center [737, 200] width 512 height 181
copy div "About what? I need to speak with someone who can tell me why when I moved in I …"
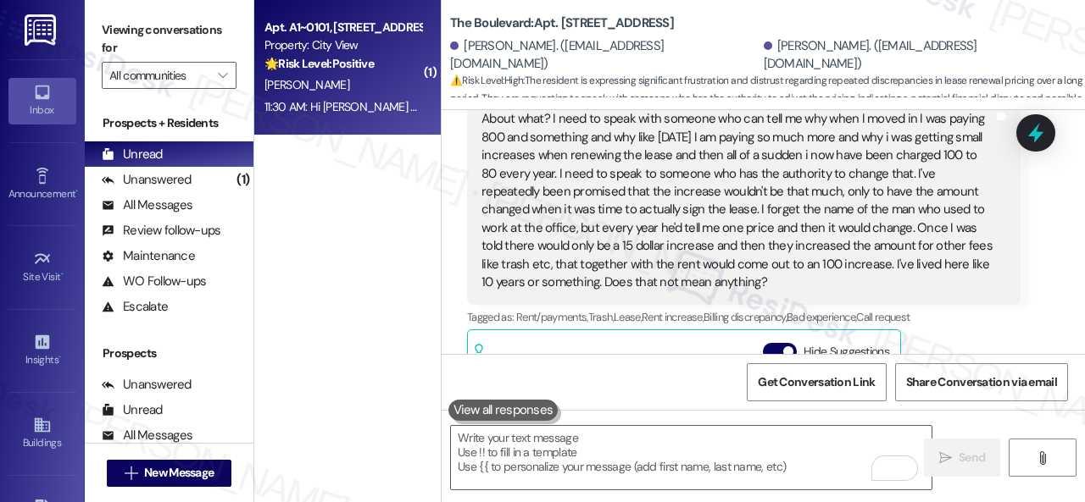
click at [355, 84] on div "[PERSON_NAME]" at bounding box center [343, 85] width 160 height 21
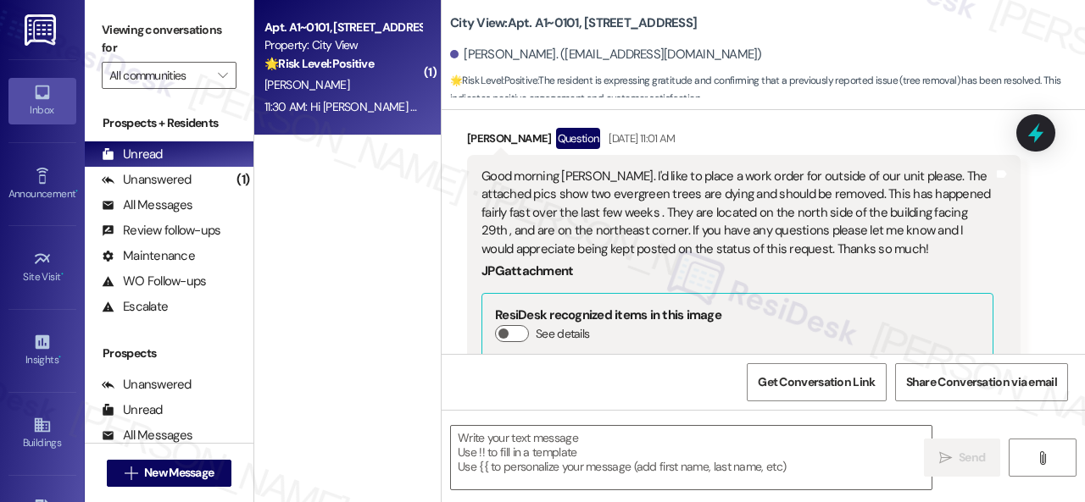
type textarea "Fetching suggested responses. Please feel free to read through the conversation…"
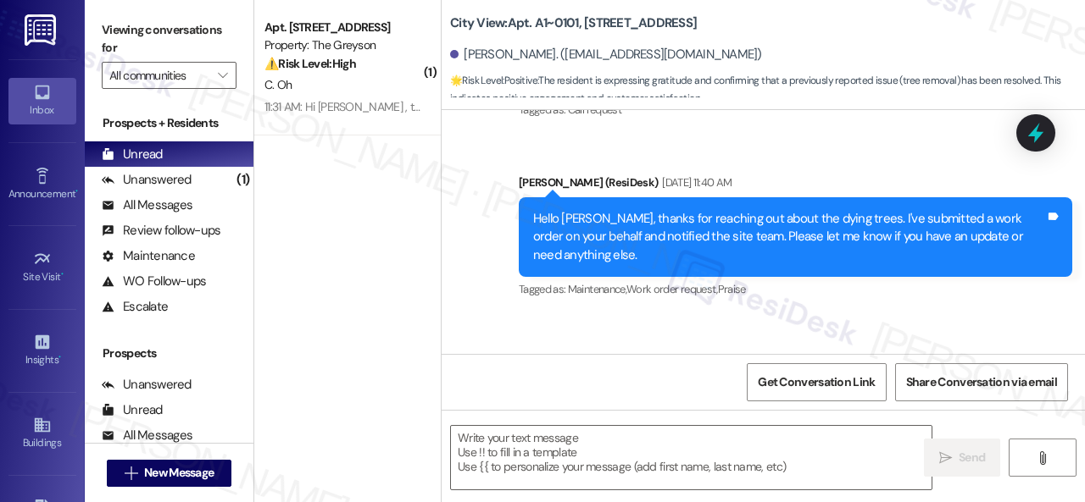
scroll to position [1302, 0]
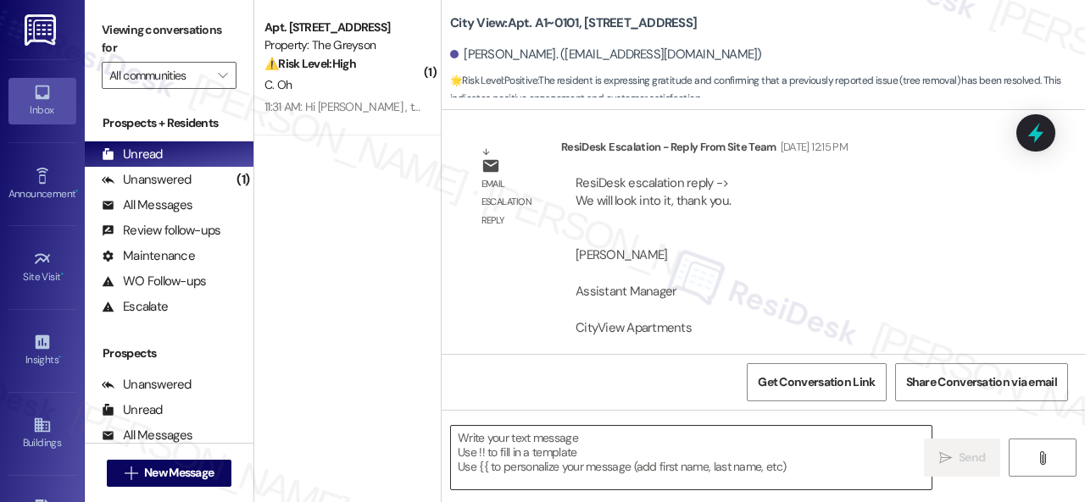
click at [584, 462] on textarea at bounding box center [691, 458] width 480 height 64
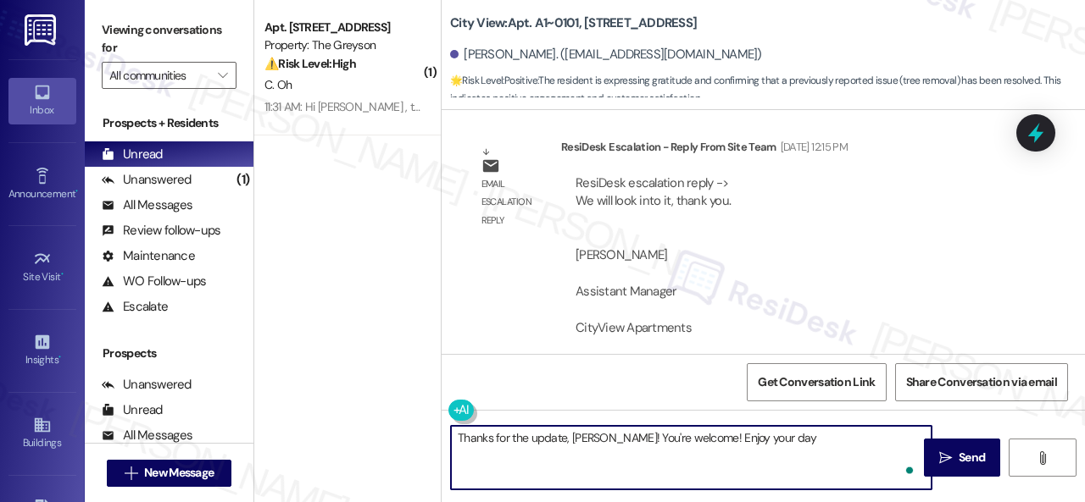
type textarea "Thanks for the update, [PERSON_NAME]! You're welcome! Enjoy your day!"
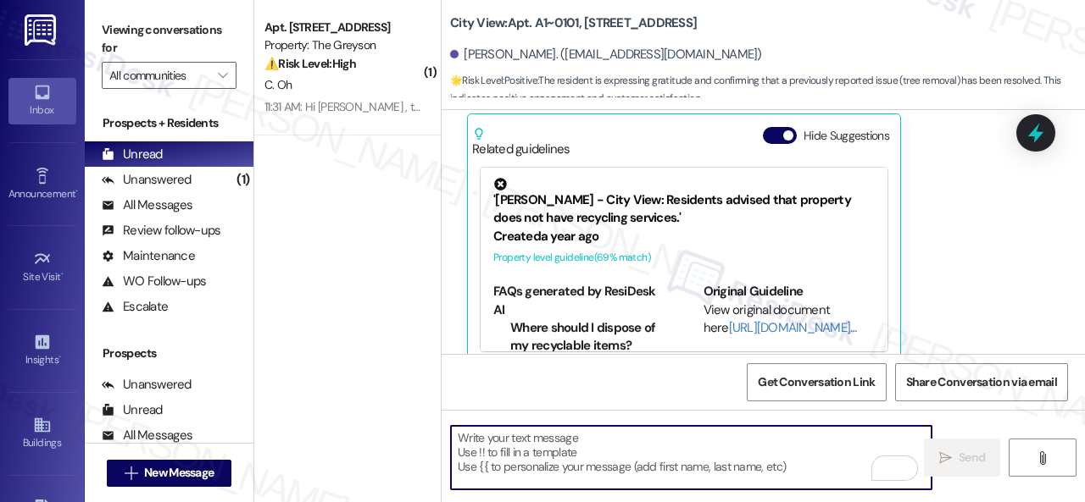
scroll to position [1979, 0]
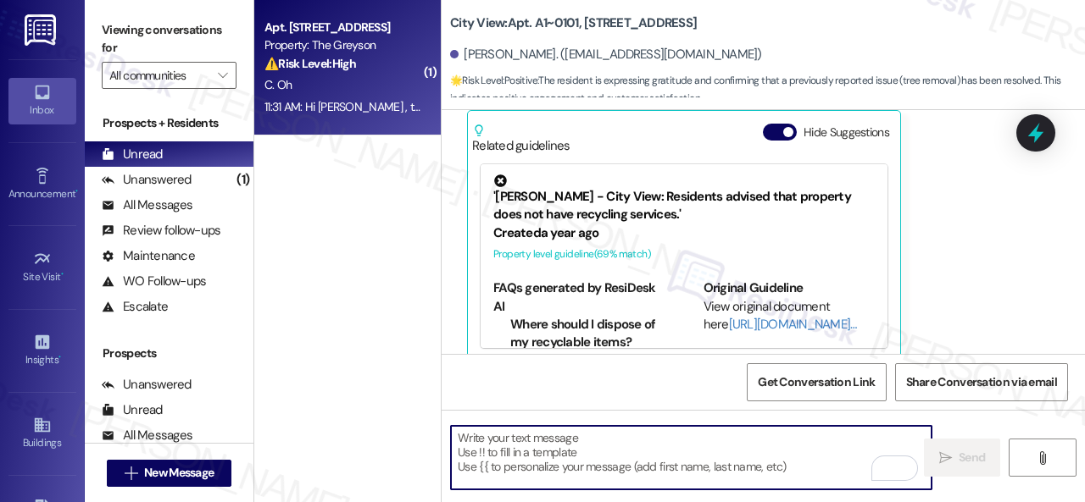
click at [355, 91] on div "C. Oh" at bounding box center [343, 85] width 160 height 21
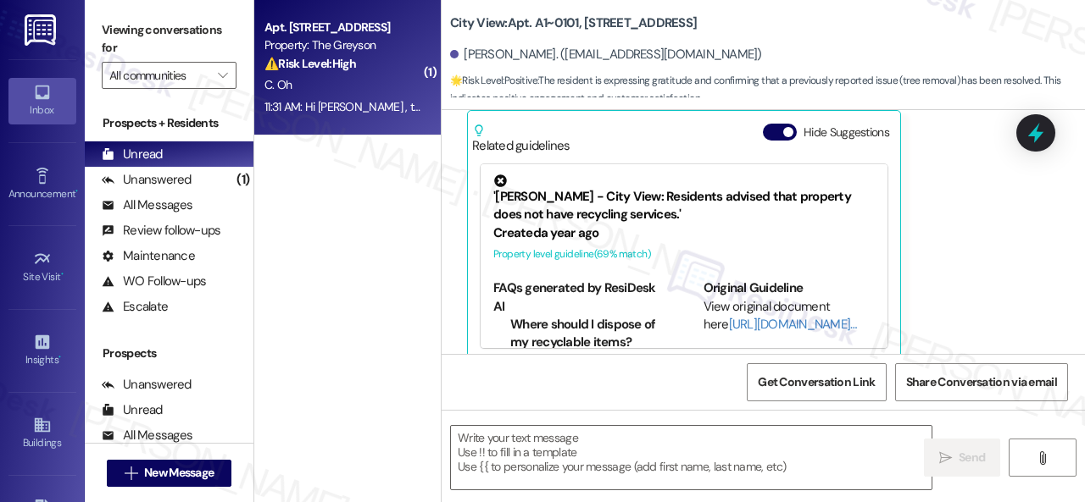
type textarea "Fetching suggested responses. Please feel free to read through the conversation…"
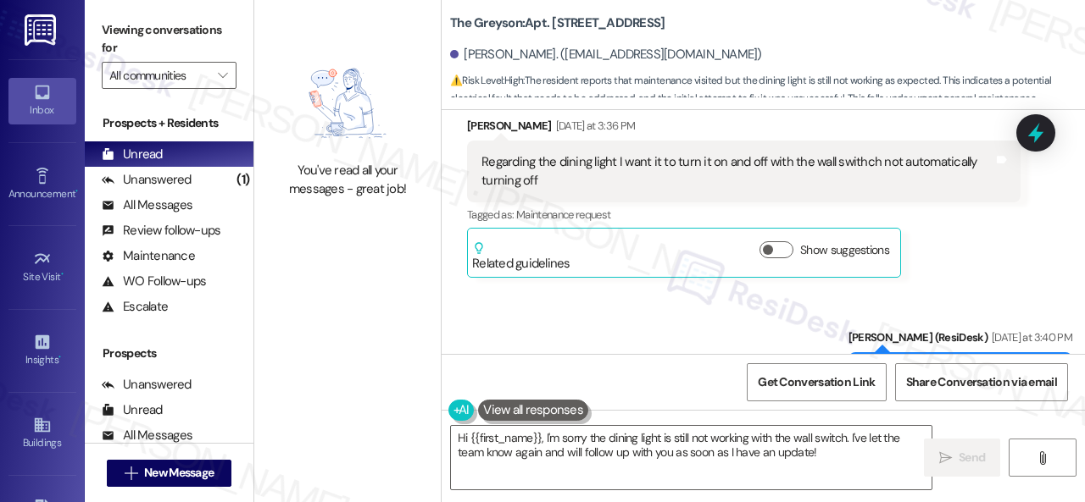
scroll to position [3282, 0]
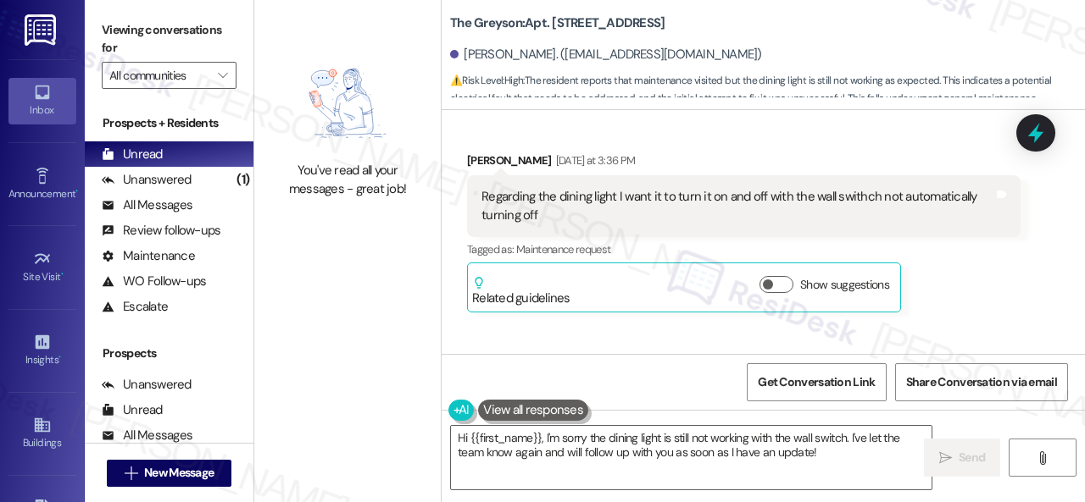
click at [945, 279] on div "[PERSON_NAME] Oh [DATE] at 3:36 PM Regarding the dining light I want it to turn…" at bounding box center [743, 232] width 553 height 161
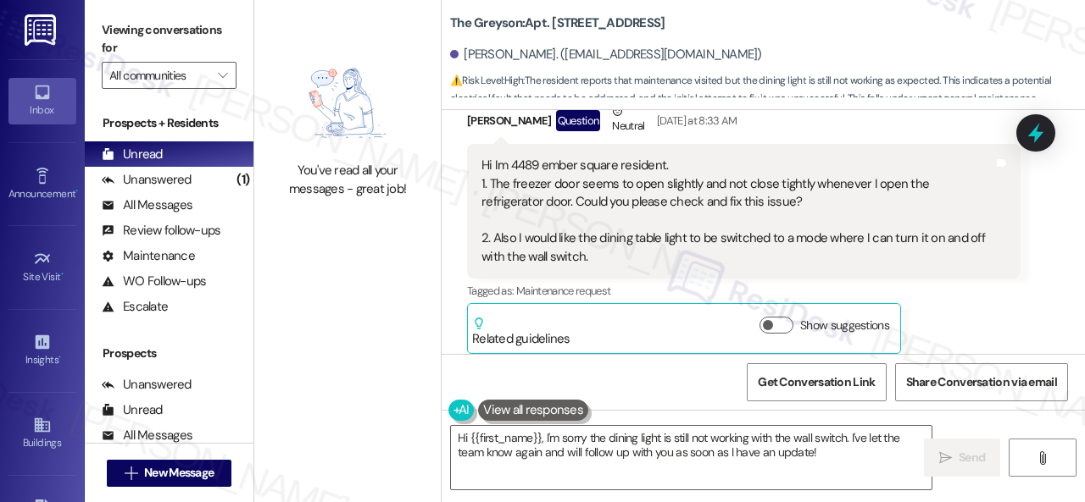
scroll to position [2011, 0]
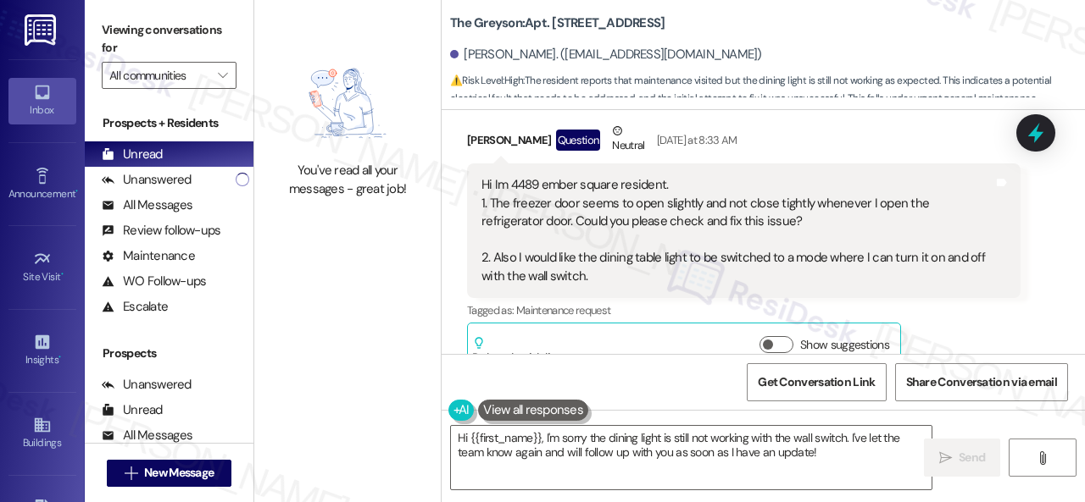
click at [468, 314] on div "Tagged as: Maintenance request Click to highlight conversations about Maintenan…" at bounding box center [743, 310] width 553 height 25
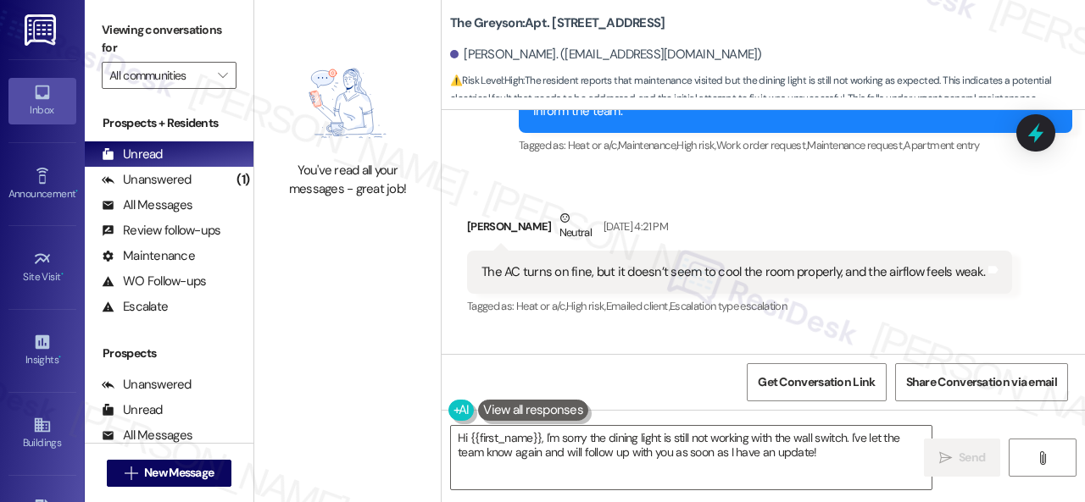
scroll to position [825, 0]
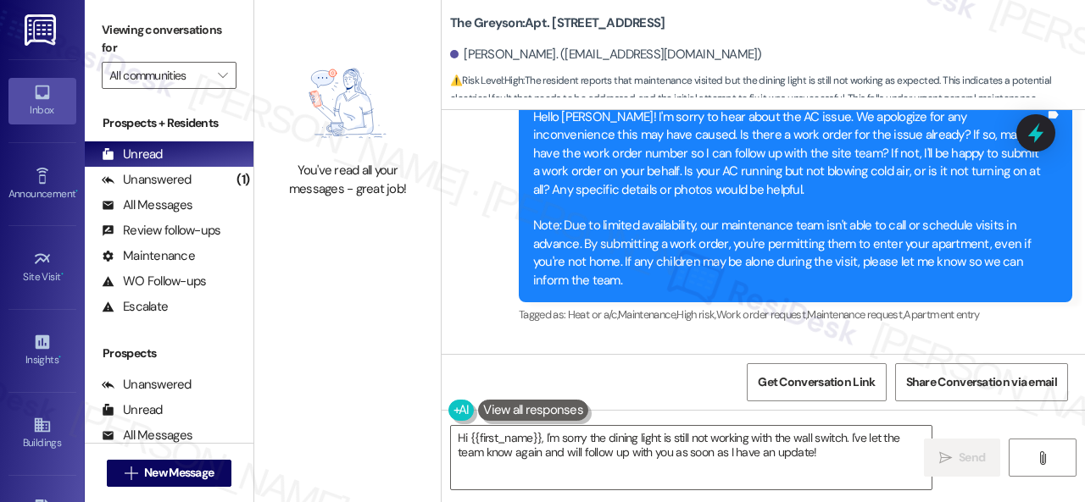
drag, startPoint x: 558, startPoint y: 341, endPoint x: 558, endPoint y: 356, distance: 14.4
click at [558, 341] on div "Received via SMS [PERSON_NAME] Oh Neutral [DATE] 4:21 PM The AC turns on fine, …" at bounding box center [762, 421] width 643 height 161
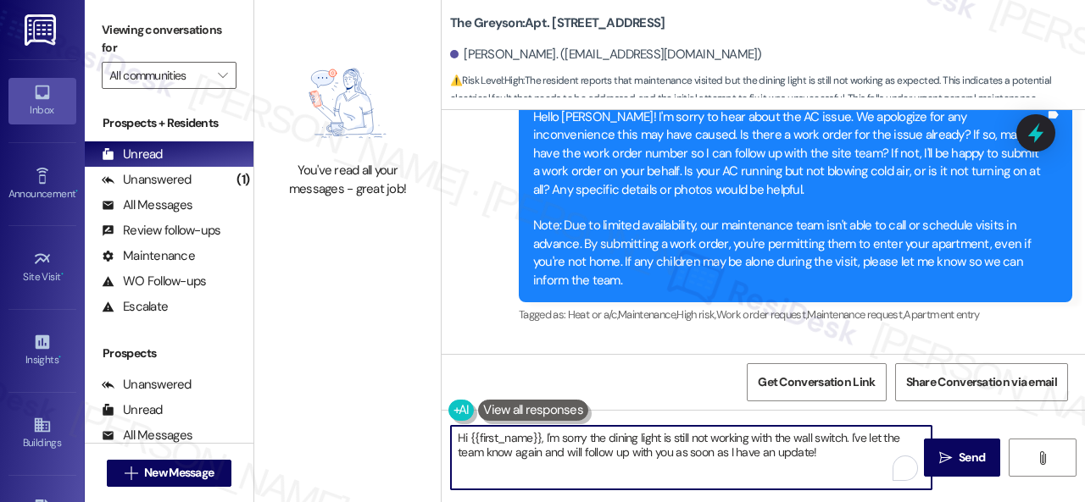
drag, startPoint x: 541, startPoint y: 416, endPoint x: 342, endPoint y: 365, distance: 204.7
click at [342, 365] on div "You've read all your messages - great job! The Greyson: Apt. [STREET_ADDRESS][P…" at bounding box center [669, 251] width 830 height 502
paste textarea "I'm sorry to hear the issue hasn't been resolved yet. We apologize for the dela…"
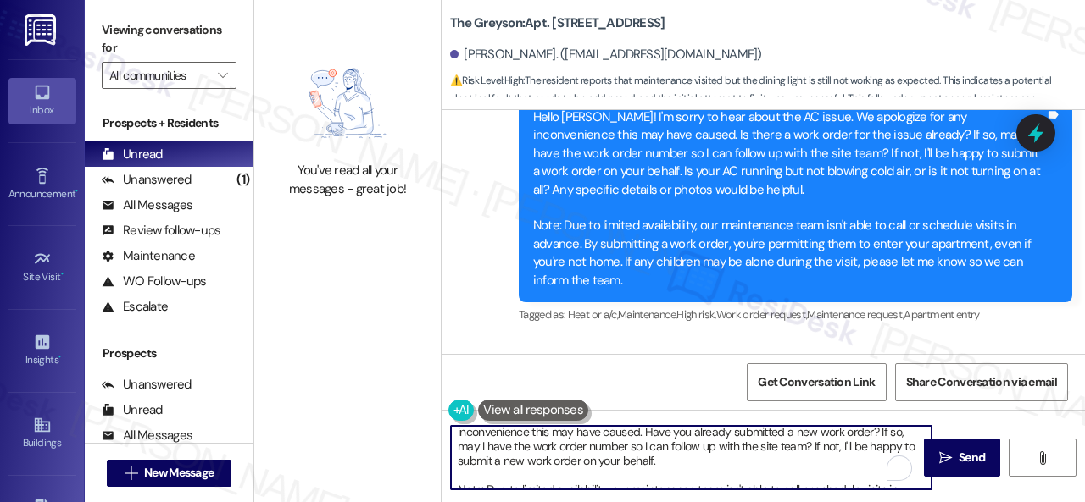
scroll to position [0, 0]
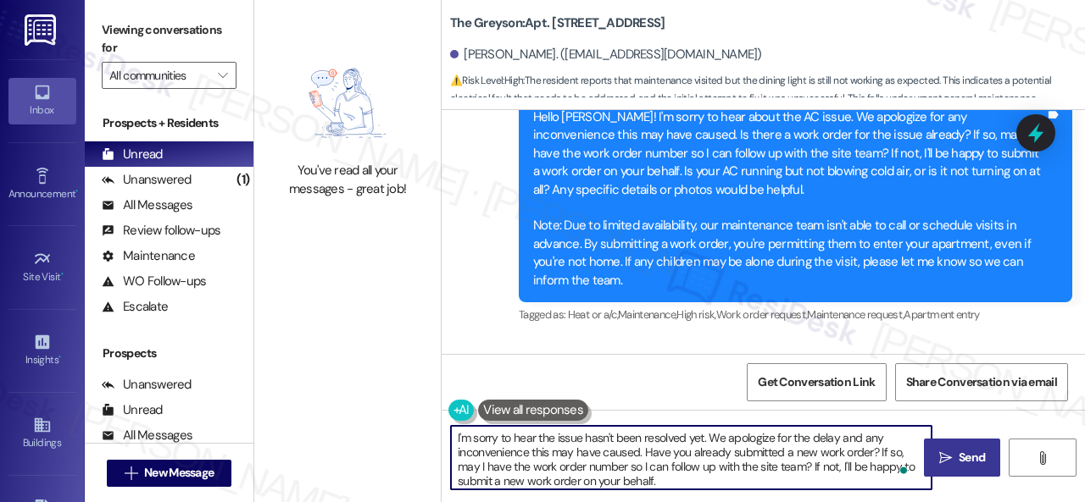
type textarea "I'm sorry to hear the issue hasn't been resolved yet. We apologize for the dela…"
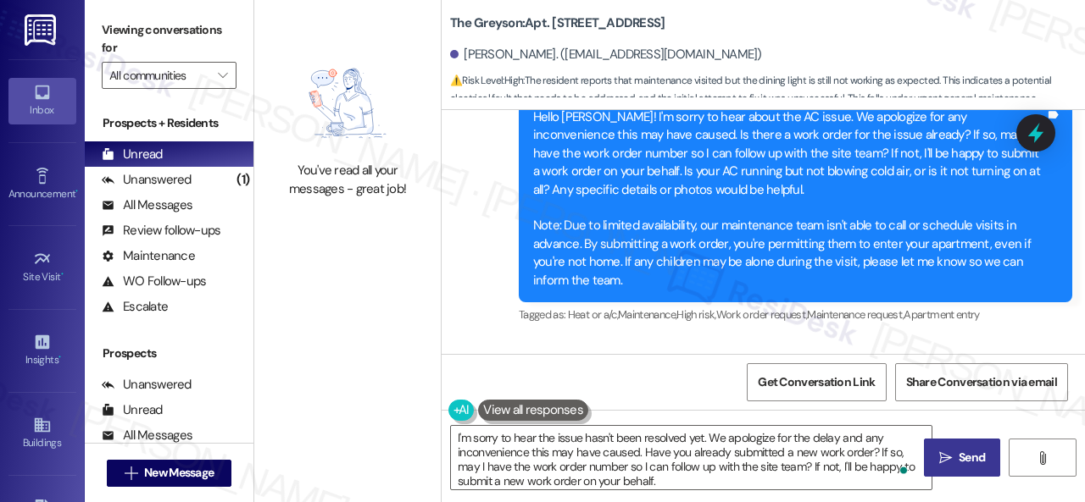
click at [958, 450] on span "Send" at bounding box center [971, 458] width 26 height 18
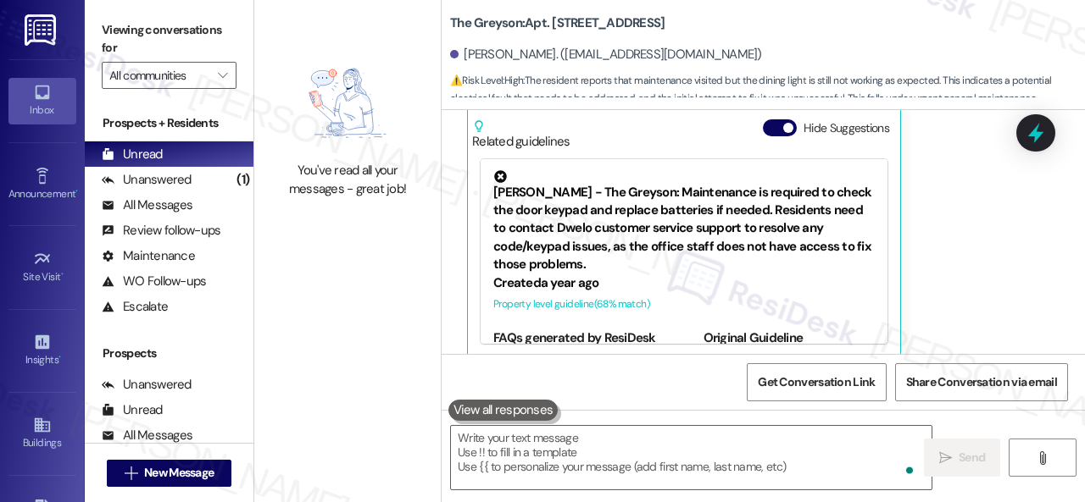
scroll to position [3807, 0]
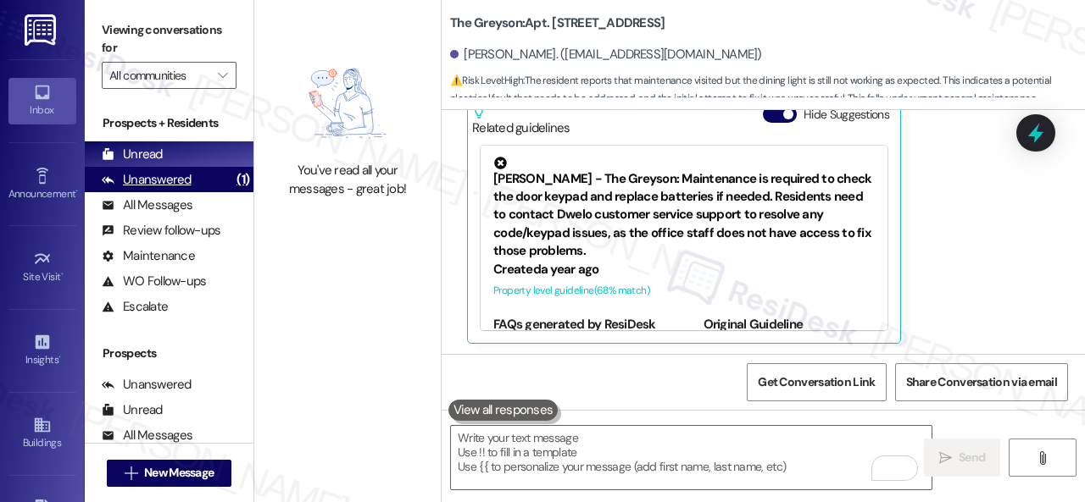
click at [150, 182] on div "Unanswered" at bounding box center [147, 180] width 90 height 18
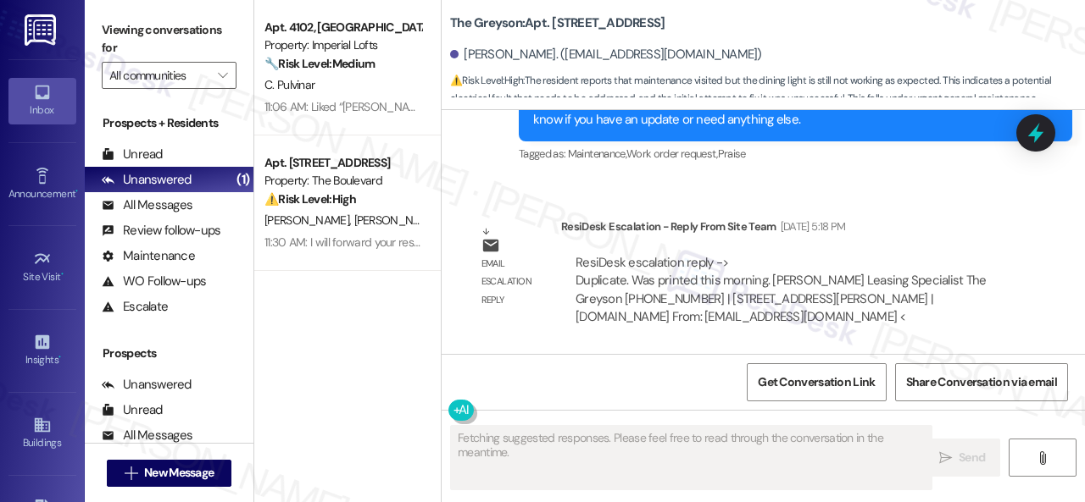
type textarea "Fetching suggested responses. Please feel free to read through the conversation…"
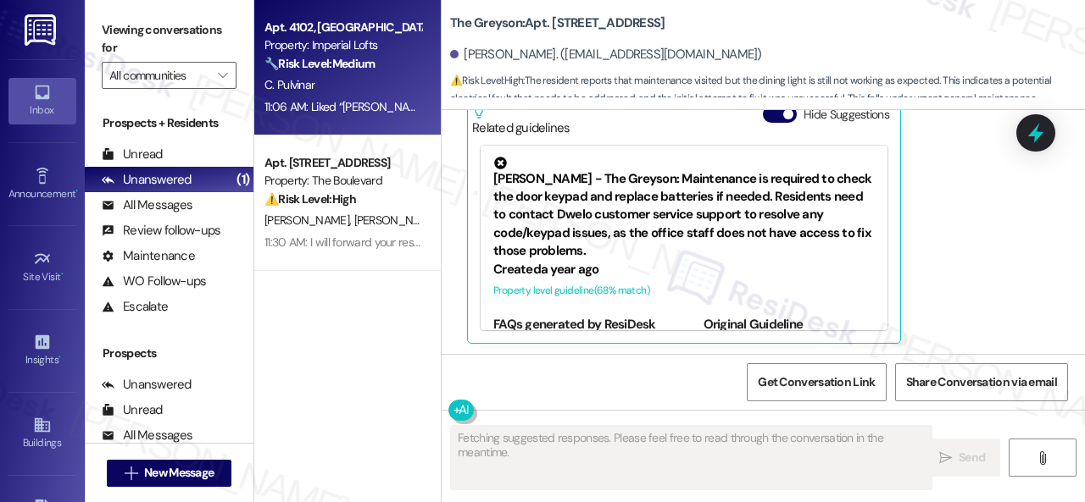
click at [391, 91] on div "C. Pulvinar" at bounding box center [343, 85] width 160 height 21
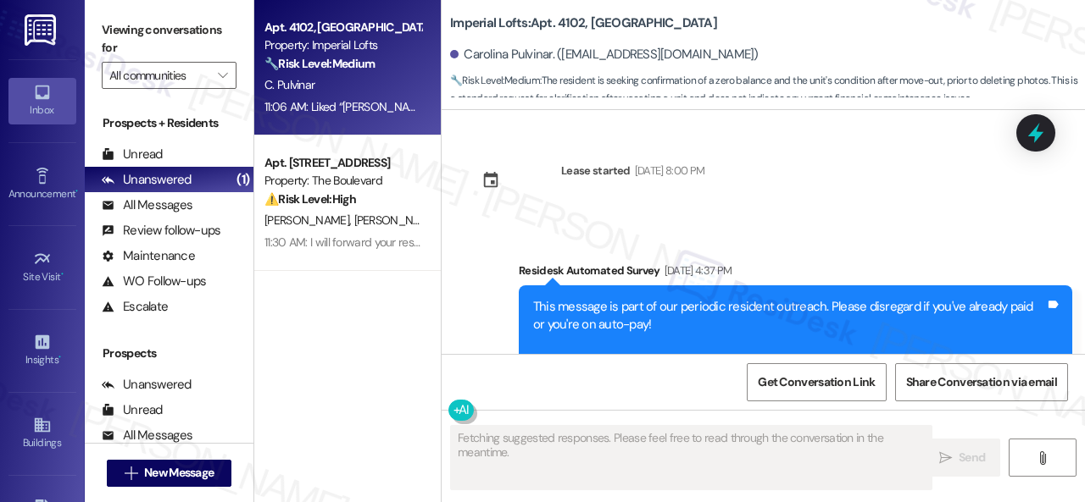
type textarea "Fetching suggested responses. Please feel free to read through the conversation…"
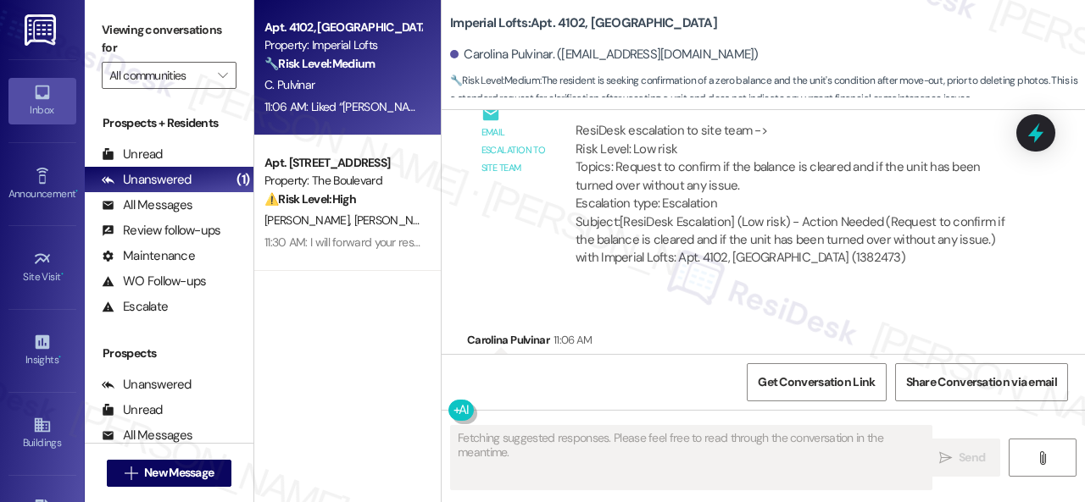
scroll to position [29439, 0]
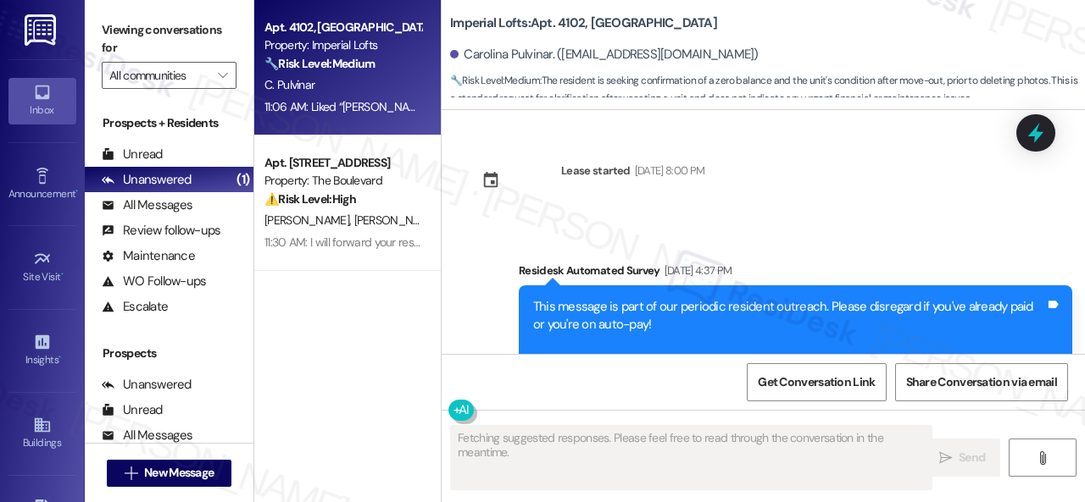
scroll to position [29439, 0]
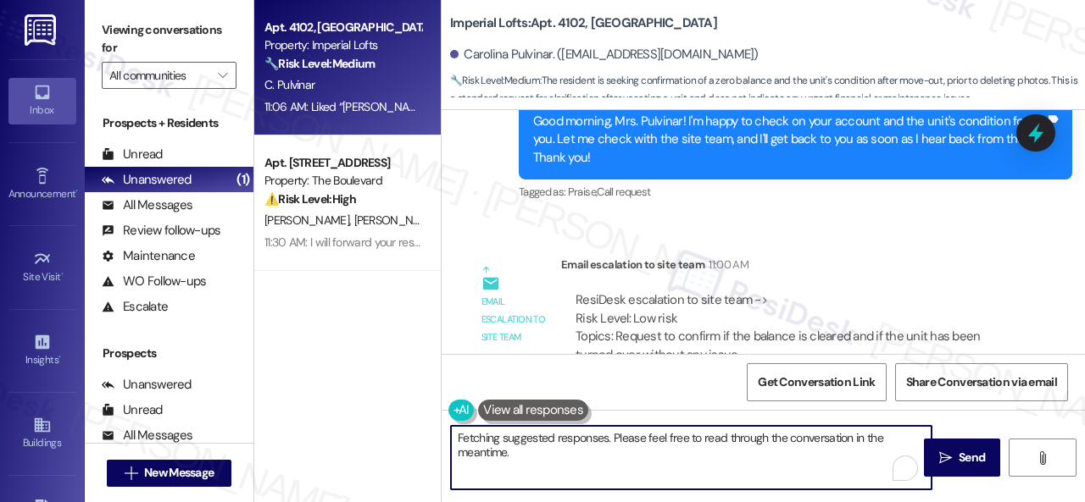
drag, startPoint x: 646, startPoint y: 438, endPoint x: 386, endPoint y: 401, distance: 262.8
click at [386, 401] on div "Apt. 4102, 2 Stadium Dr Property: Imperial Lofts 🔧 Risk Level: Medium The resid…" at bounding box center [669, 251] width 830 height 502
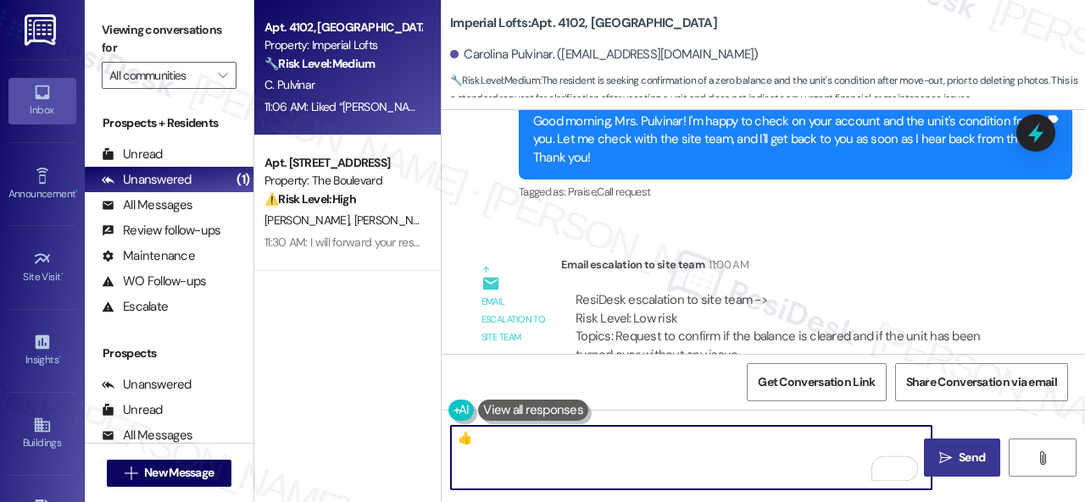
type textarea "👍"
click at [958, 458] on span "Send" at bounding box center [971, 458] width 26 height 18
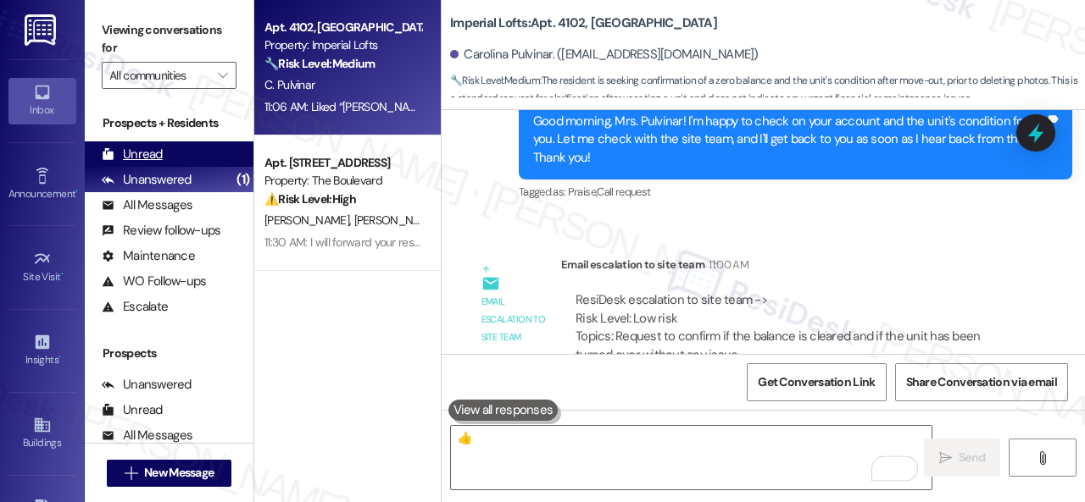
click at [148, 155] on div "Unread" at bounding box center [132, 155] width 61 height 18
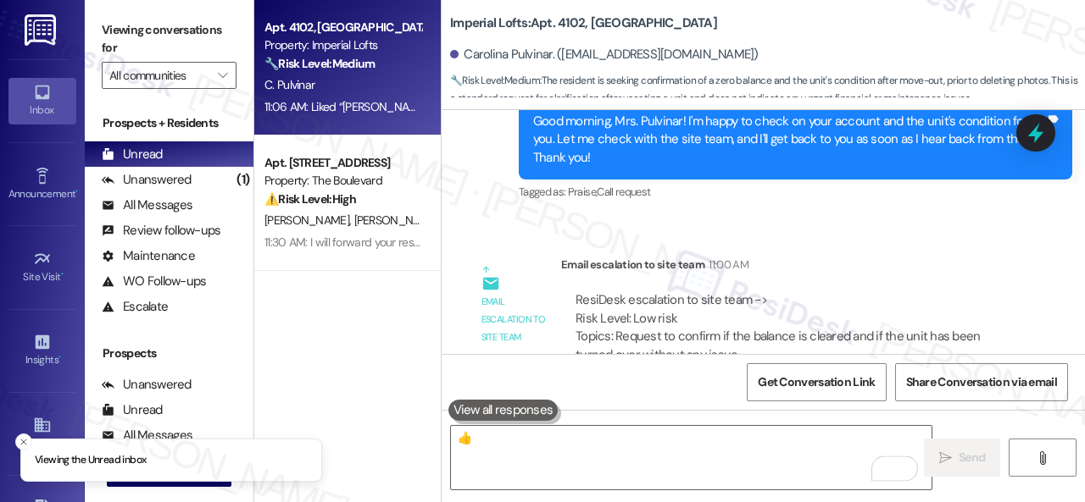
scroll to position [29777, 0]
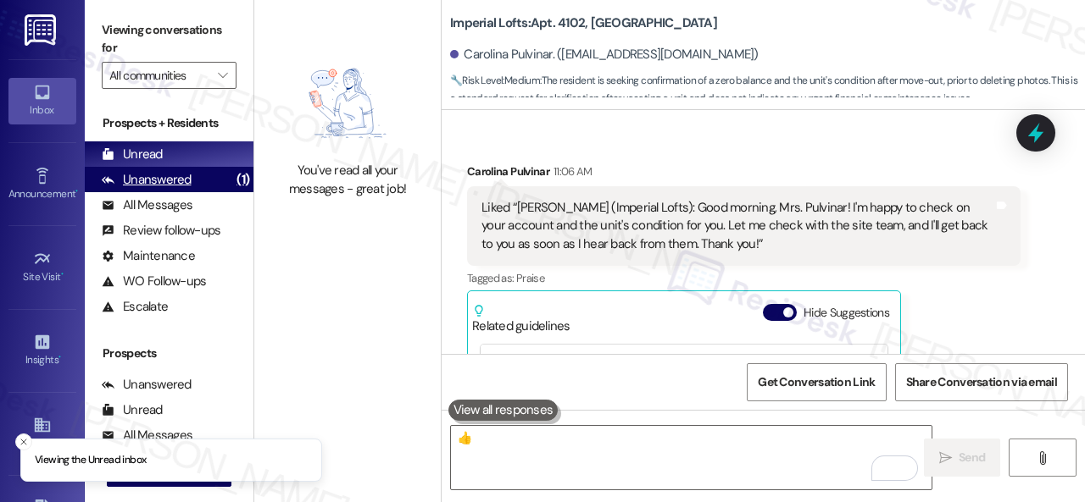
click at [178, 179] on div "Unanswered" at bounding box center [147, 180] width 90 height 18
